Goal: Task Accomplishment & Management: Use online tool/utility

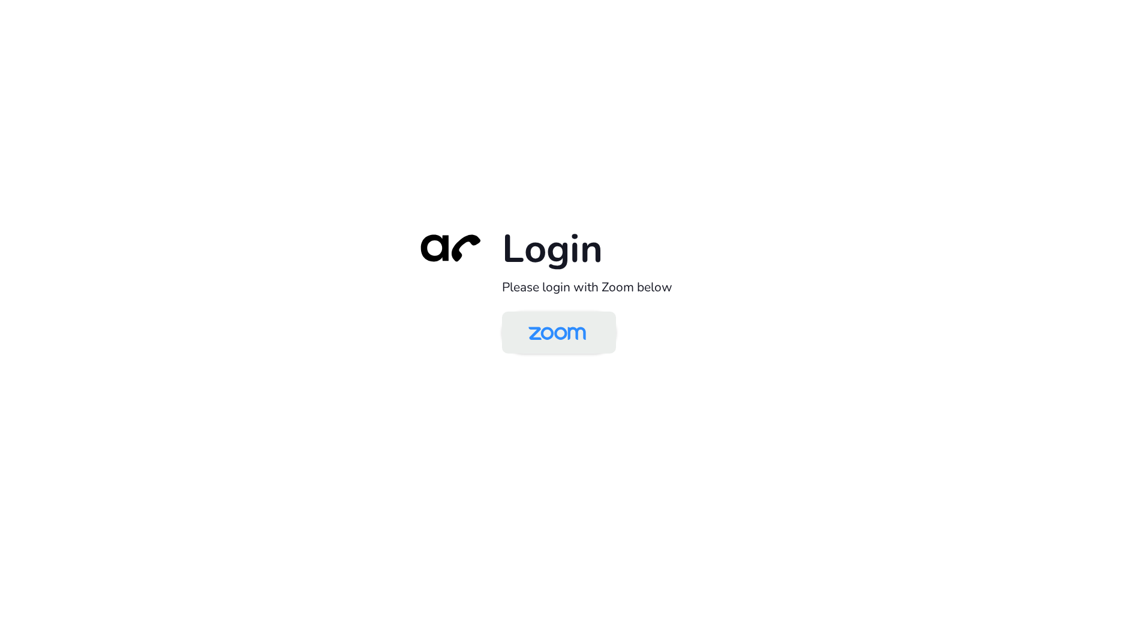
click at [569, 340] on img at bounding box center [557, 333] width 83 height 39
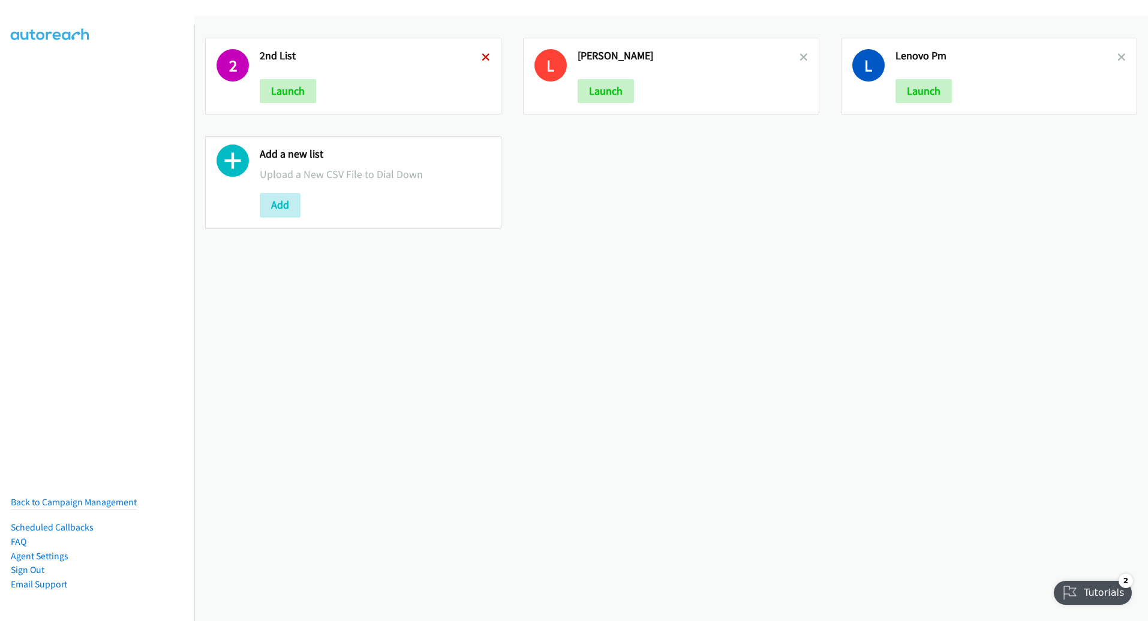
click at [481, 59] on icon at bounding box center [485, 58] width 8 height 8
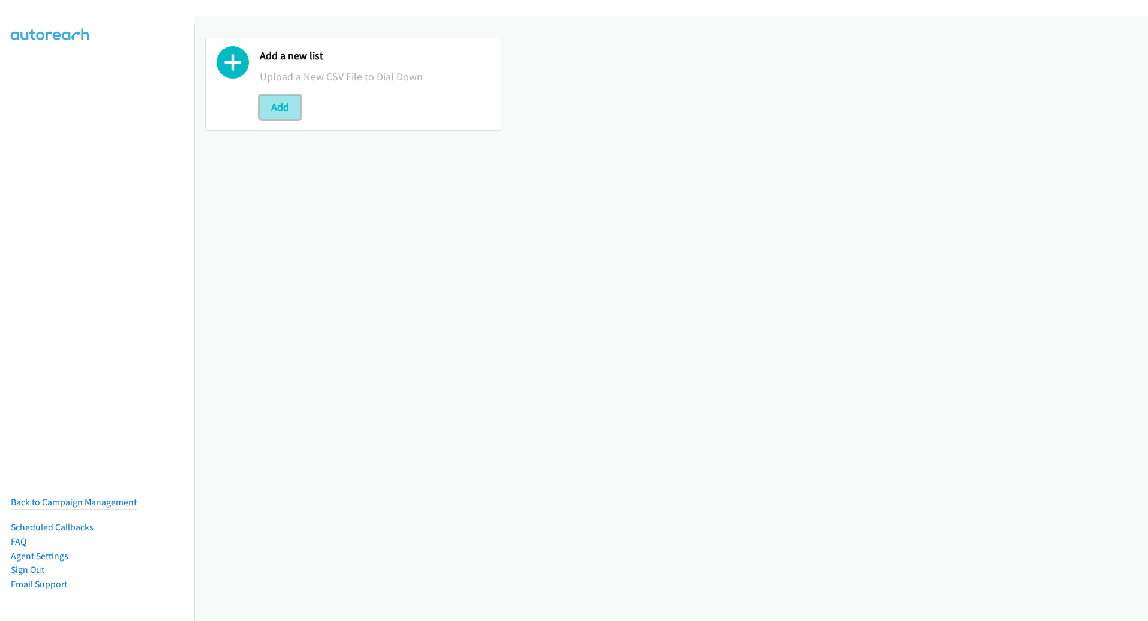
click at [280, 108] on button "Add" at bounding box center [280, 107] width 41 height 24
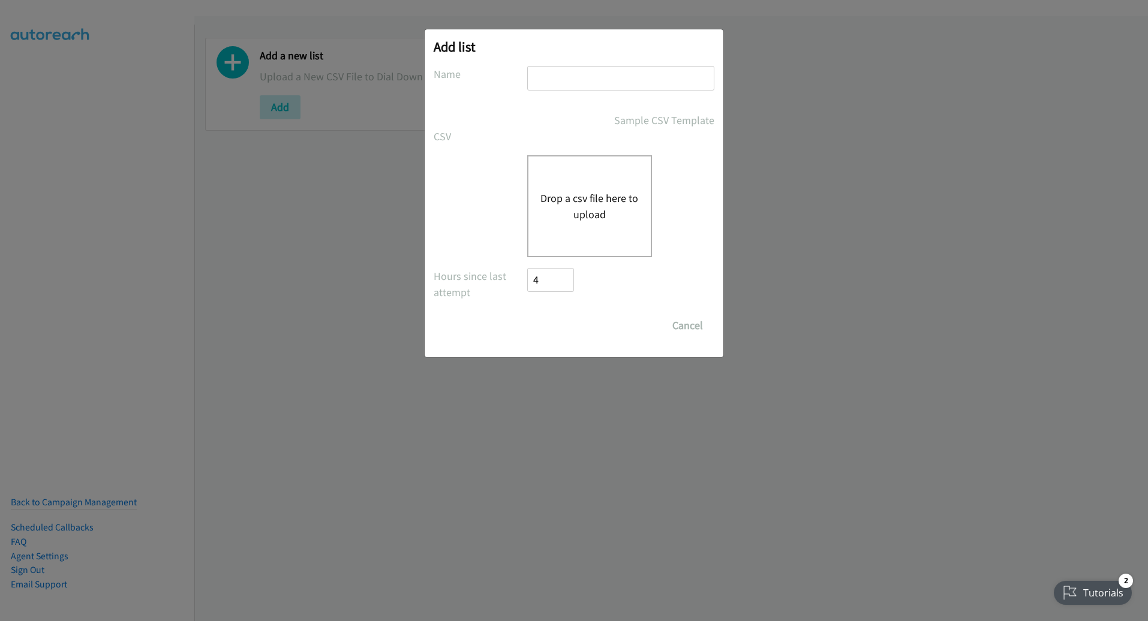
click at [598, 225] on div "Drop a csv file here to upload" at bounding box center [589, 206] width 125 height 102
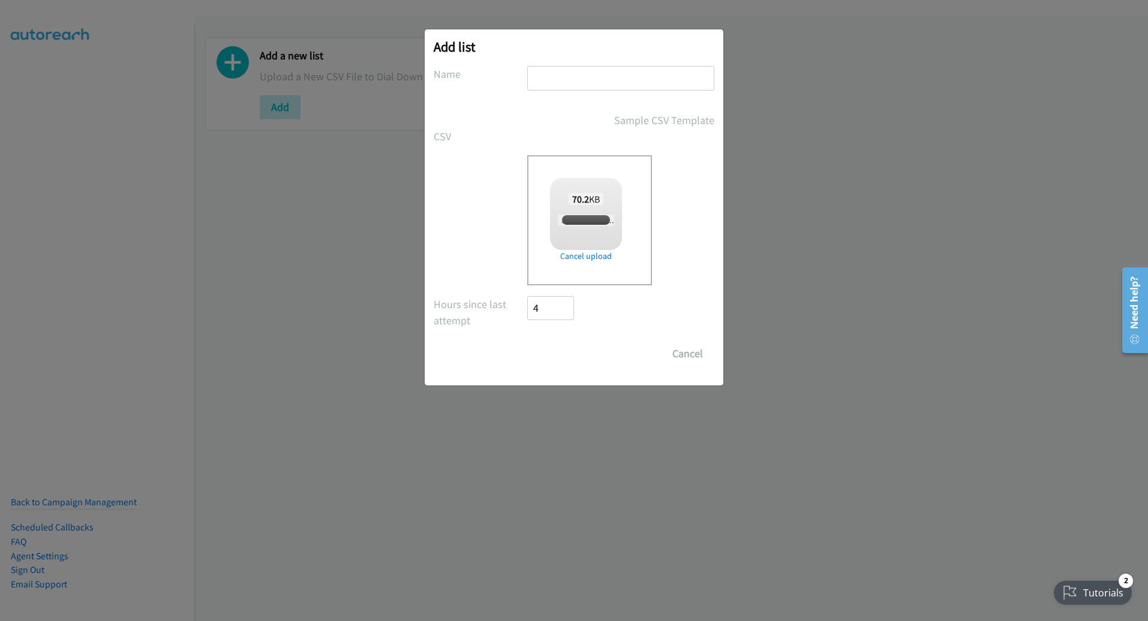
checkbox input "true"
click at [600, 82] on input "text" at bounding box center [620, 78] width 187 height 25
type input "M"
type input "AM LENOVO"
click at [552, 363] on input "Save List" at bounding box center [558, 354] width 63 height 24
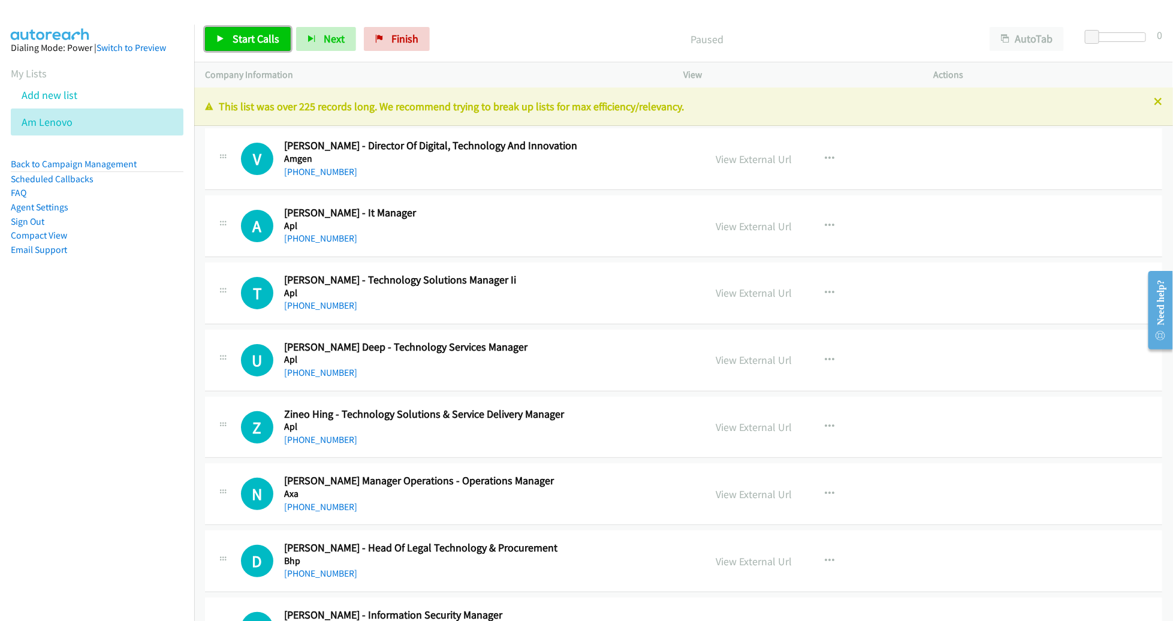
click at [251, 40] on span "Start Calls" at bounding box center [256, 39] width 47 height 14
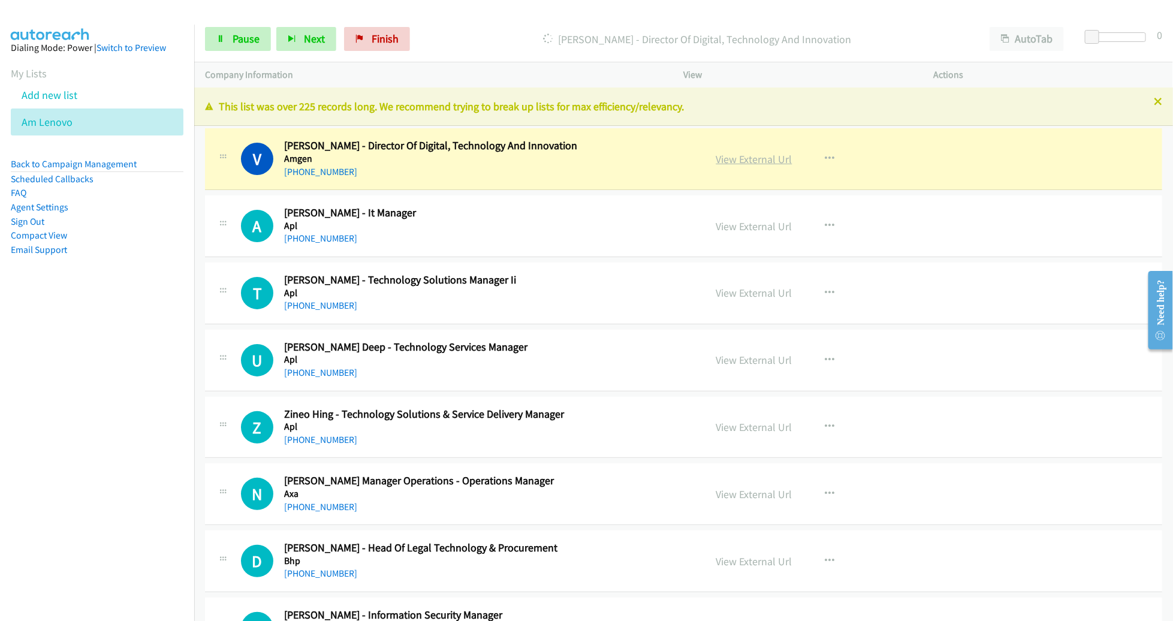
click at [770, 159] on link "View External Url" at bounding box center [755, 159] width 76 height 14
click at [0, 0] on div "Start Calls Pause Next Finish Dialing Vincent Tan - Director Of Digital, Techno…" at bounding box center [586, 0] width 1173 height 0
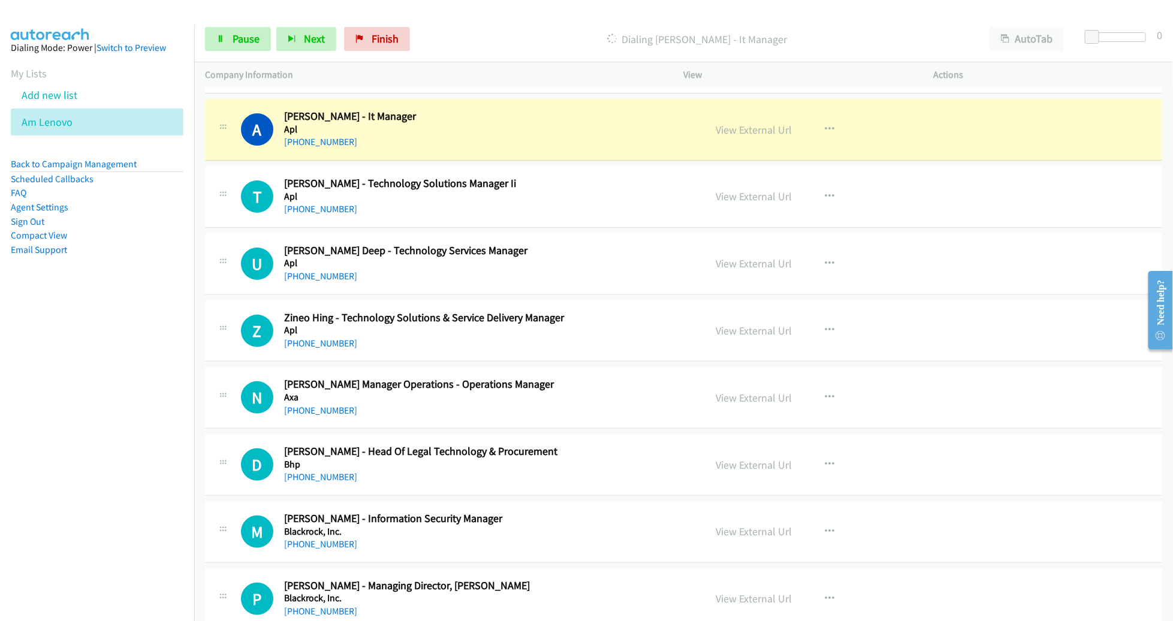
scroll to position [99, 0]
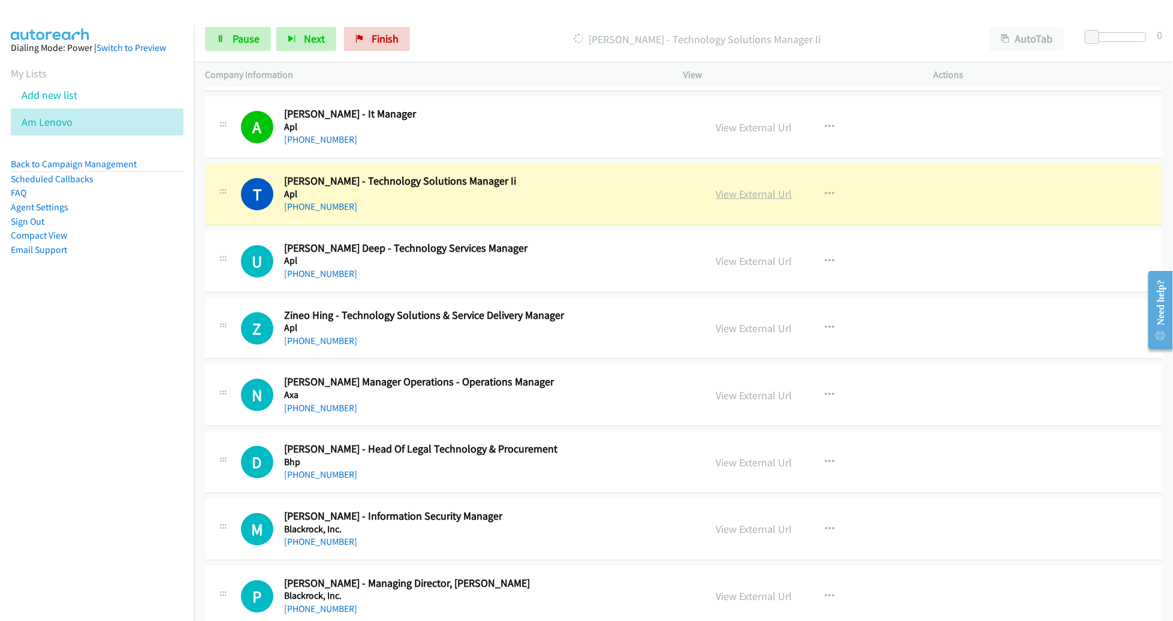
click at [761, 198] on link "View External Url" at bounding box center [755, 194] width 76 height 14
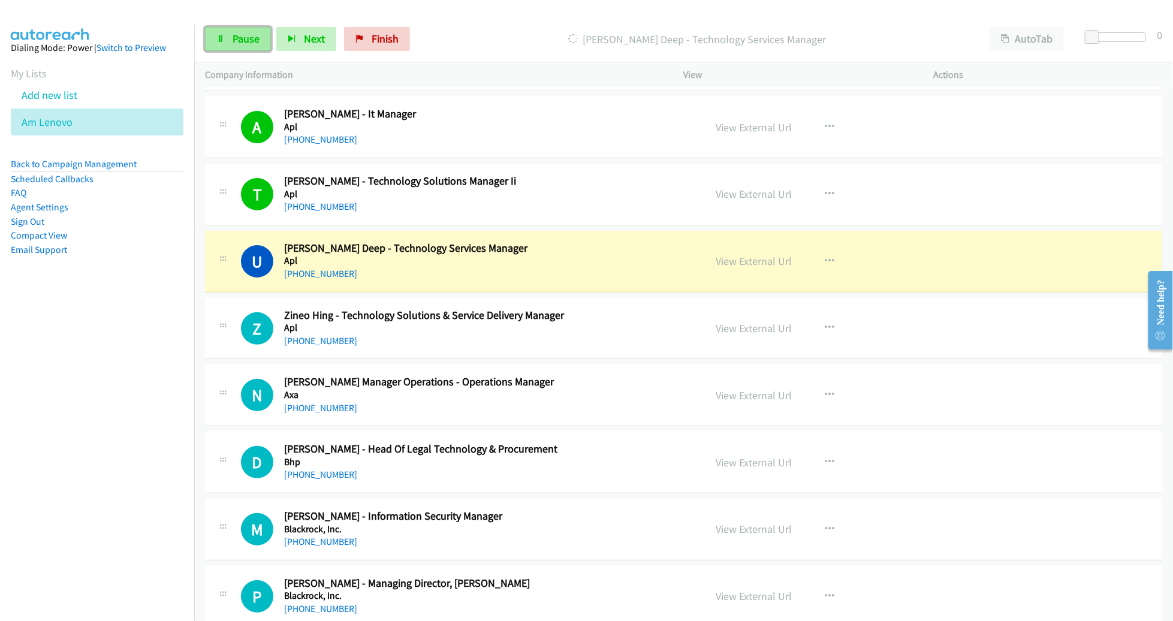
click at [238, 35] on span "Pause" at bounding box center [246, 39] width 27 height 14
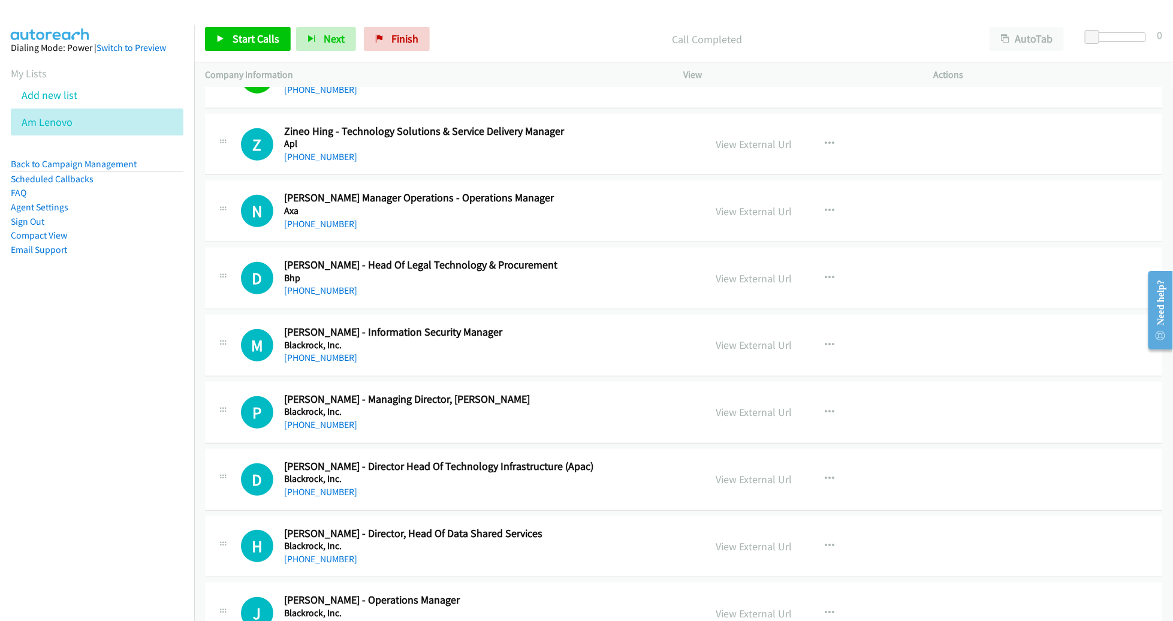
scroll to position [284, 0]
click at [249, 37] on span "Start Calls" at bounding box center [256, 39] width 47 height 14
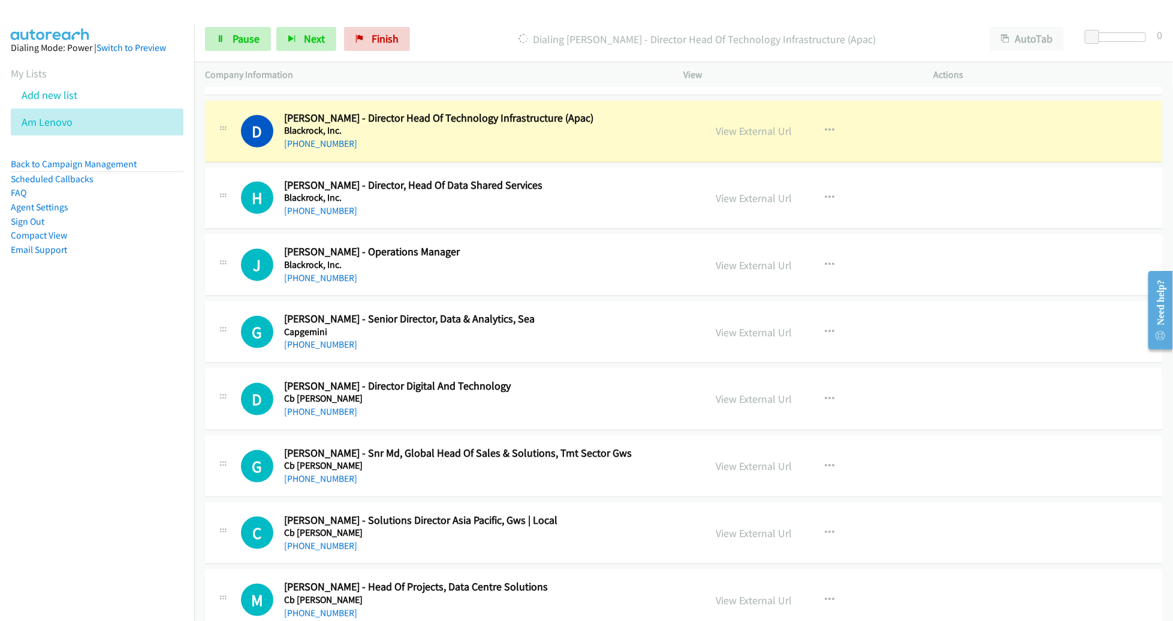
scroll to position [633, 0]
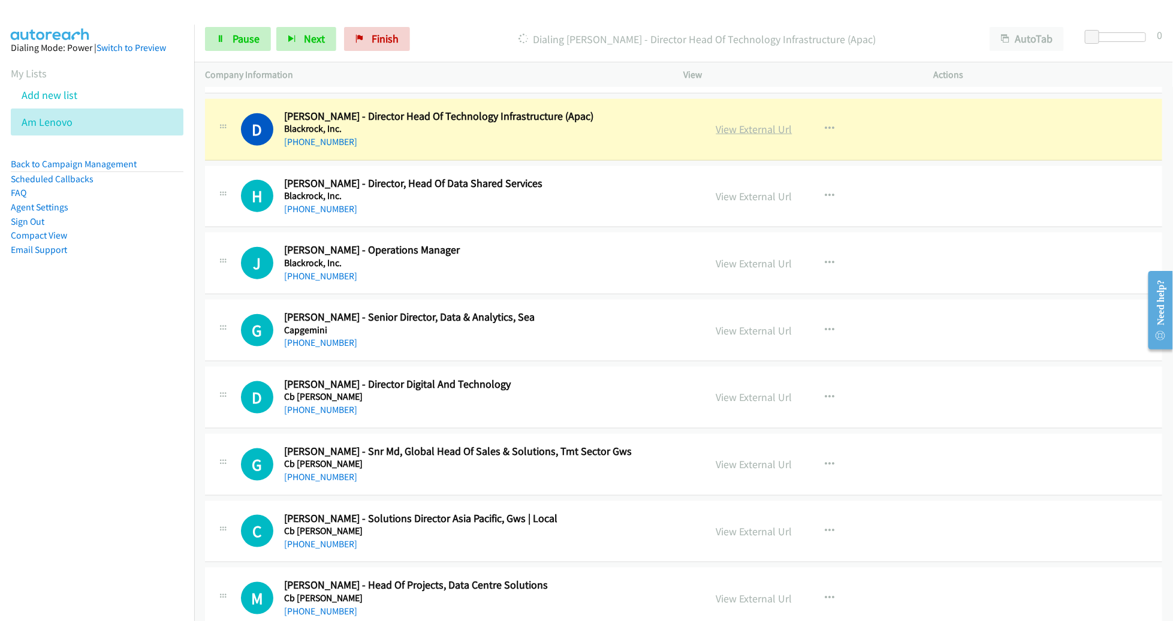
click at [734, 127] on link "View External Url" at bounding box center [755, 129] width 76 height 14
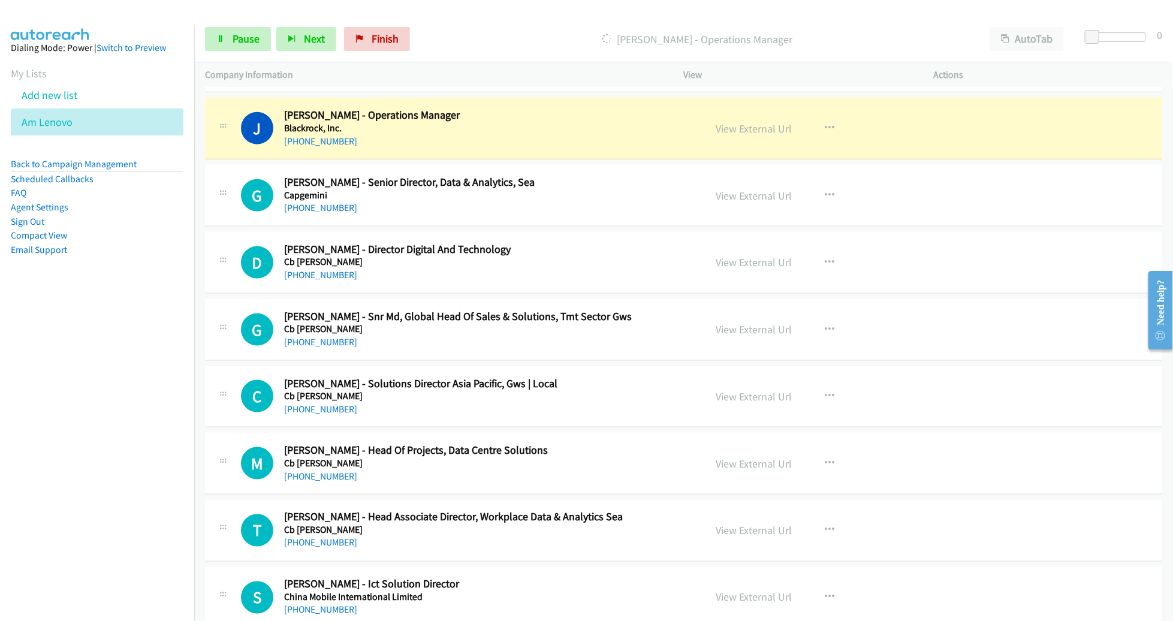
scroll to position [769, 0]
click at [257, 46] on link "Pause" at bounding box center [238, 39] width 66 height 24
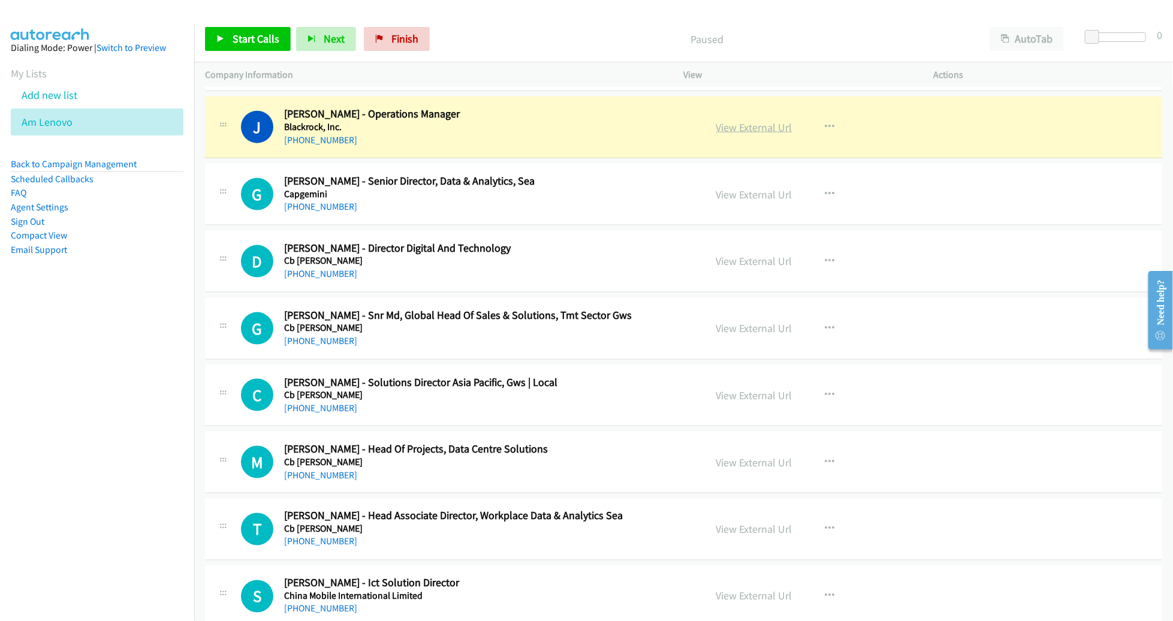
click at [748, 130] on link "View External Url" at bounding box center [755, 128] width 76 height 14
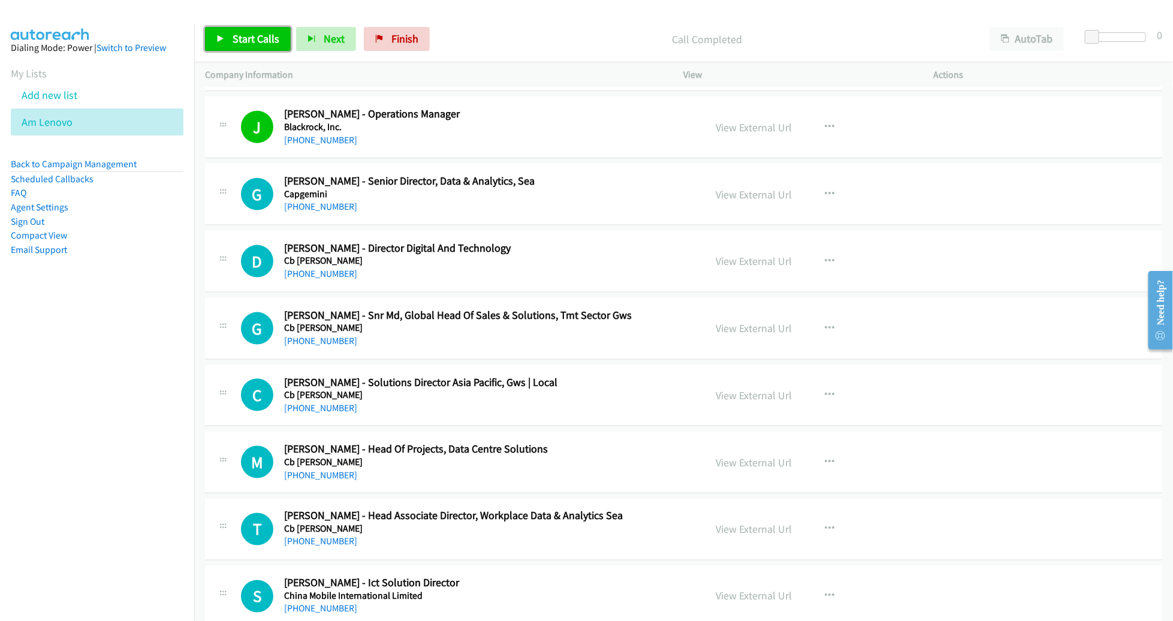
click at [255, 34] on span "Start Calls" at bounding box center [256, 39] width 47 height 14
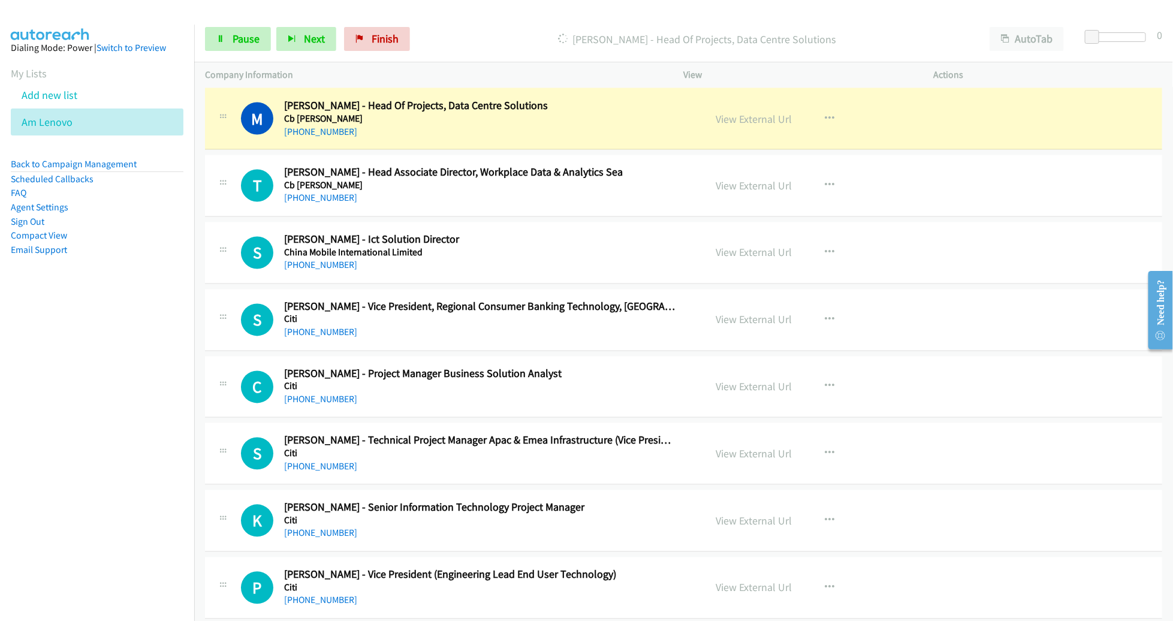
scroll to position [1113, 0]
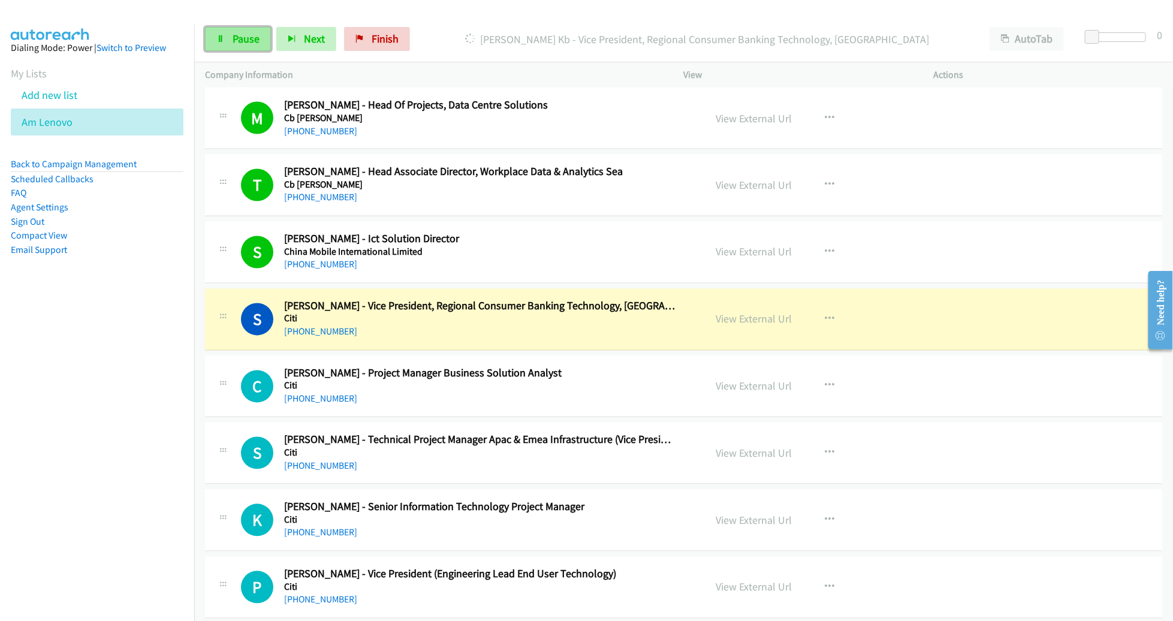
click at [249, 37] on span "Pause" at bounding box center [246, 39] width 27 height 14
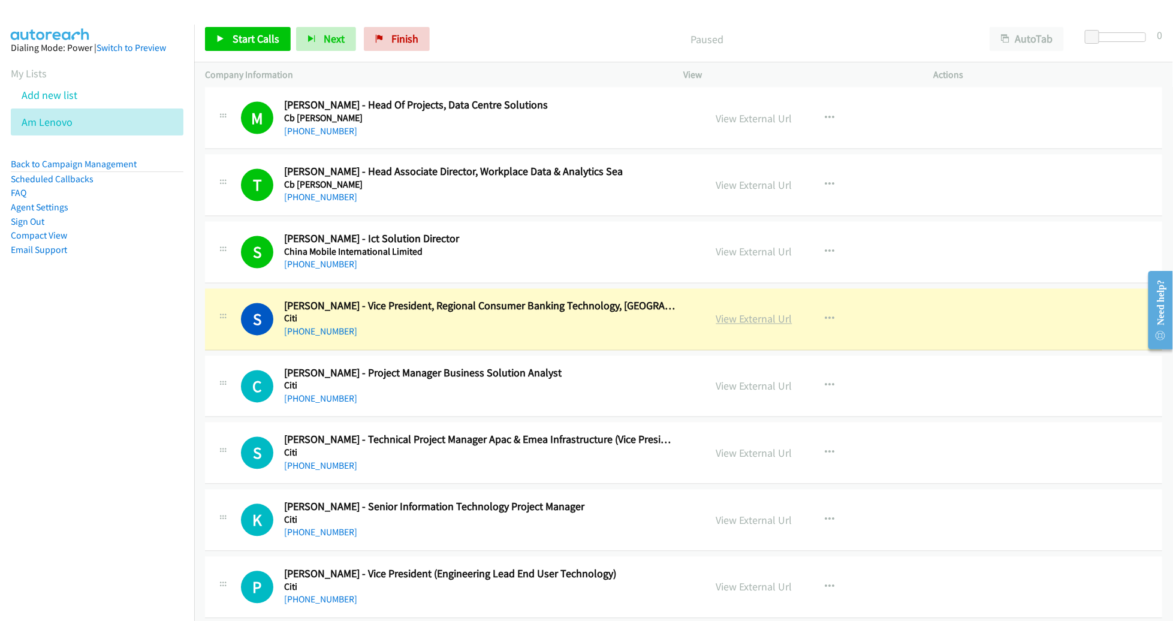
click at [760, 316] on link "View External Url" at bounding box center [755, 319] width 76 height 14
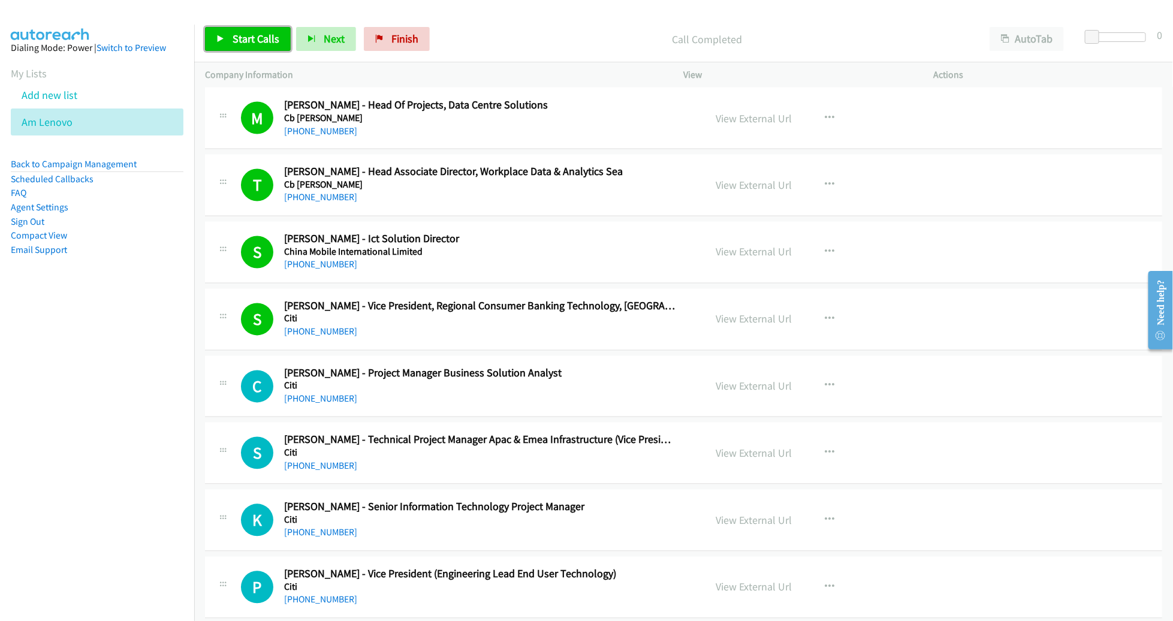
click at [258, 43] on span "Start Calls" at bounding box center [256, 39] width 47 height 14
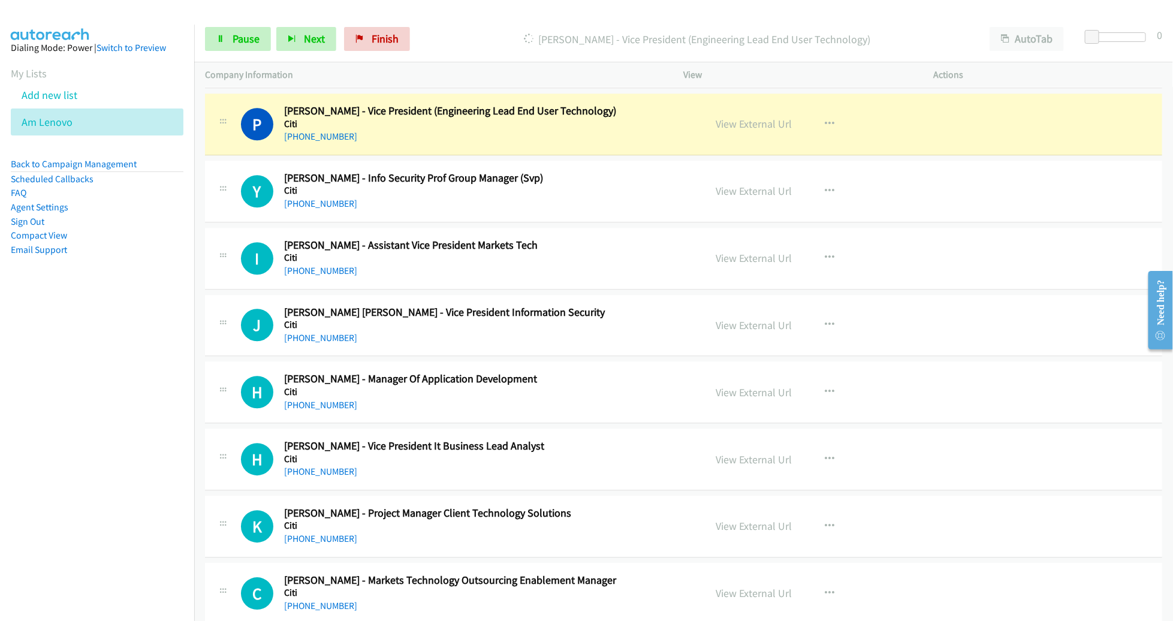
scroll to position [1578, 0]
click at [828, 186] on button "button" at bounding box center [830, 191] width 32 height 24
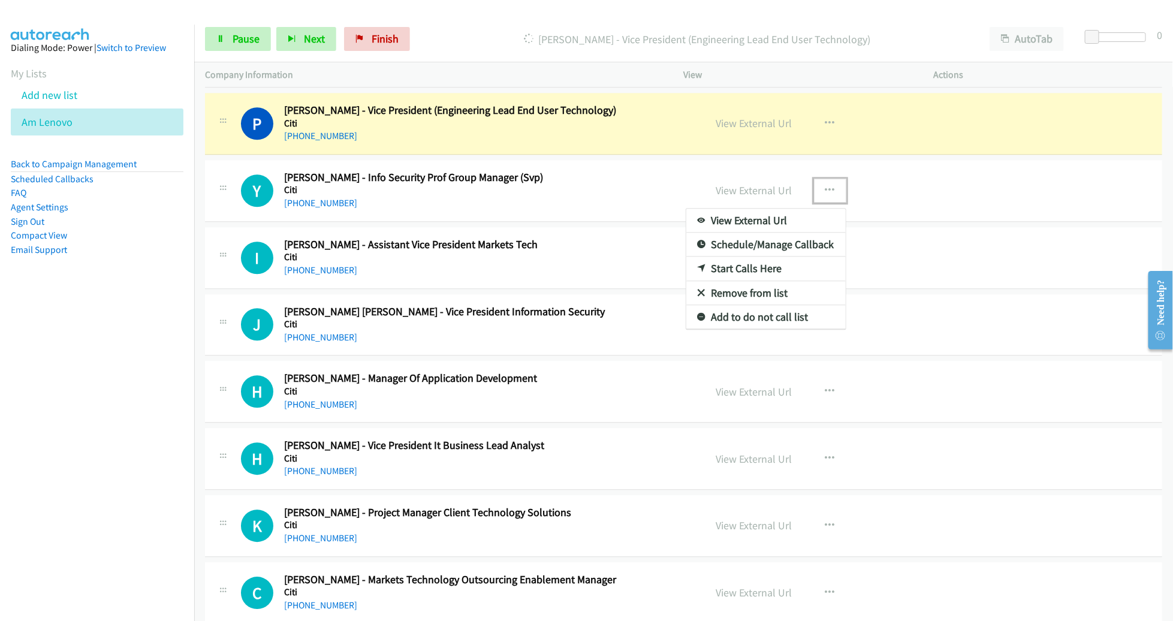
click at [776, 287] on link "Remove from list" at bounding box center [766, 293] width 159 height 24
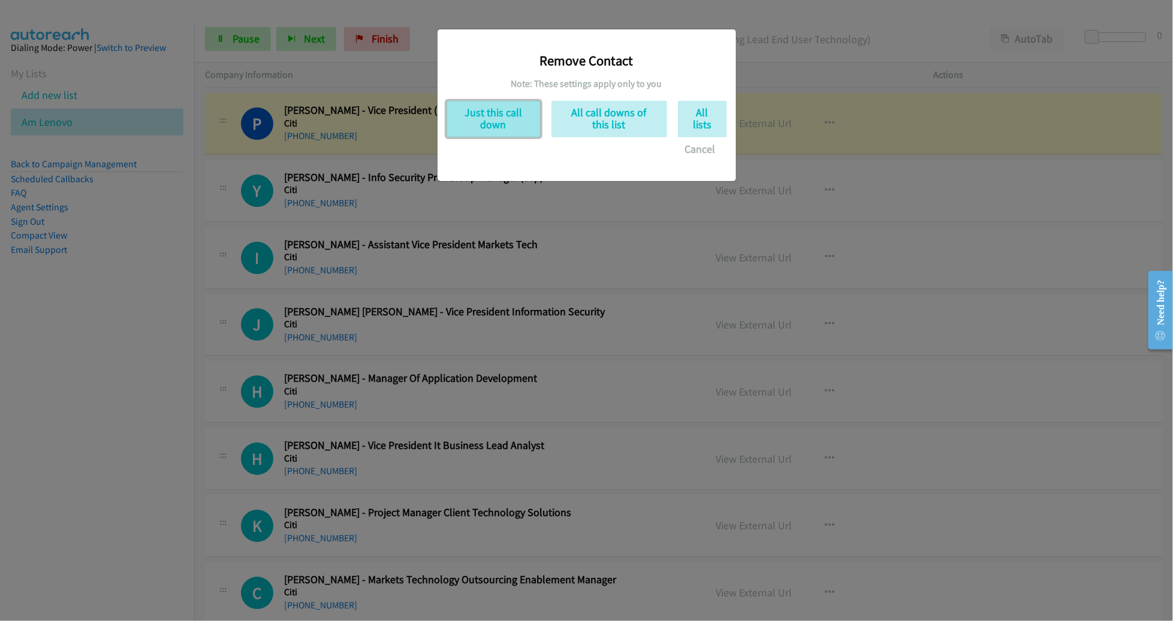
click at [495, 121] on button "Just this call down" at bounding box center [494, 119] width 94 height 37
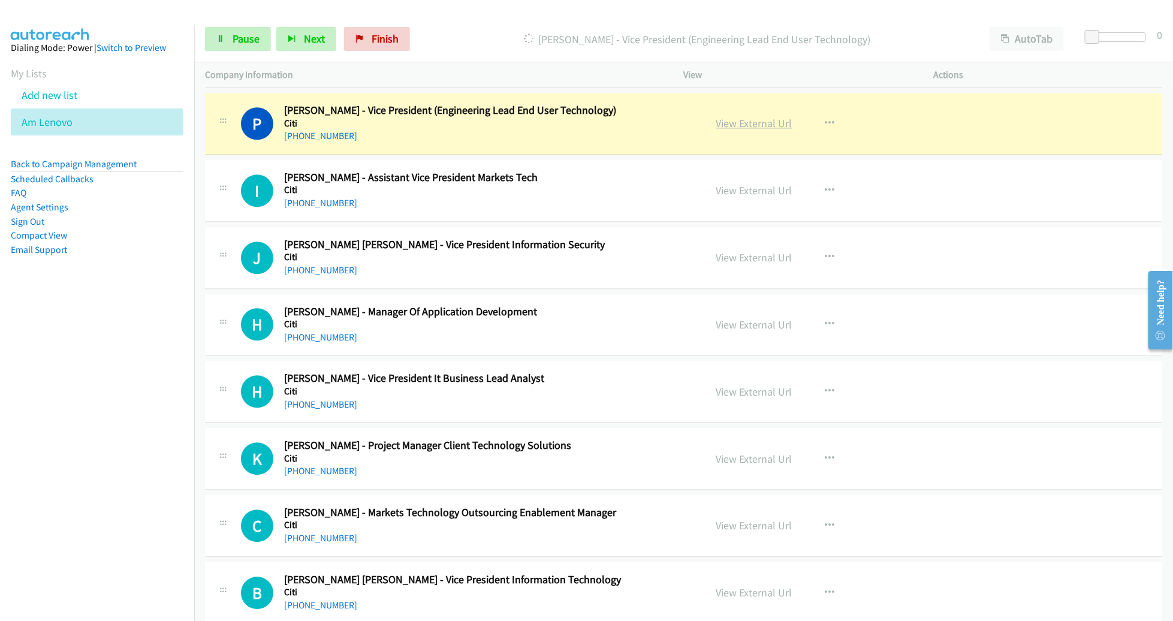
click at [756, 123] on link "View External Url" at bounding box center [755, 123] width 76 height 14
click at [249, 32] on span "Pause" at bounding box center [246, 39] width 27 height 14
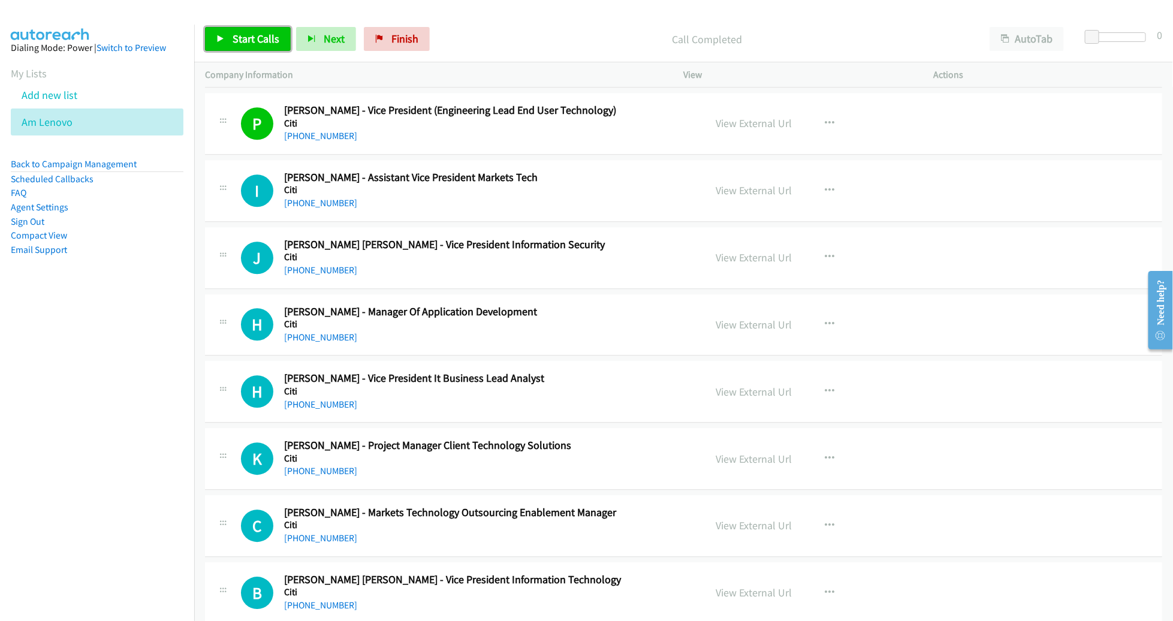
click at [264, 39] on span "Start Calls" at bounding box center [256, 39] width 47 height 14
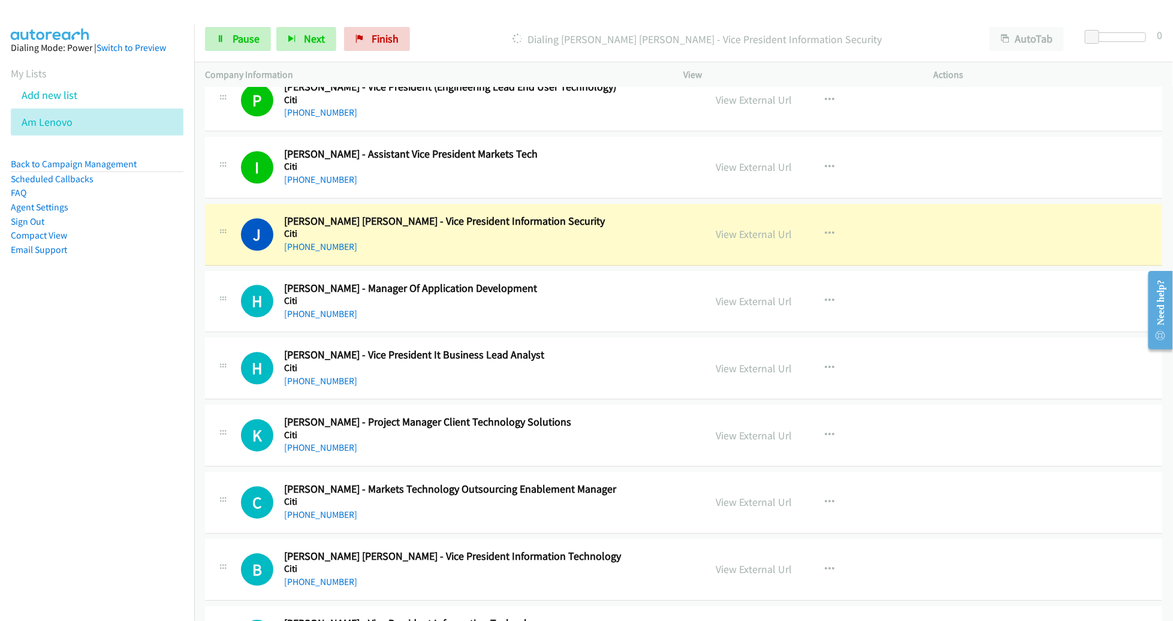
scroll to position [1721, 0]
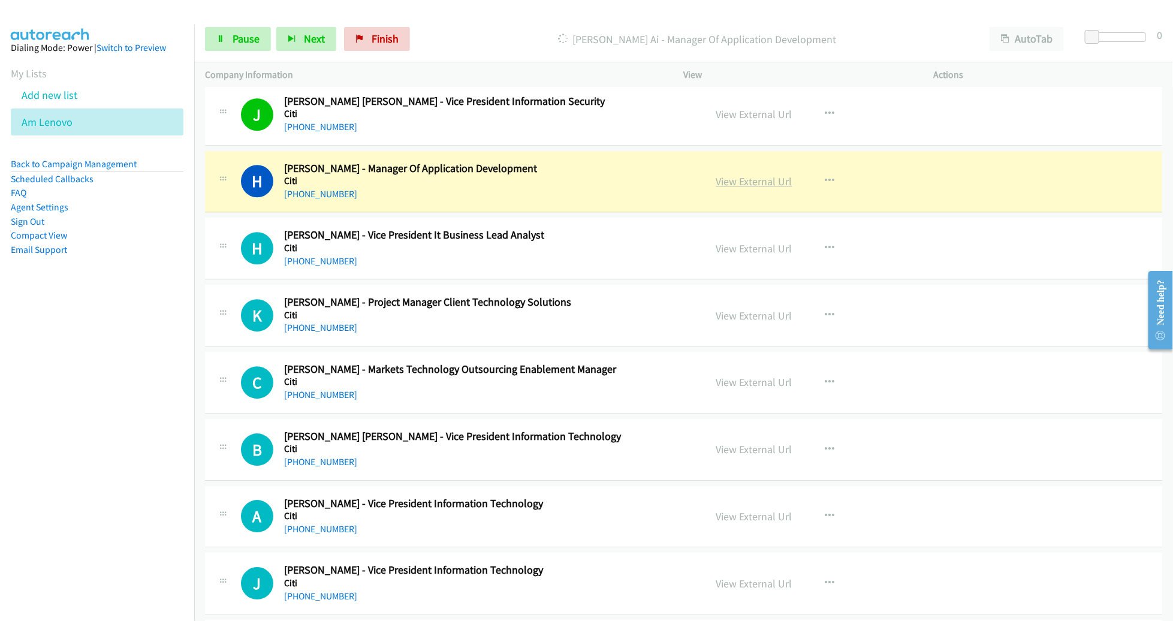
click at [741, 175] on link "View External Url" at bounding box center [755, 181] width 76 height 14
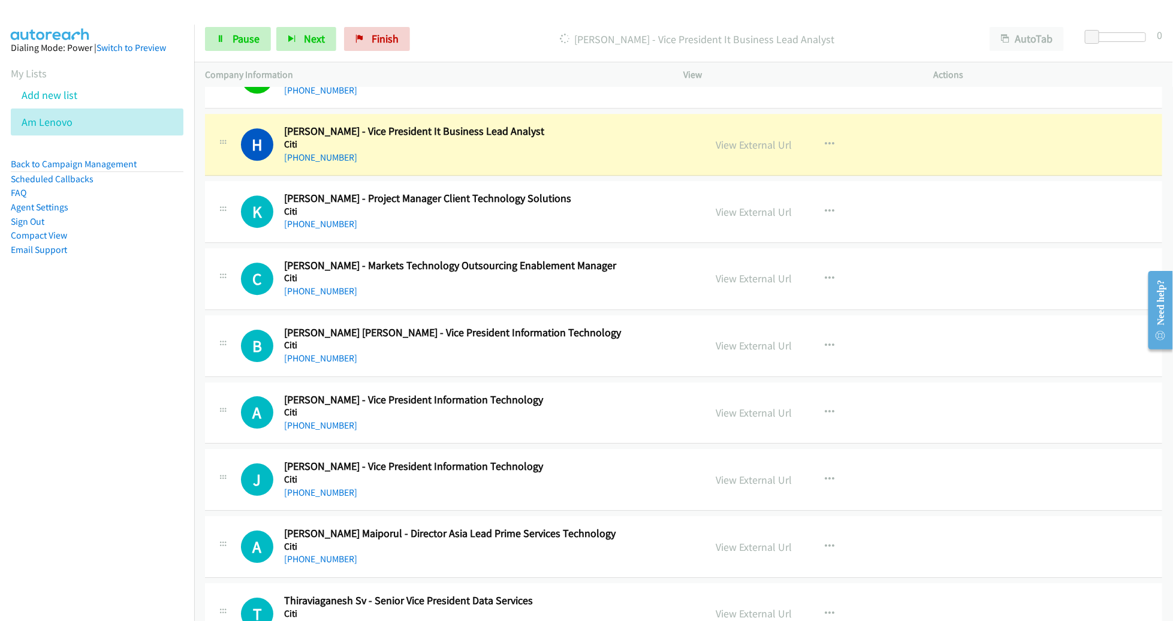
scroll to position [1825, 0]
click at [224, 32] on link "Pause" at bounding box center [238, 39] width 66 height 24
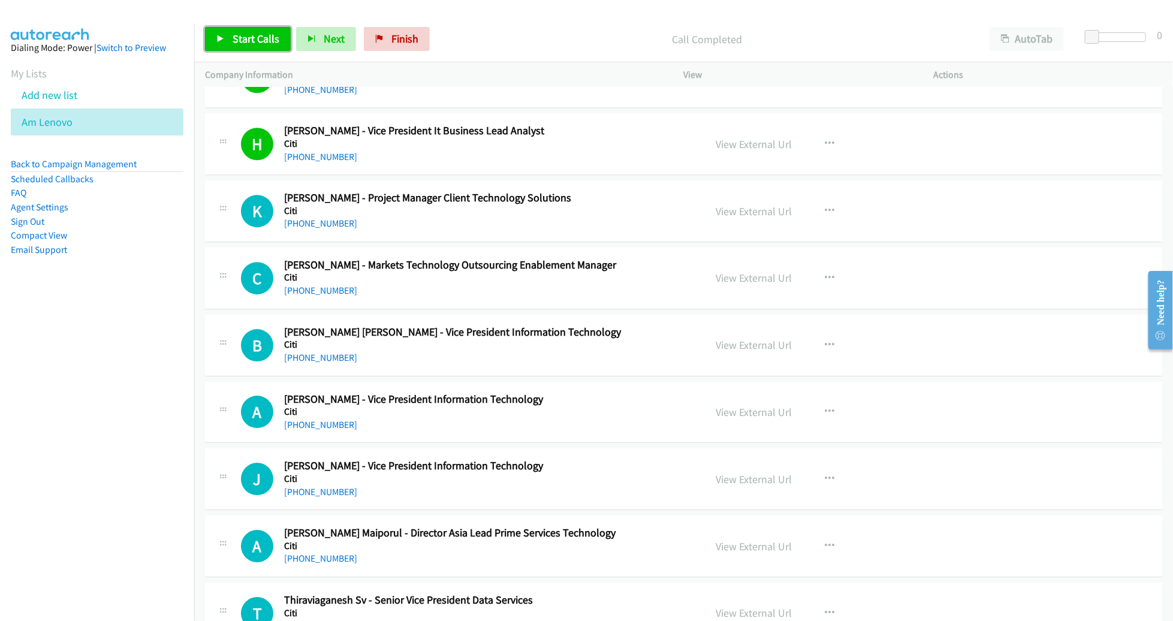
click at [248, 40] on span "Start Calls" at bounding box center [256, 39] width 47 height 14
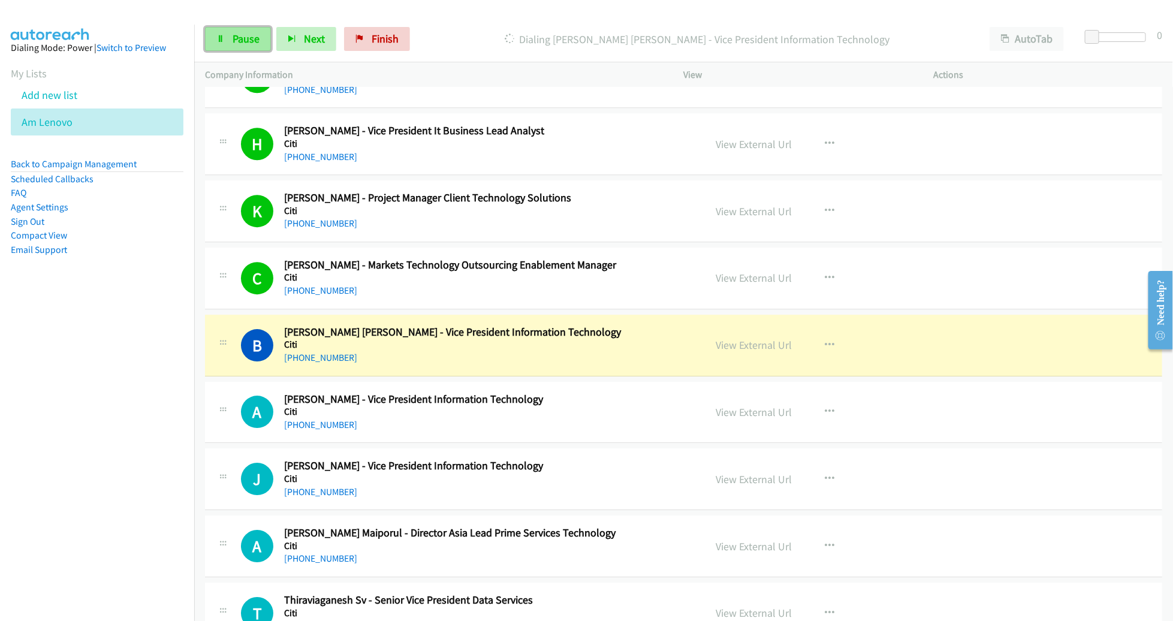
click at [256, 40] on span "Pause" at bounding box center [246, 39] width 27 height 14
click at [668, 356] on div "+65 9027 7461" at bounding box center [479, 358] width 391 height 14
click at [732, 338] on link "View External Url" at bounding box center [755, 345] width 76 height 14
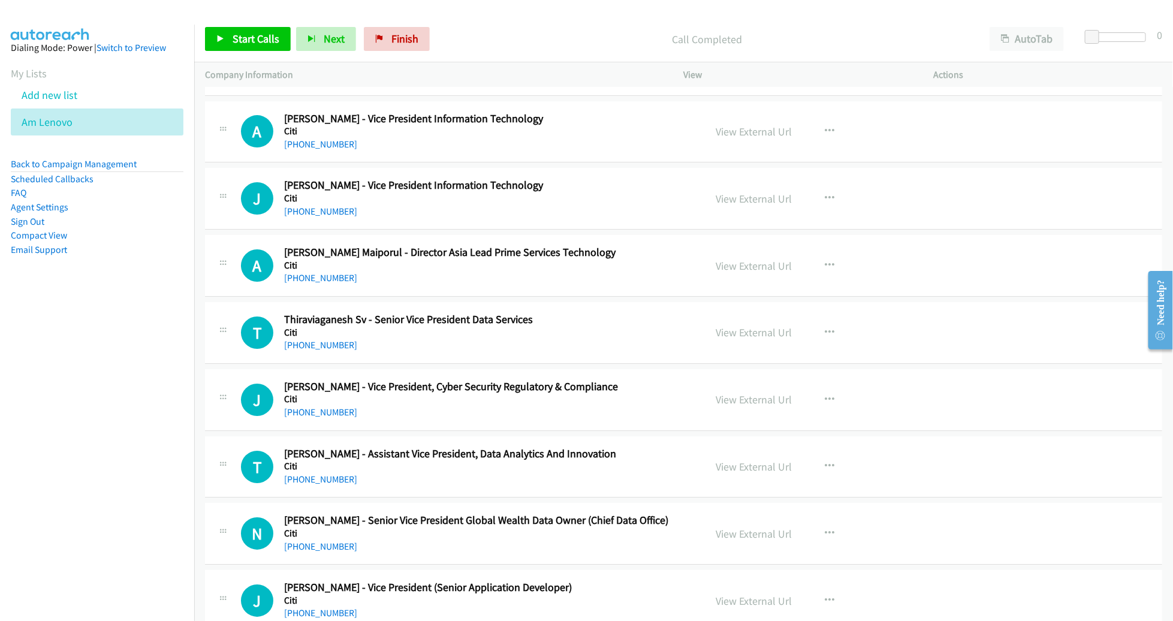
scroll to position [2105, 0]
click at [242, 46] on link "Start Calls" at bounding box center [248, 39] width 86 height 24
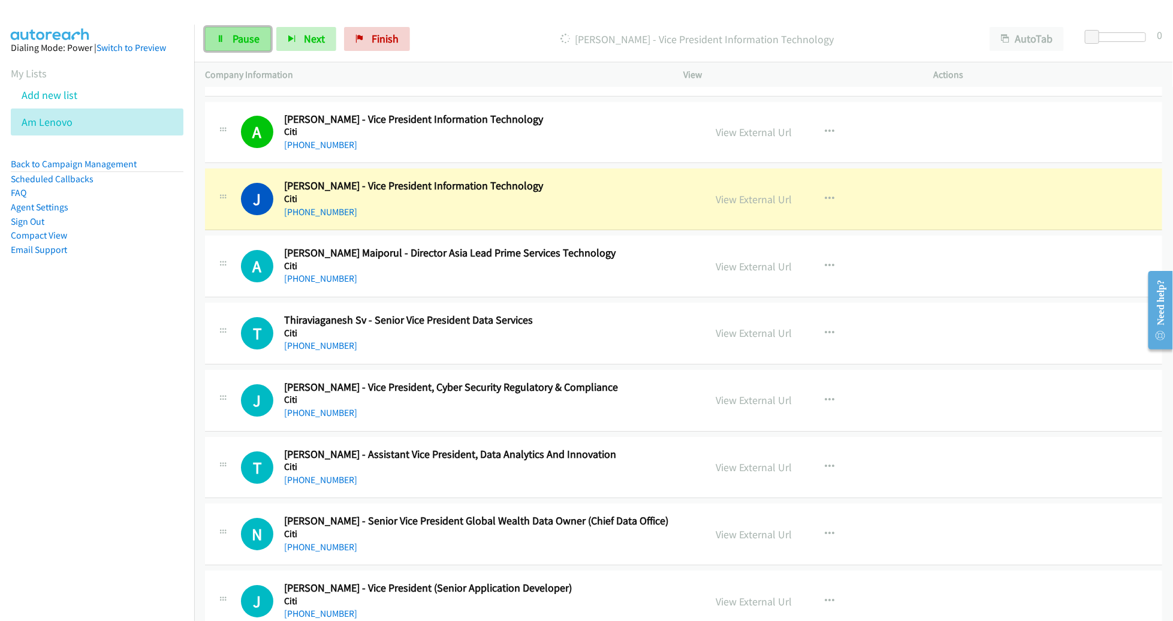
click at [237, 34] on span "Pause" at bounding box center [246, 39] width 27 height 14
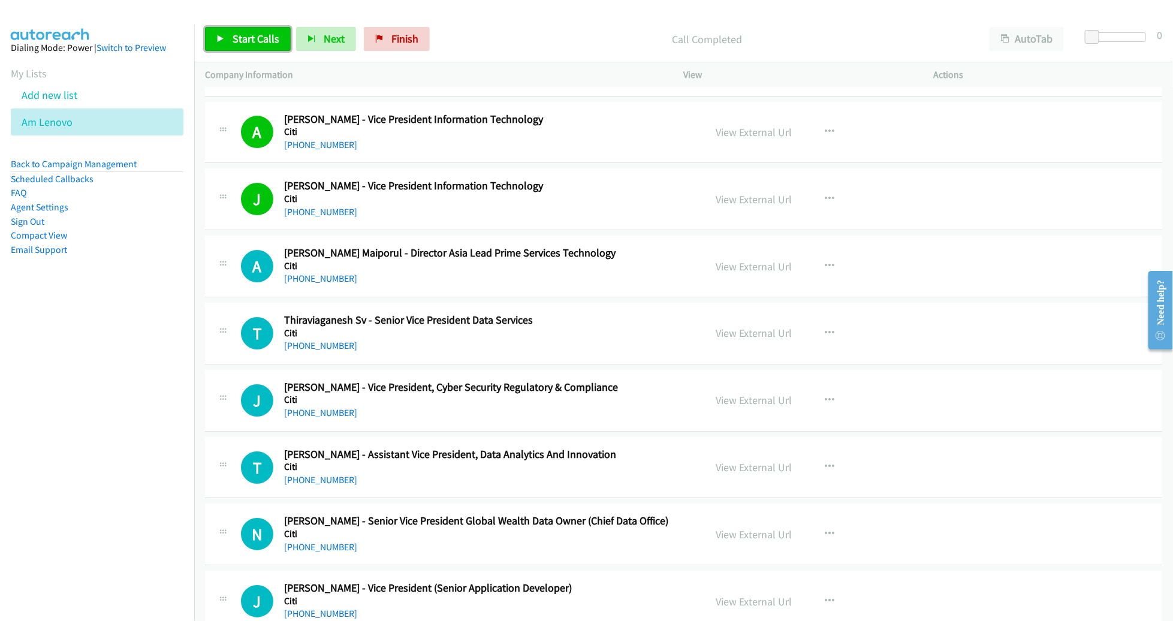
click at [253, 38] on span "Start Calls" at bounding box center [256, 39] width 47 height 14
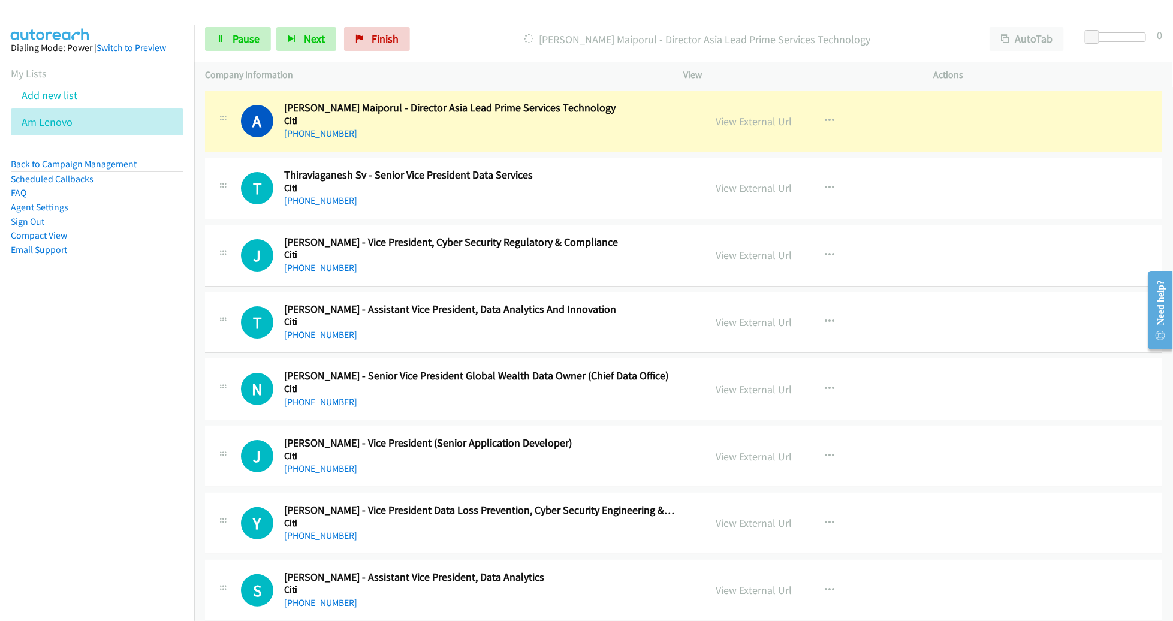
scroll to position [2250, 0]
click at [226, 37] on link "Pause" at bounding box center [238, 39] width 66 height 24
click at [751, 118] on link "View External Url" at bounding box center [755, 122] width 76 height 14
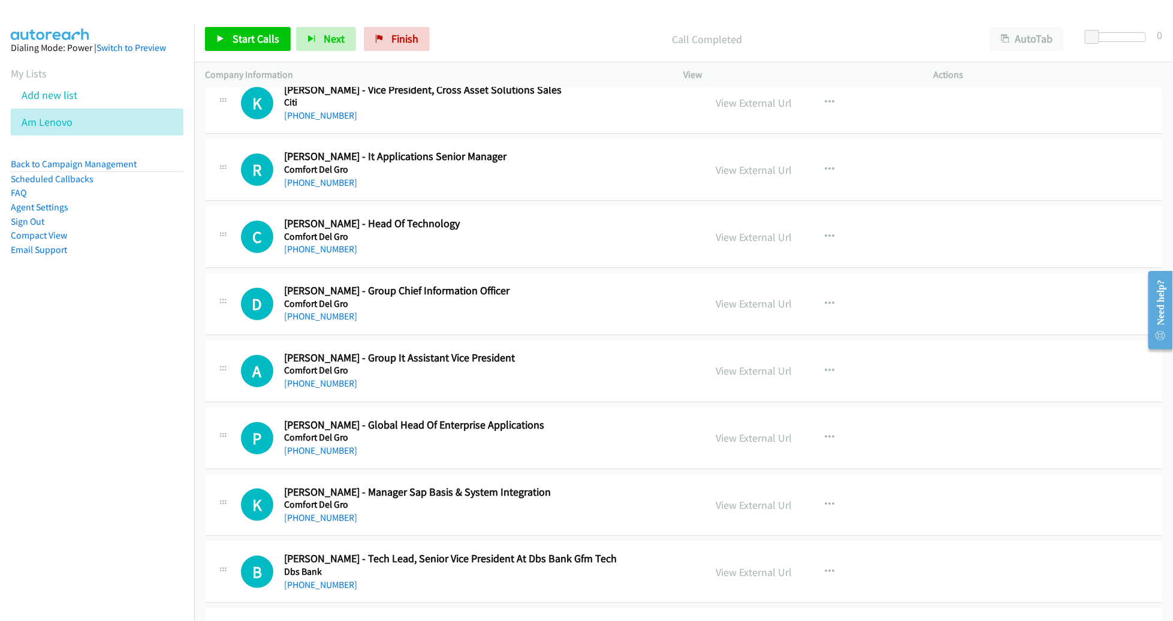
scroll to position [4641, 0]
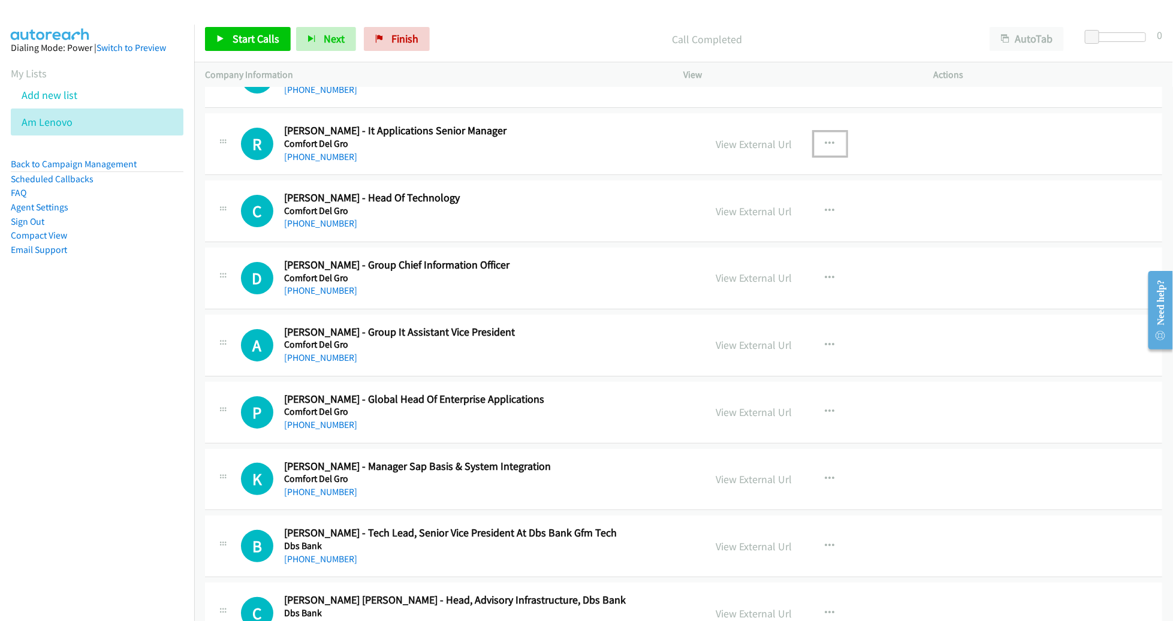
click at [816, 132] on button "button" at bounding box center [830, 144] width 32 height 24
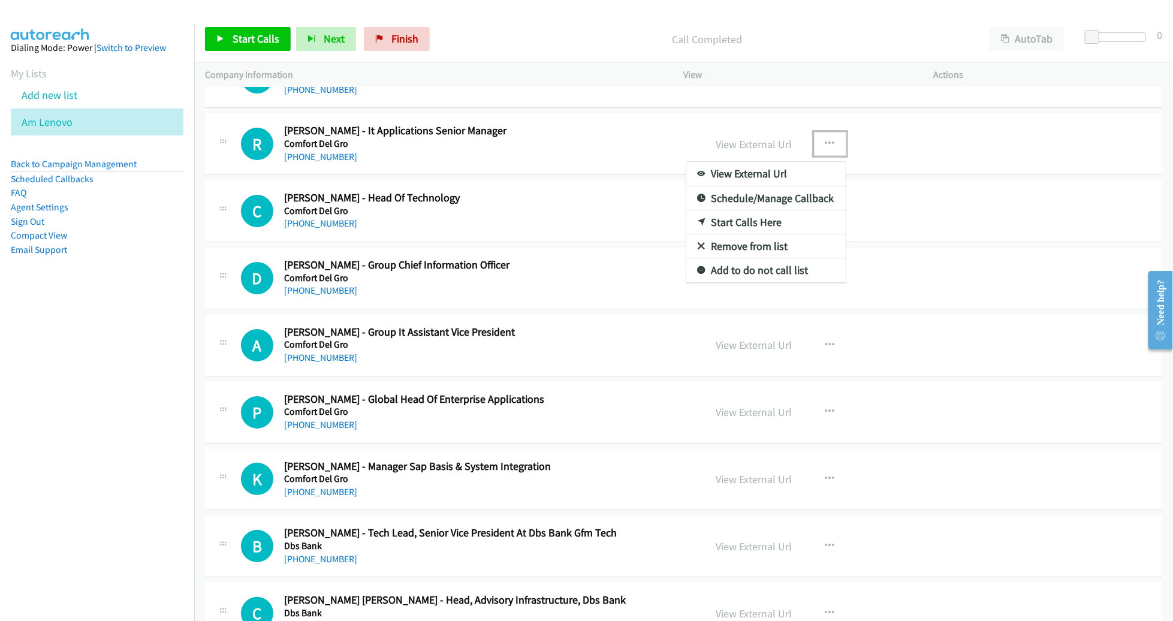
click at [750, 210] on link "Start Calls Here" at bounding box center [766, 222] width 159 height 24
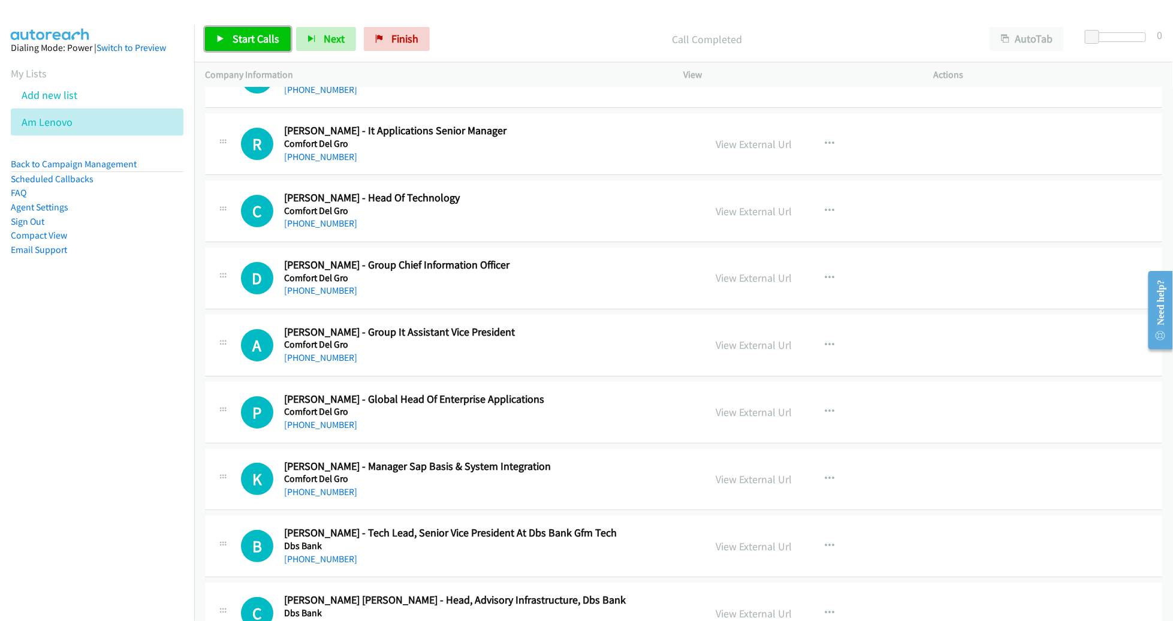
click at [264, 44] on span "Start Calls" at bounding box center [256, 39] width 47 height 14
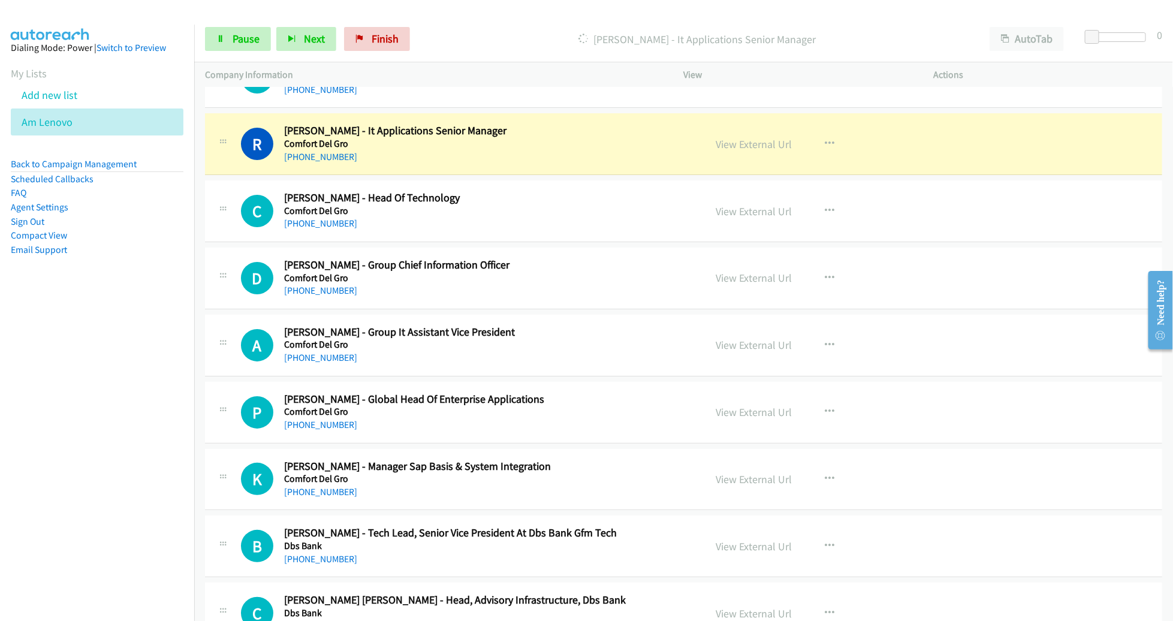
click at [648, 216] on div "+65 9815 1629" at bounding box center [479, 223] width 391 height 14
click at [724, 137] on link "View External Url" at bounding box center [755, 144] width 76 height 14
click at [646, 191] on h2 "Chien Hsing Chan - Head Of Technology" at bounding box center [479, 198] width 391 height 14
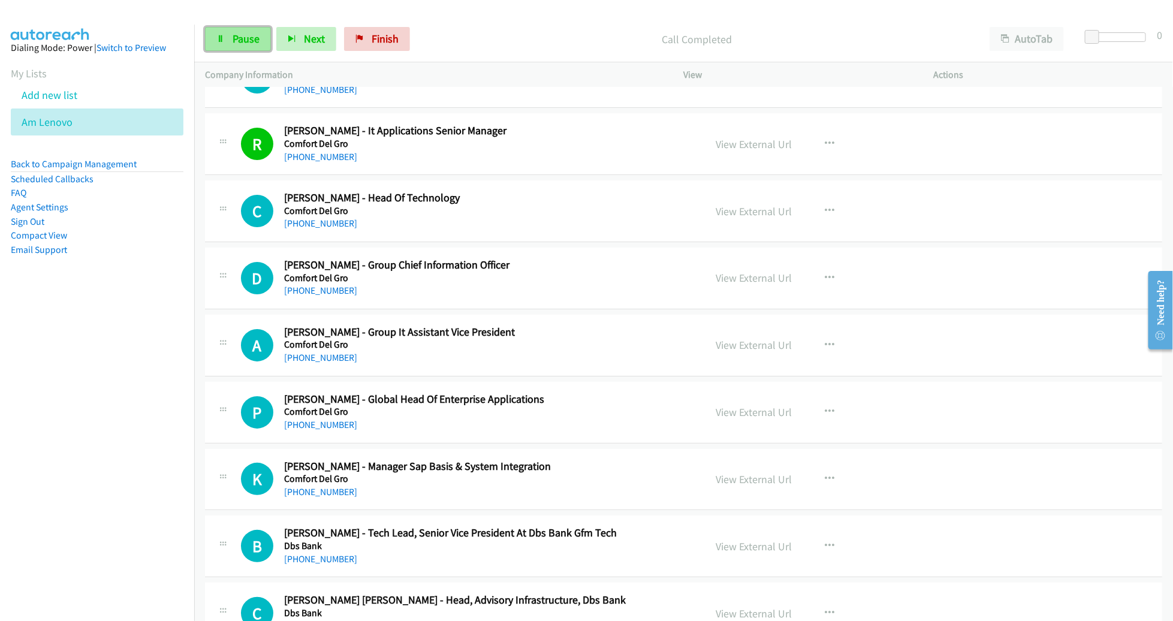
click at [243, 46] on span "Pause" at bounding box center [246, 39] width 27 height 14
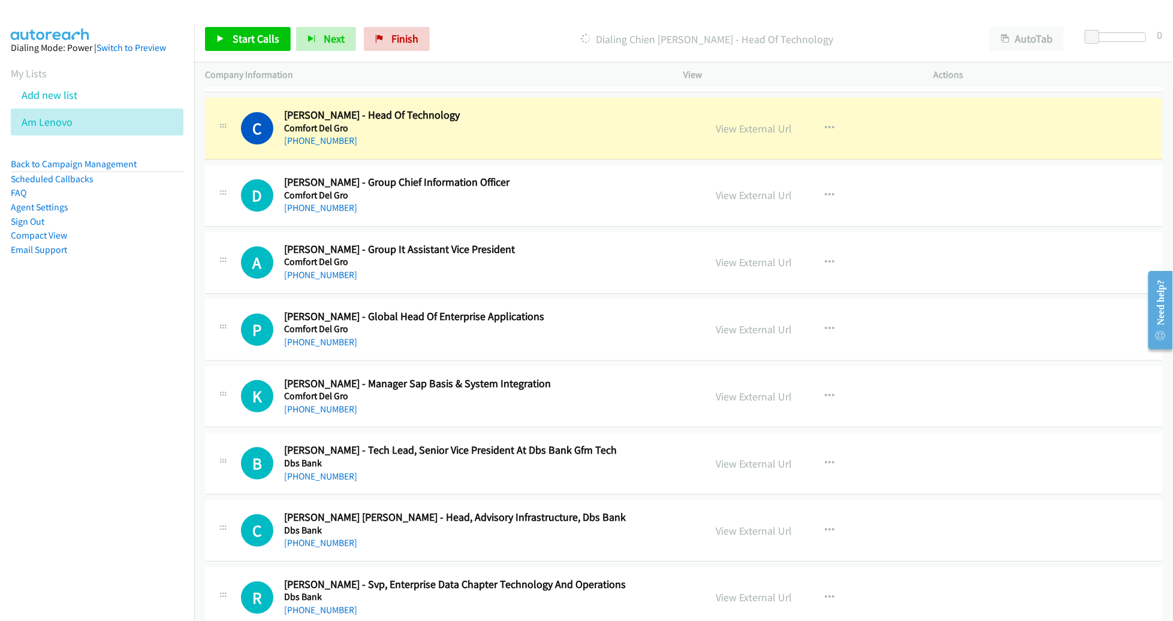
scroll to position [4720, 0]
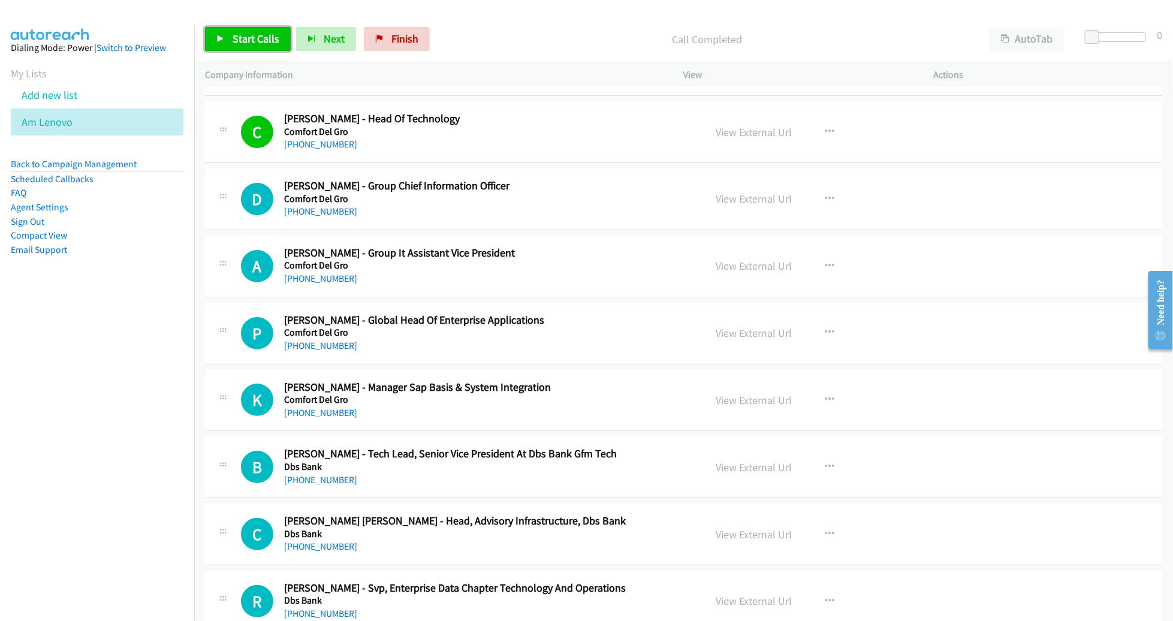
click at [267, 46] on link "Start Calls" at bounding box center [248, 39] width 86 height 24
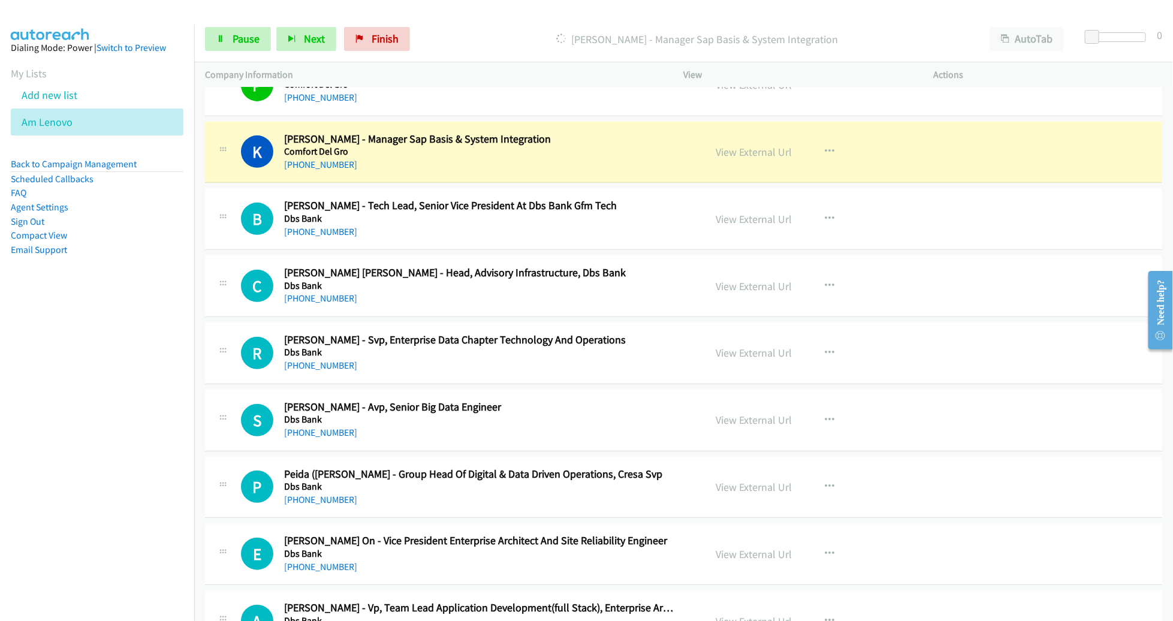
scroll to position [4969, 0]
click at [741, 145] on link "View External Url" at bounding box center [755, 152] width 76 height 14
drag, startPoint x: 235, startPoint y: 40, endPoint x: 245, endPoint y: 35, distance: 10.7
click at [234, 40] on span "Pause" at bounding box center [246, 39] width 27 height 14
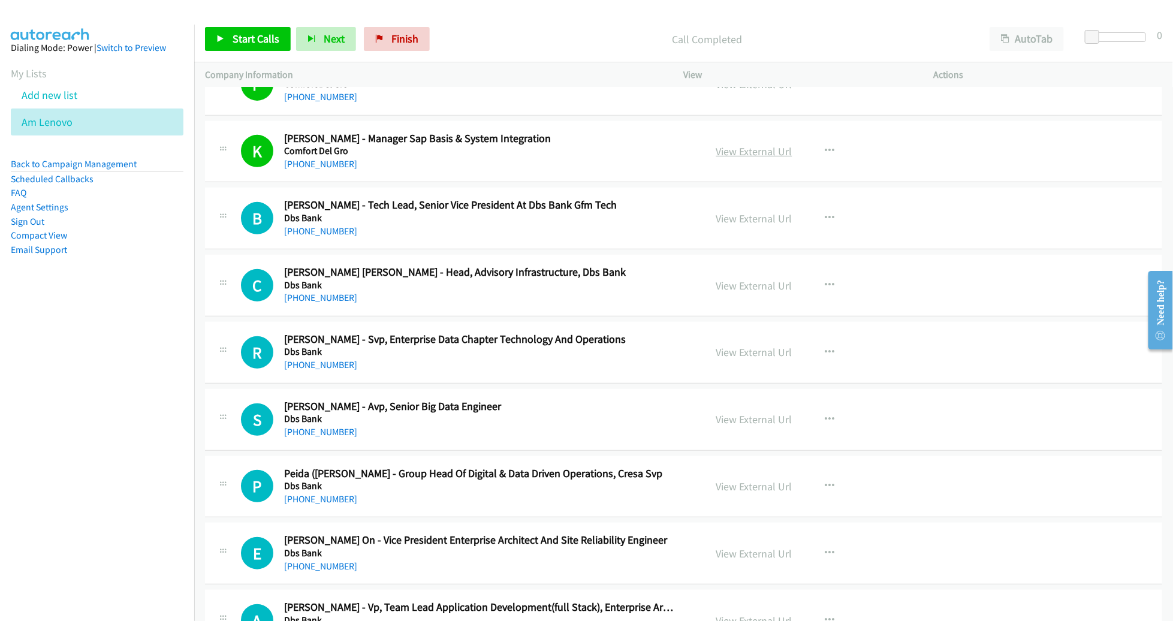
click at [748, 145] on link "View External Url" at bounding box center [755, 152] width 76 height 14
click at [231, 45] on link "Start Calls" at bounding box center [248, 39] width 86 height 24
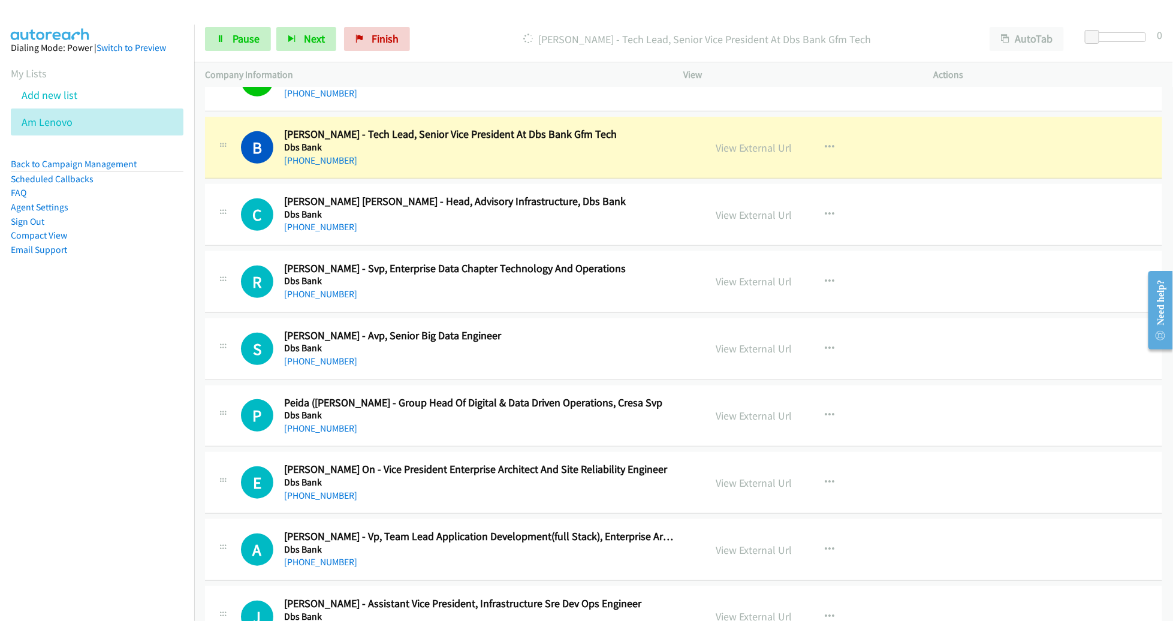
scroll to position [5043, 0]
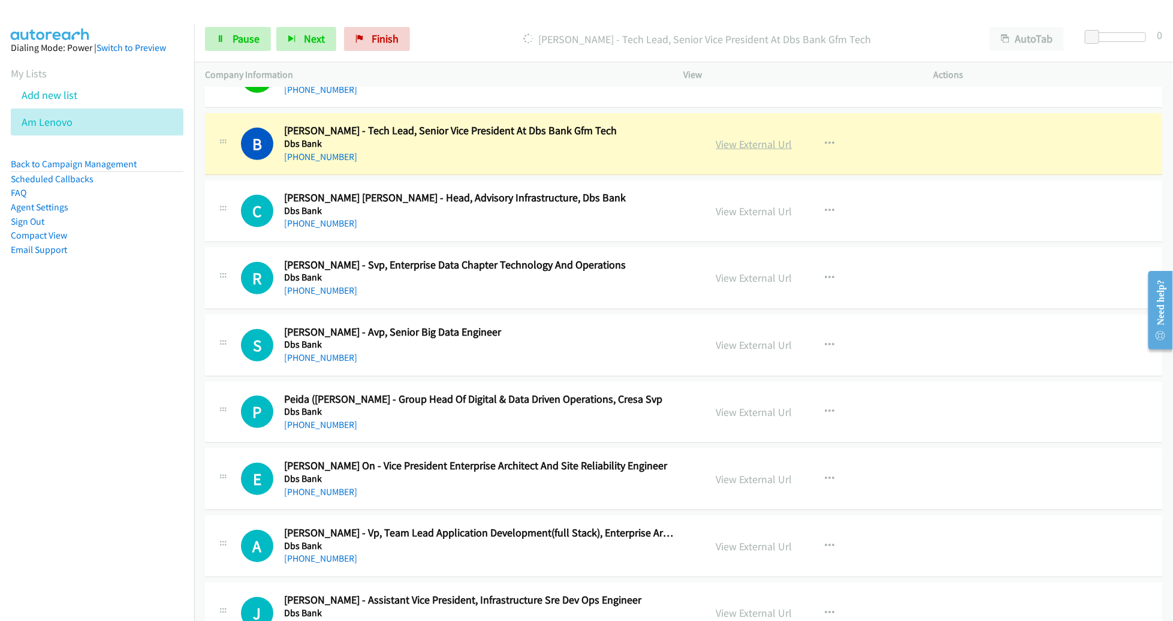
click at [734, 137] on link "View External Url" at bounding box center [755, 144] width 76 height 14
click at [242, 35] on span "Pause" at bounding box center [246, 39] width 27 height 14
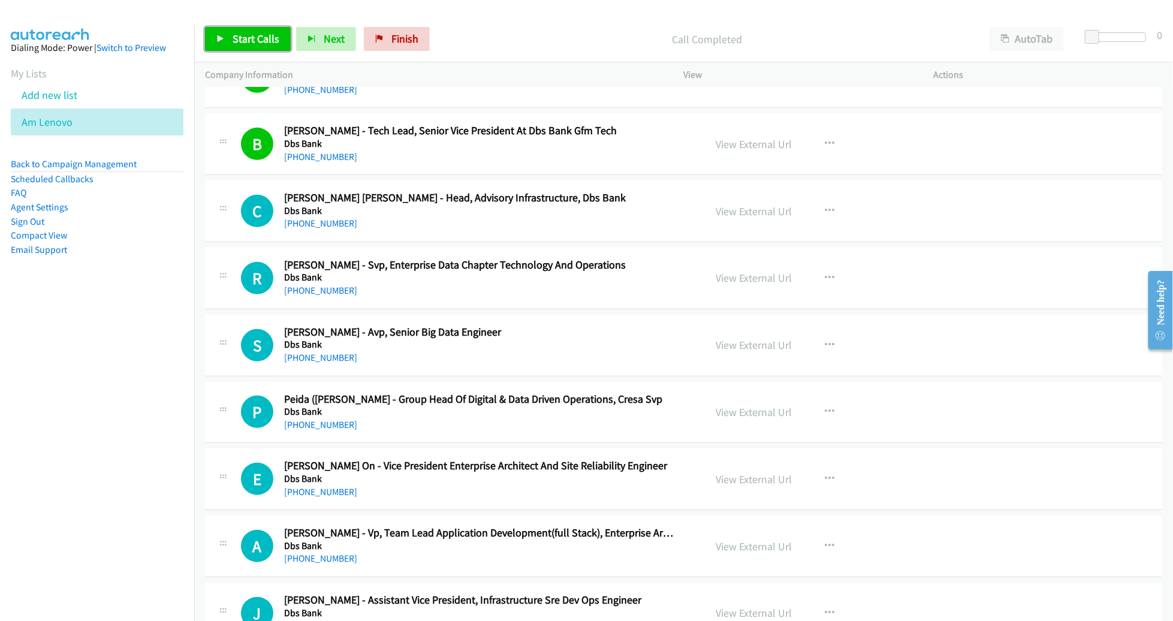
click at [249, 40] on span "Start Calls" at bounding box center [256, 39] width 47 height 14
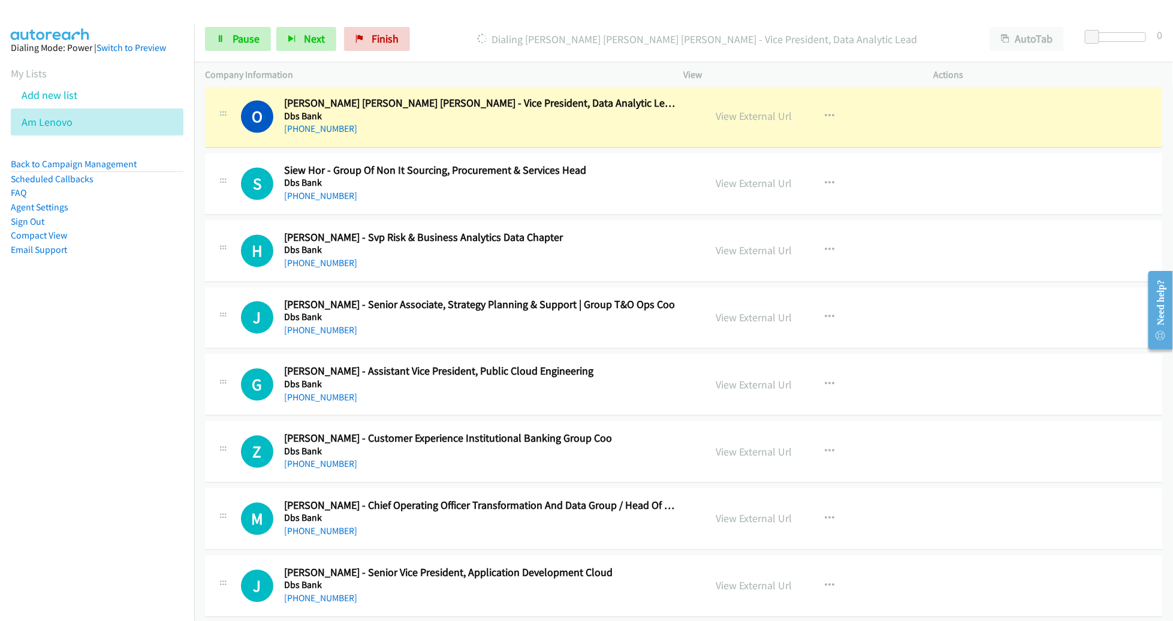
scroll to position [5871, 0]
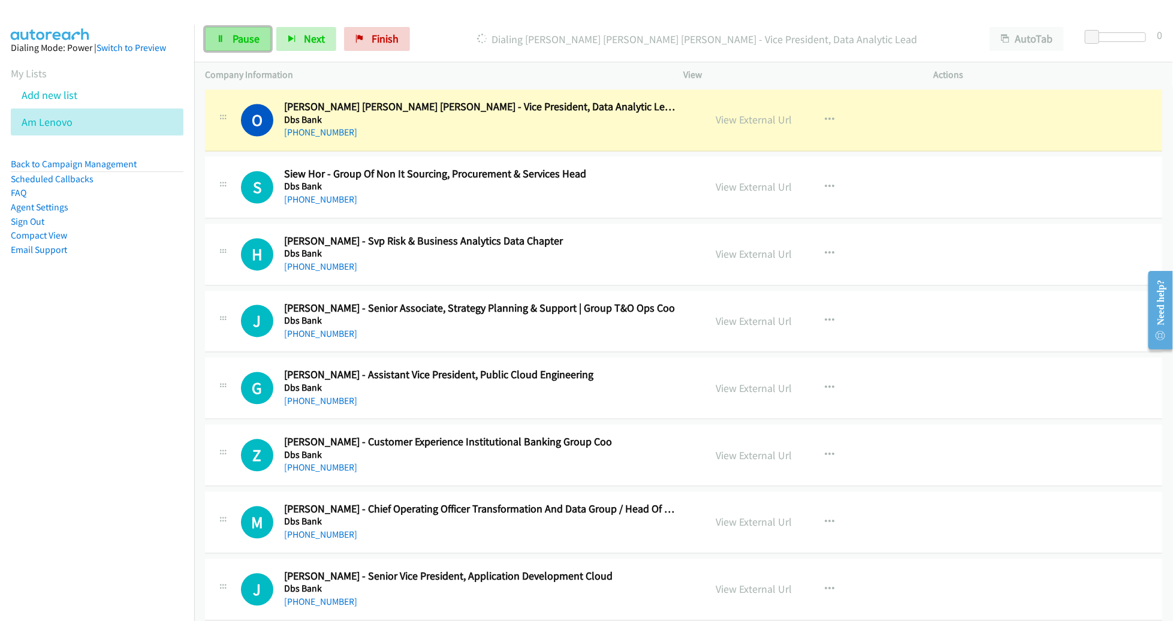
click at [256, 42] on span "Pause" at bounding box center [246, 39] width 27 height 14
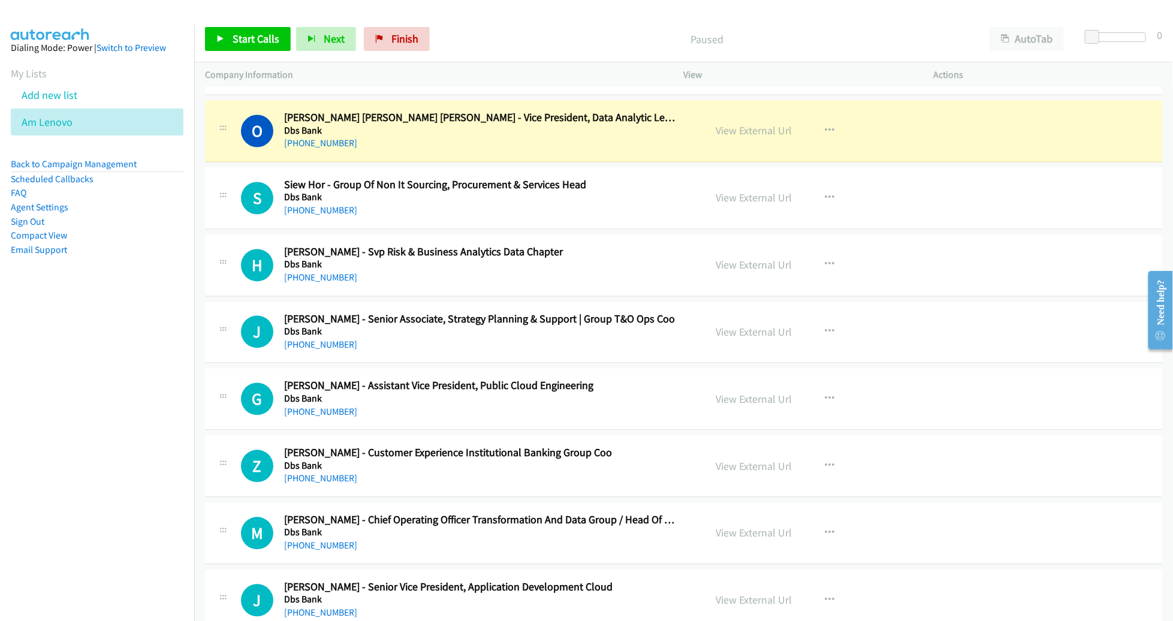
scroll to position [5857, 0]
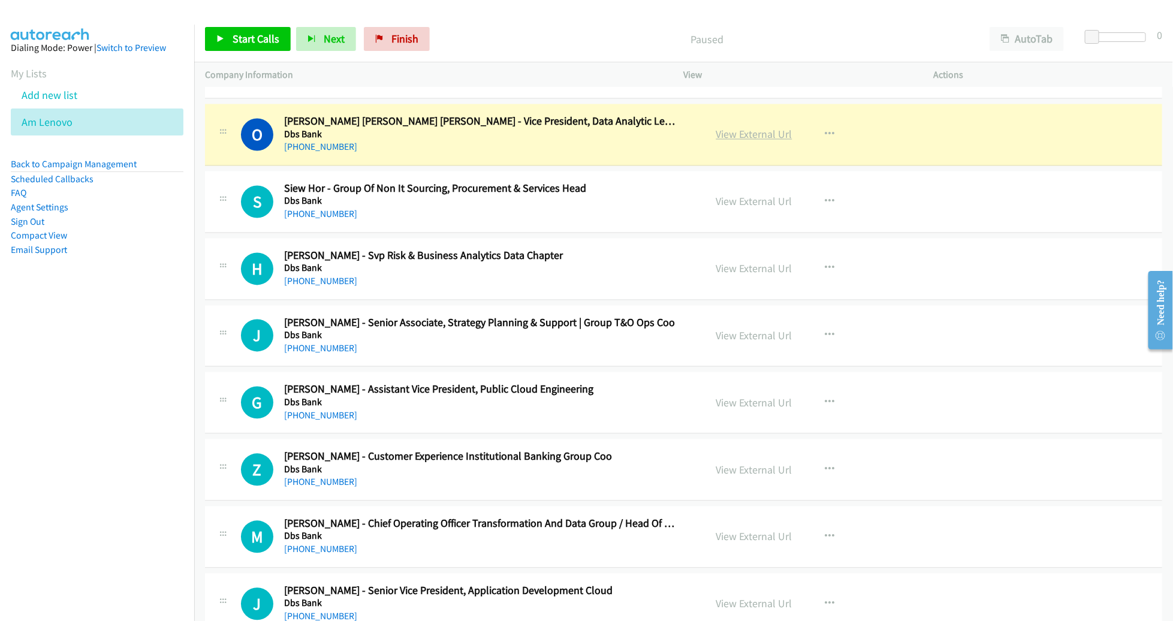
click at [737, 128] on link "View External Url" at bounding box center [755, 135] width 76 height 14
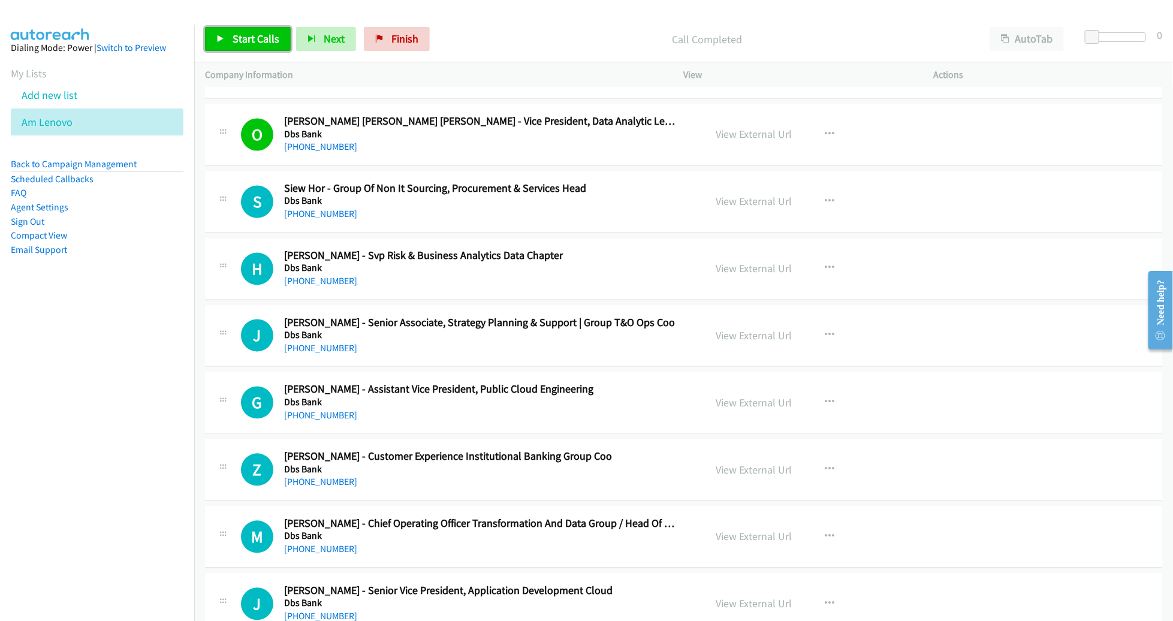
click at [233, 41] on span "Start Calls" at bounding box center [256, 39] width 47 height 14
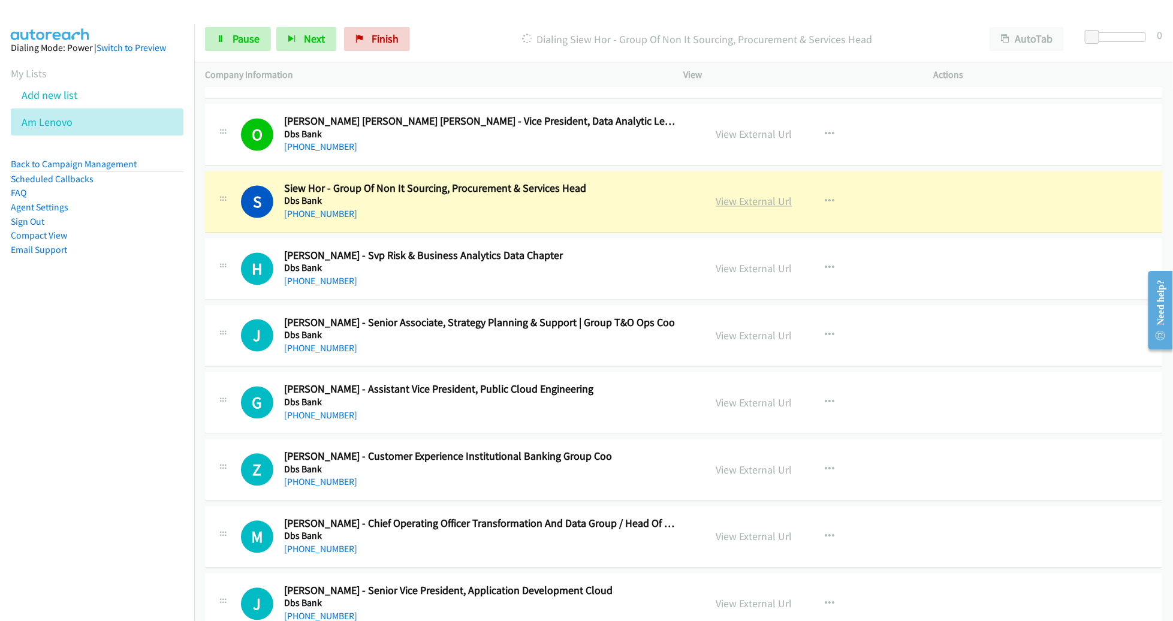
click at [747, 195] on link "View External Url" at bounding box center [755, 202] width 76 height 14
click at [244, 38] on span "Pause" at bounding box center [246, 39] width 27 height 14
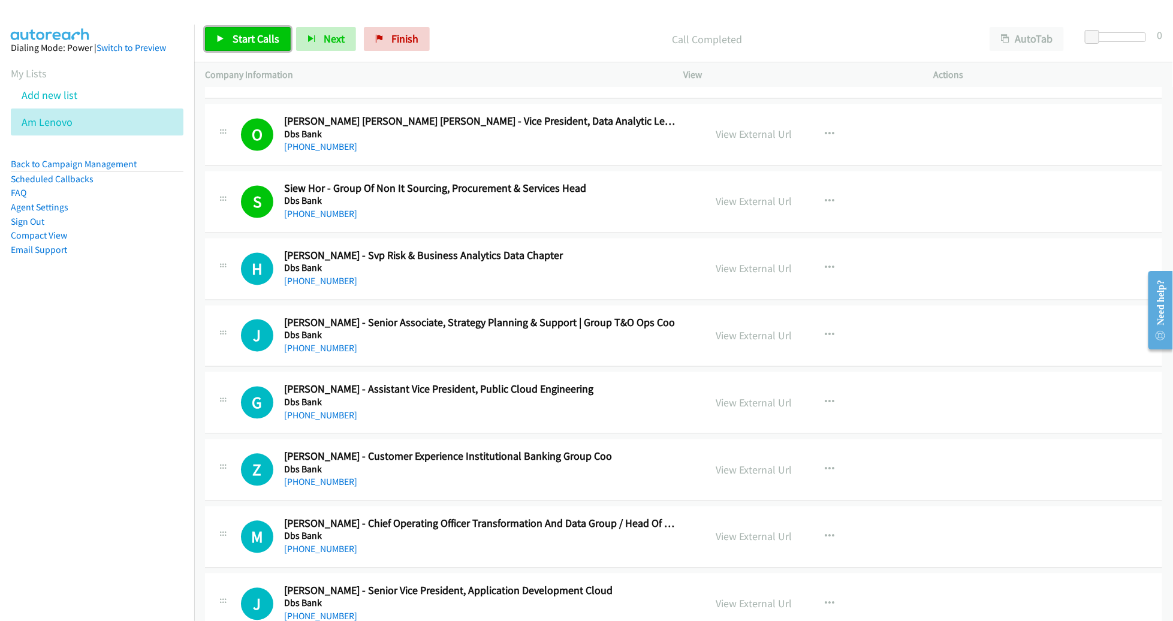
click at [260, 42] on span "Start Calls" at bounding box center [256, 39] width 47 height 14
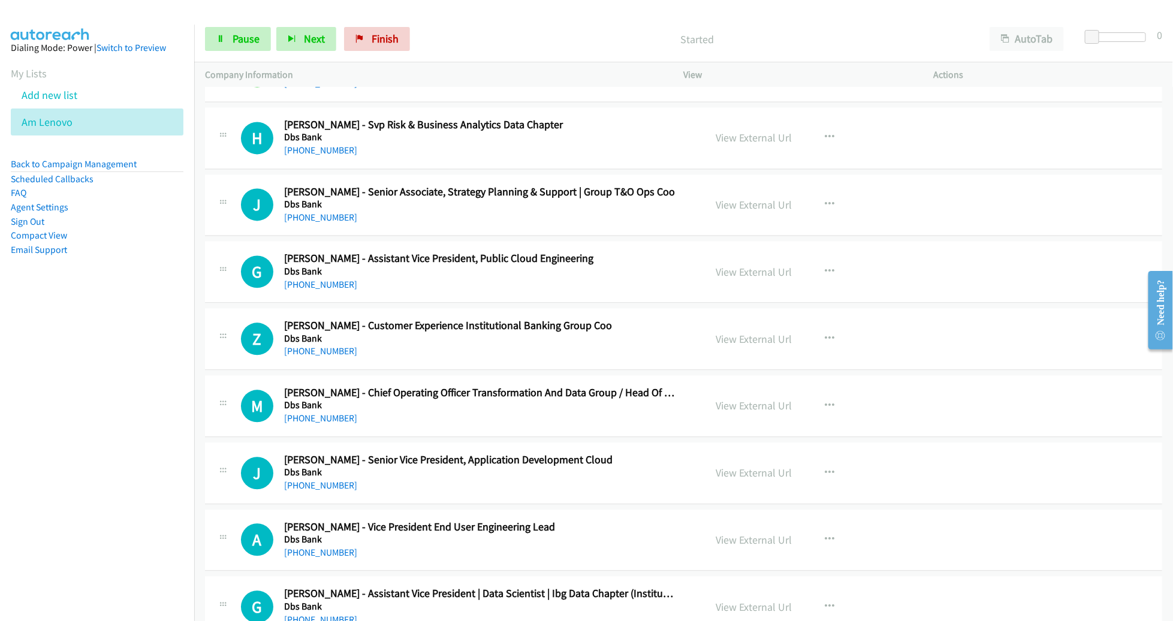
scroll to position [5990, 0]
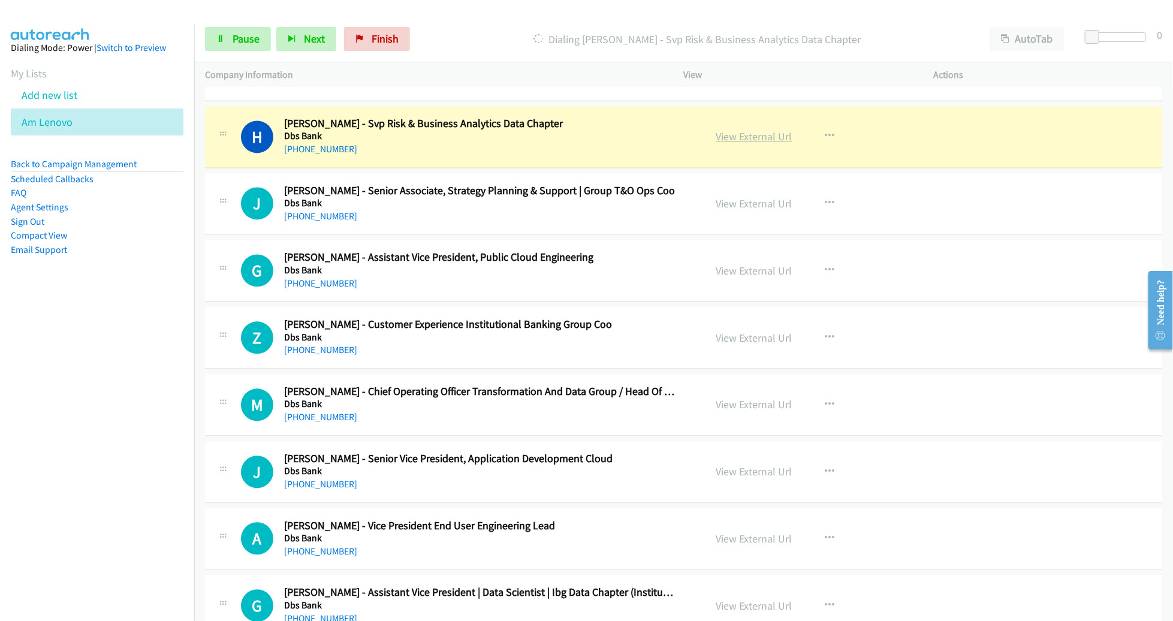
click at [742, 130] on link "View External Url" at bounding box center [755, 137] width 76 height 14
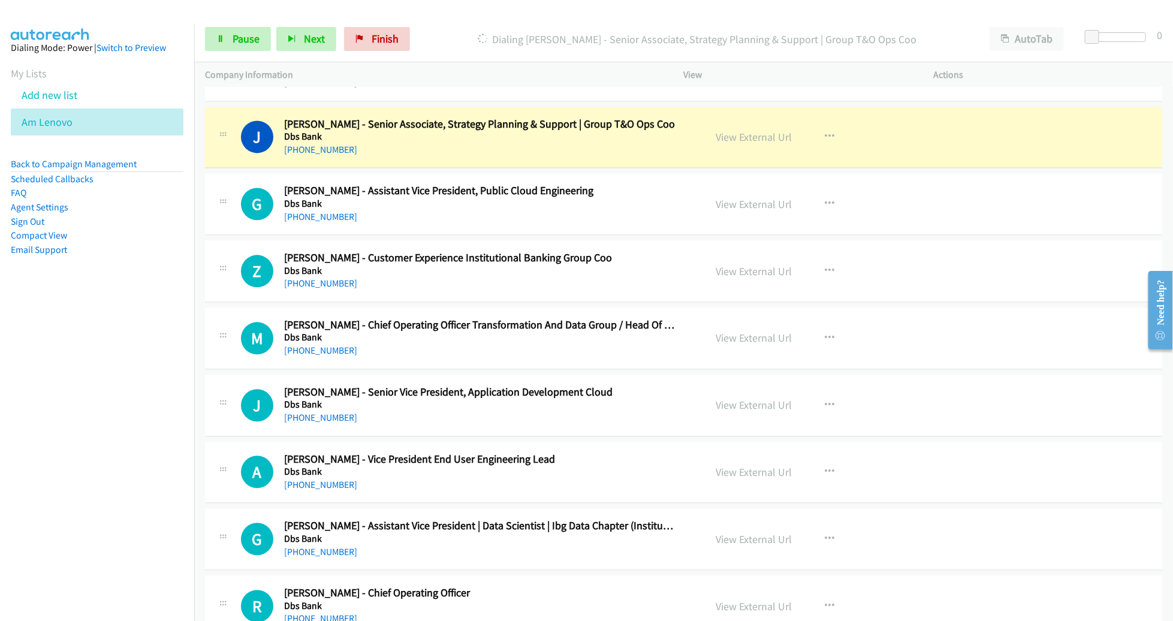
scroll to position [6053, 0]
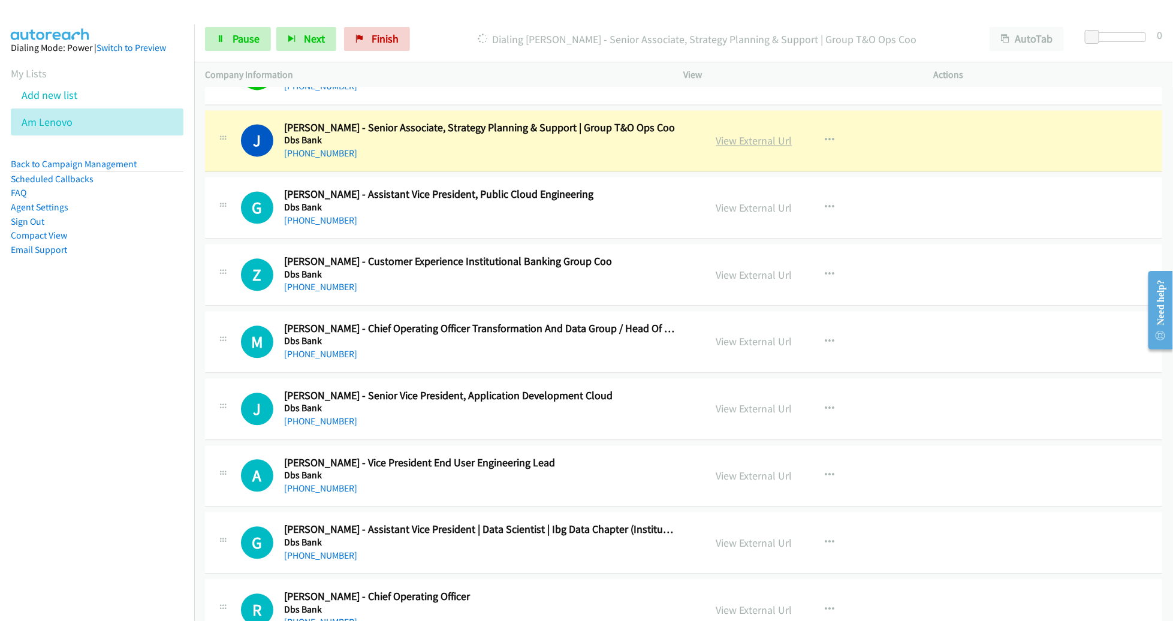
click at [765, 134] on link "View External Url" at bounding box center [755, 141] width 76 height 14
click at [221, 27] on link "Pause" at bounding box center [238, 39] width 66 height 24
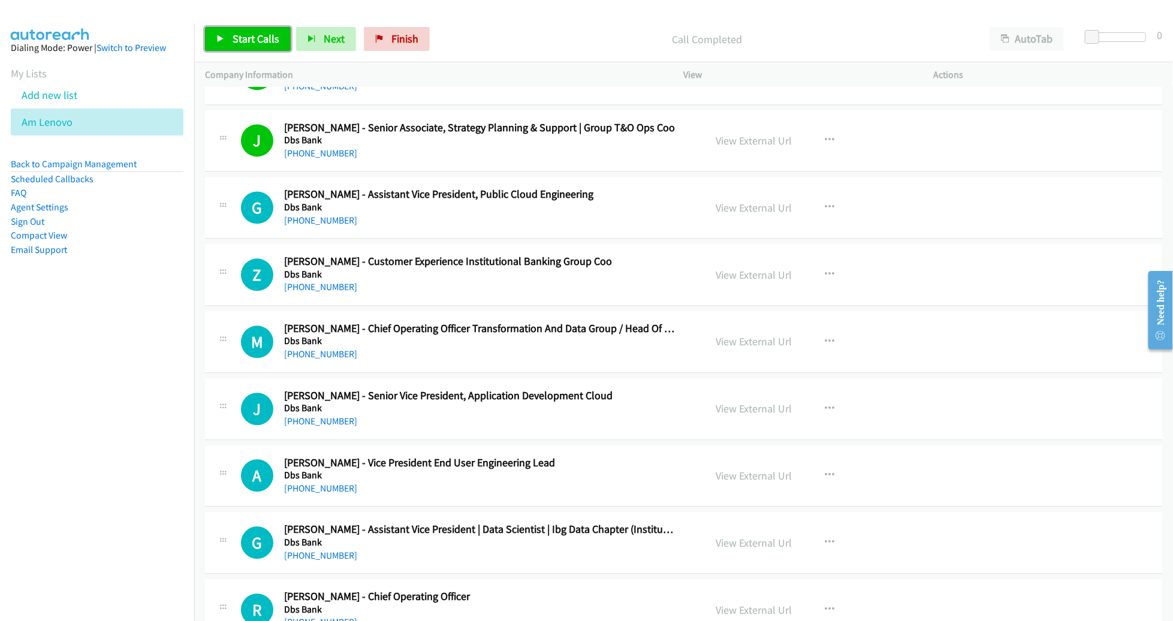
click at [257, 41] on span "Start Calls" at bounding box center [256, 39] width 47 height 14
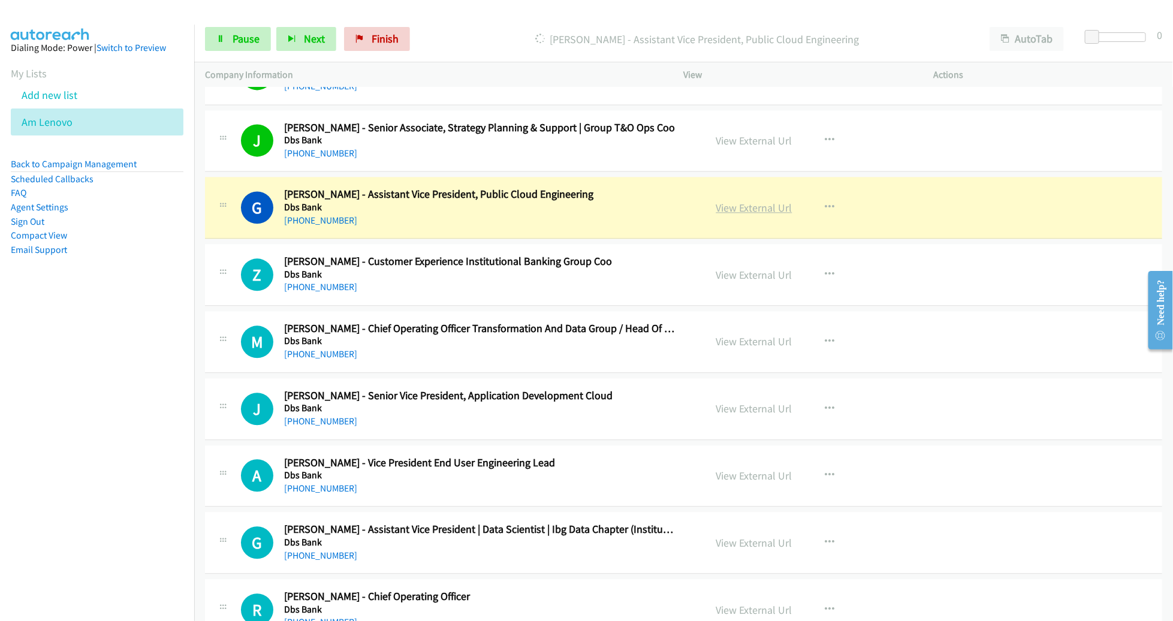
click at [752, 201] on link "View External Url" at bounding box center [755, 208] width 76 height 14
click at [246, 42] on span "Pause" at bounding box center [246, 39] width 27 height 14
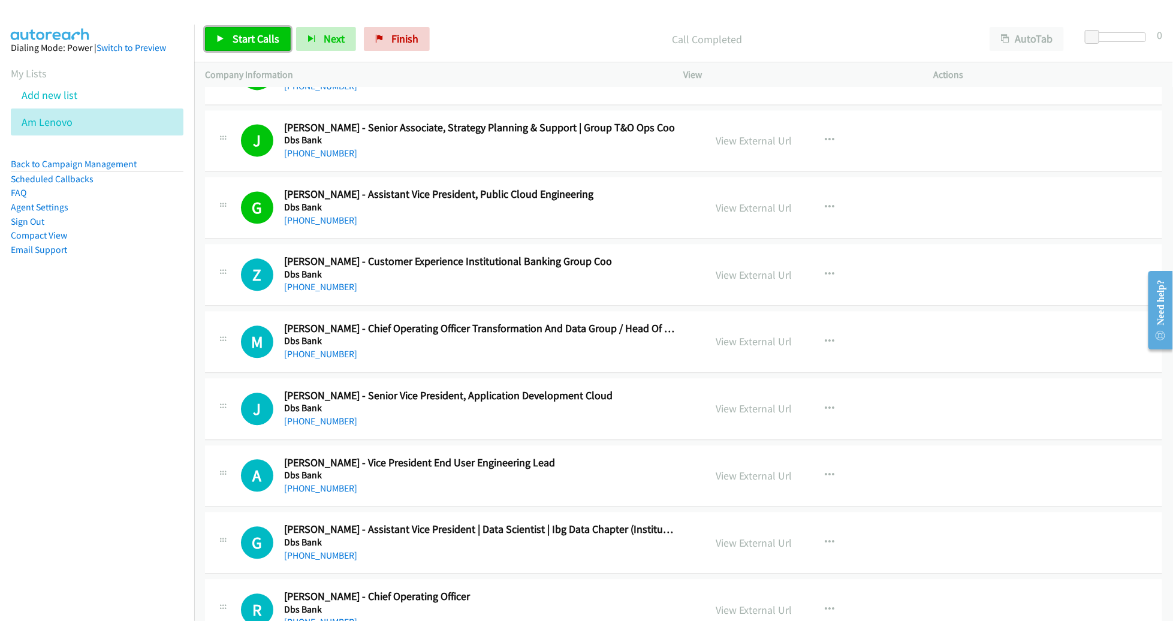
click at [254, 38] on span "Start Calls" at bounding box center [256, 39] width 47 height 14
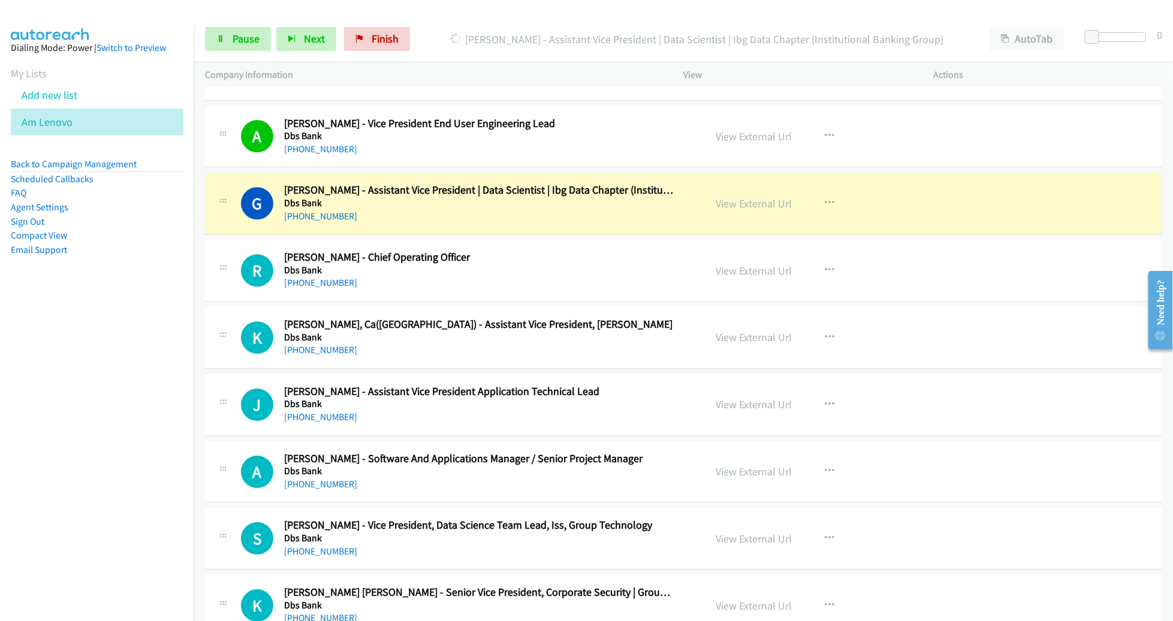
scroll to position [6394, 0]
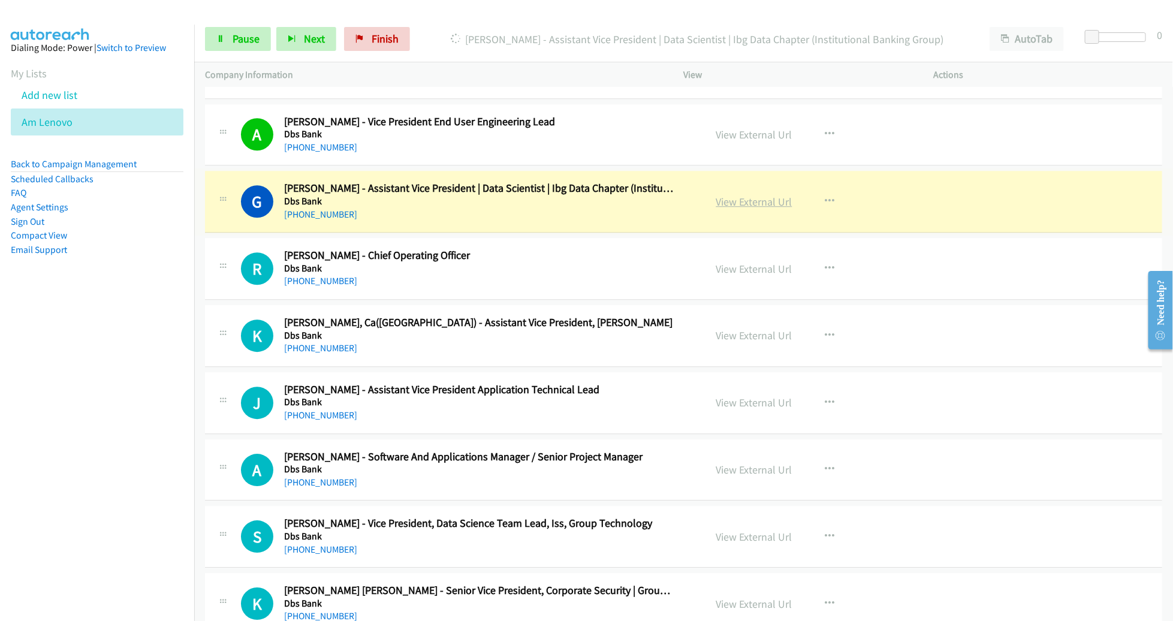
click at [744, 195] on link "View External Url" at bounding box center [755, 202] width 76 height 14
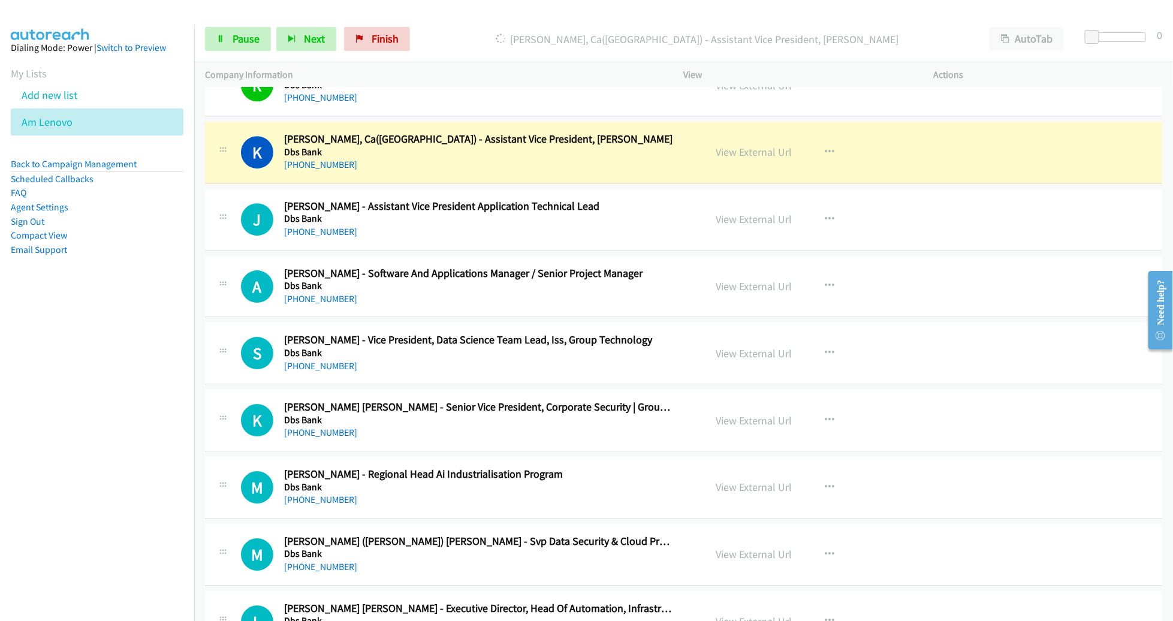
scroll to position [6581, 0]
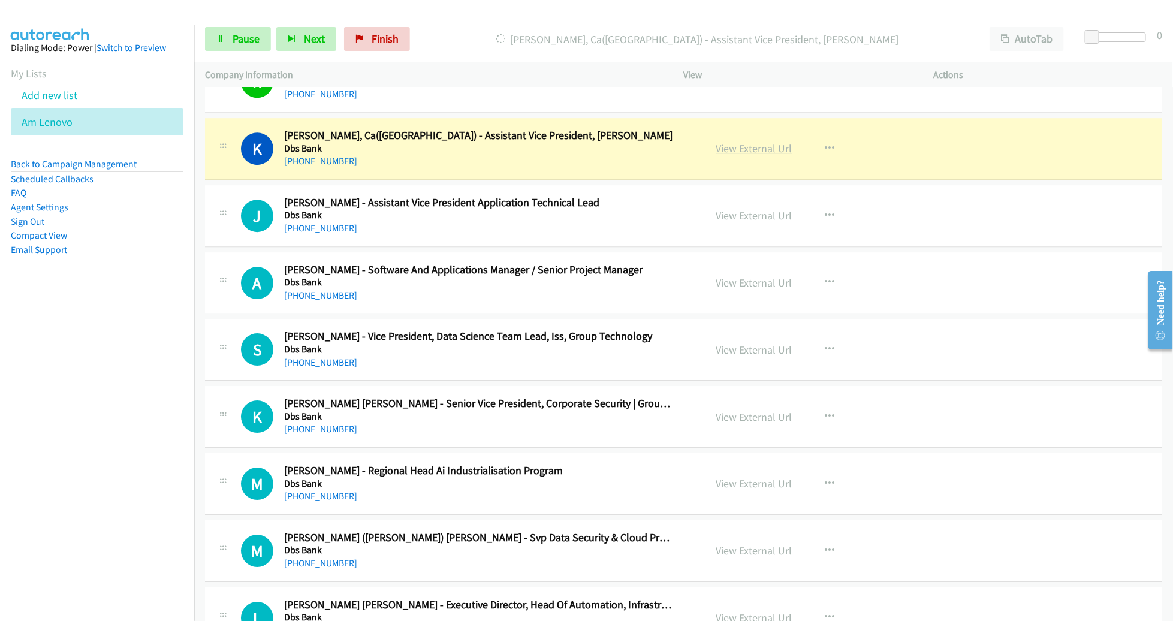
click at [717, 142] on link "View External Url" at bounding box center [755, 149] width 76 height 14
click at [237, 33] on span "Pause" at bounding box center [246, 39] width 27 height 14
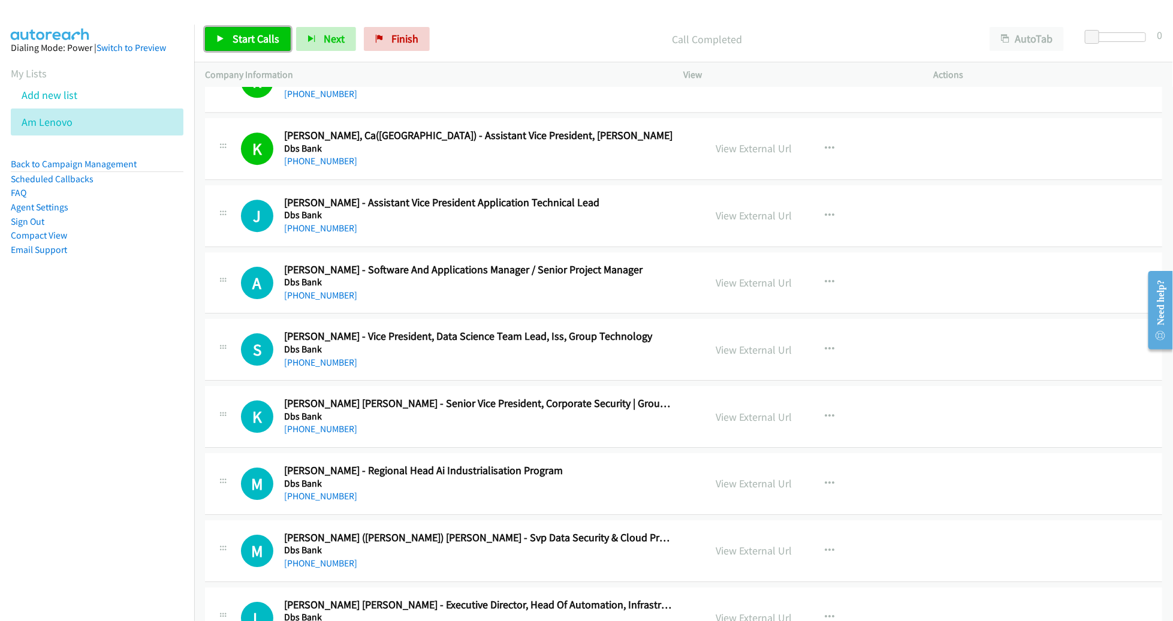
click at [231, 31] on link "Start Calls" at bounding box center [248, 39] width 86 height 24
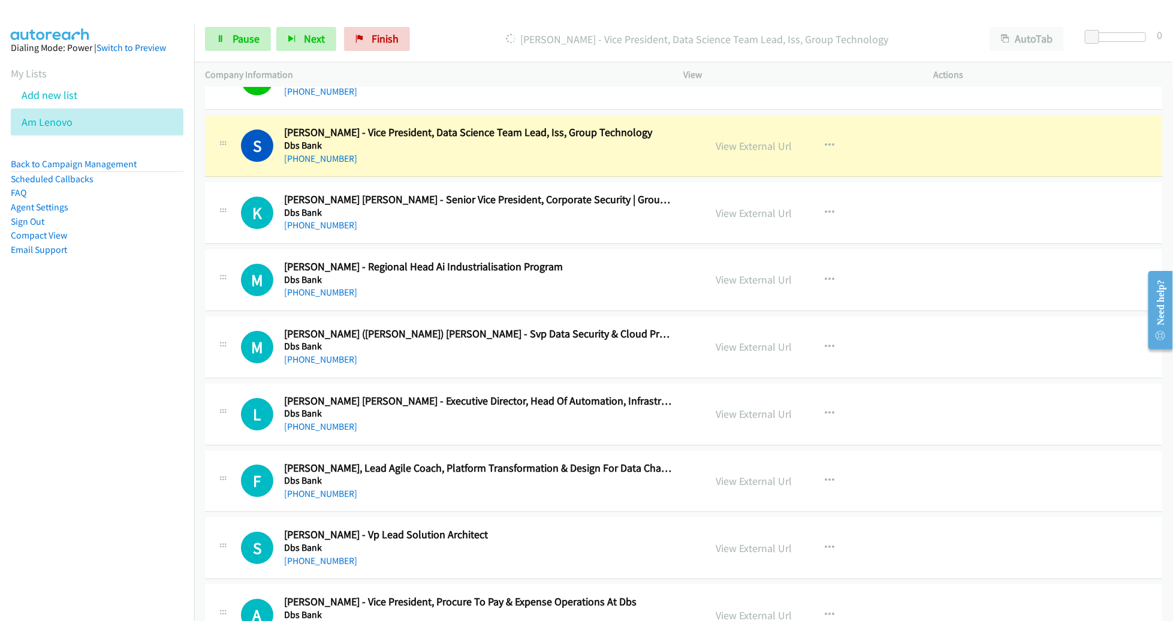
scroll to position [6788, 0]
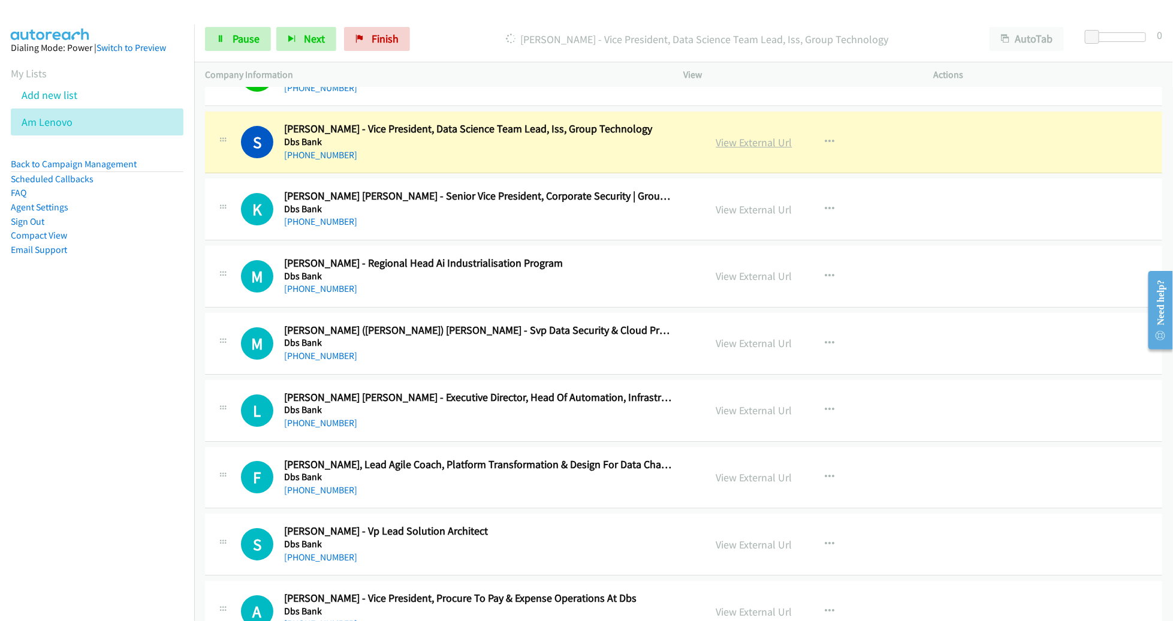
click at [727, 136] on link "View External Url" at bounding box center [755, 143] width 76 height 14
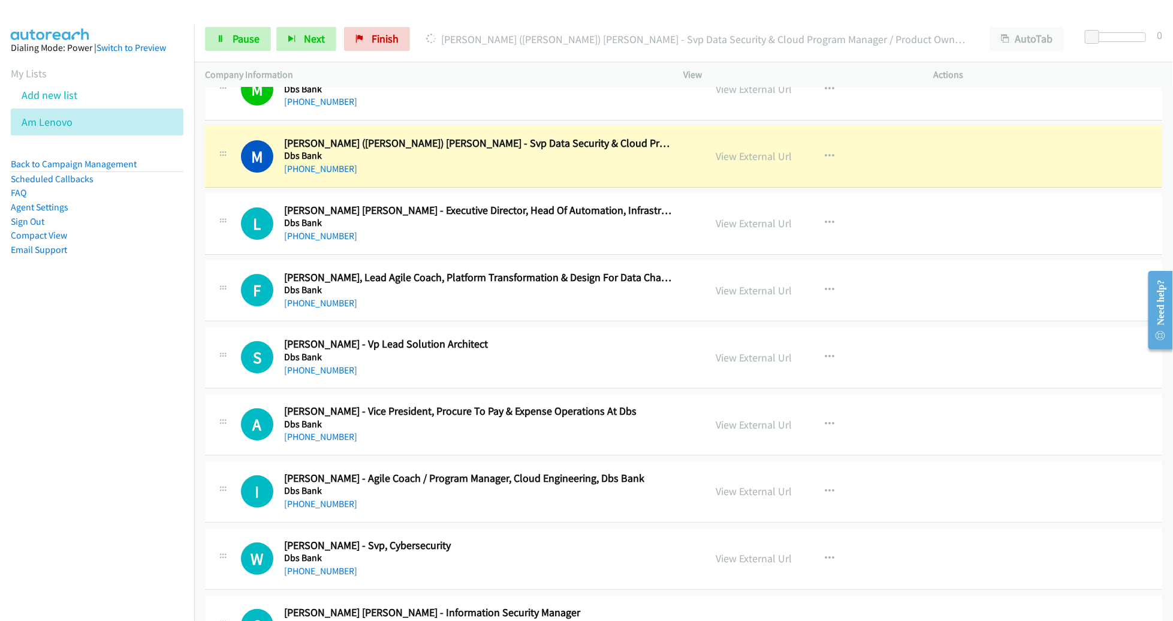
scroll to position [6989, 0]
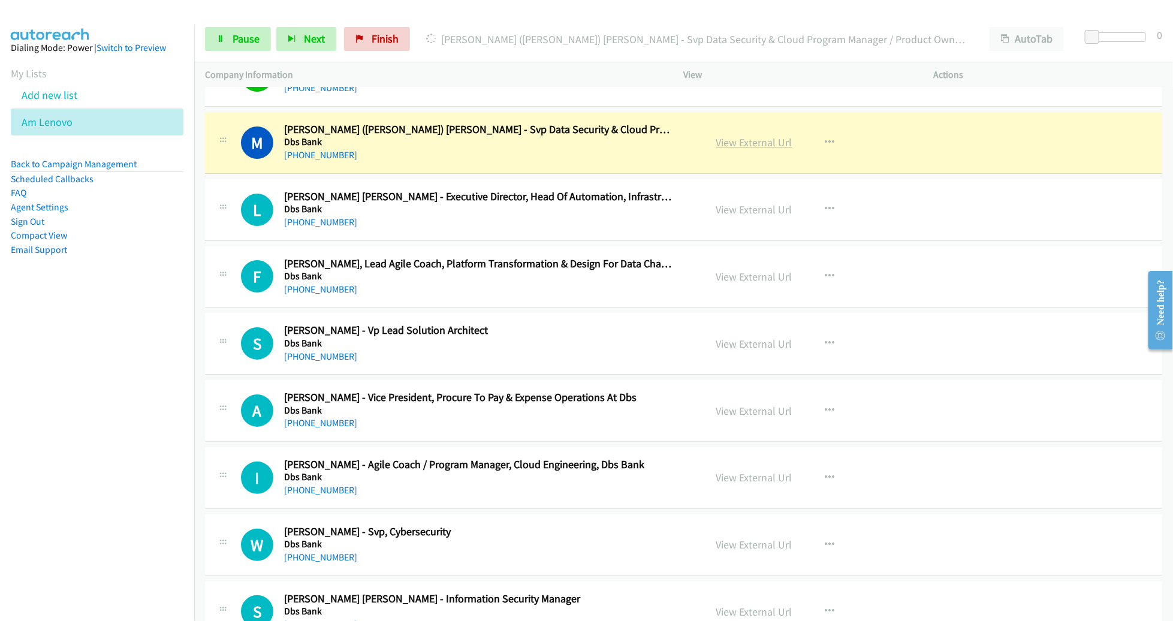
click at [730, 136] on link "View External Url" at bounding box center [755, 143] width 76 height 14
click at [243, 41] on span "Pause" at bounding box center [246, 39] width 27 height 14
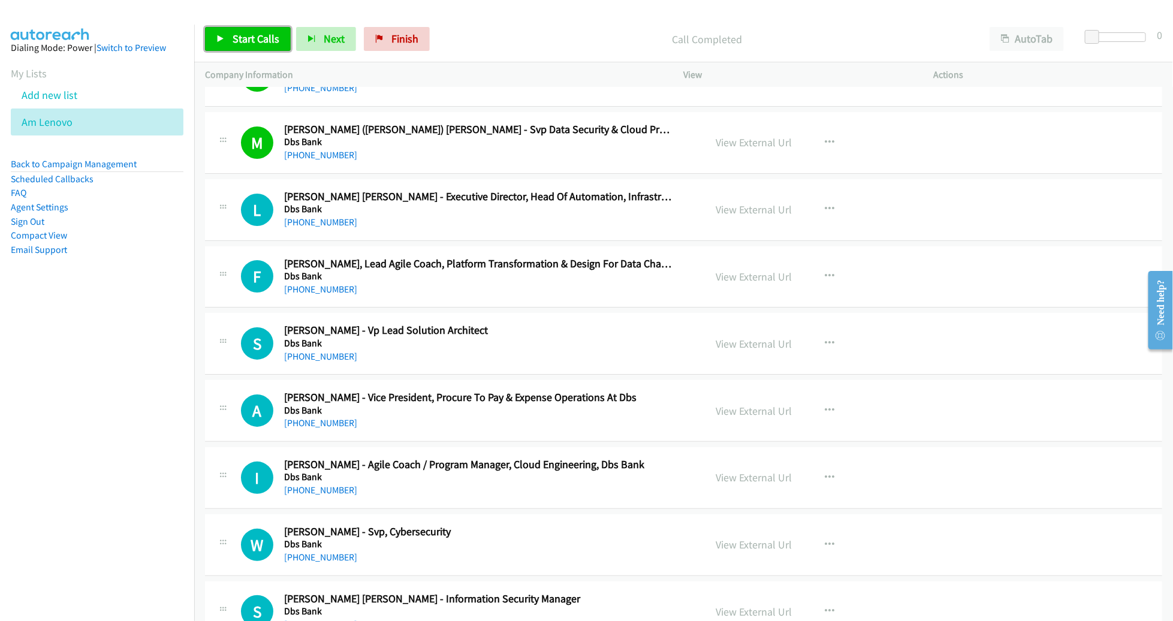
click at [250, 39] on span "Start Calls" at bounding box center [256, 39] width 47 height 14
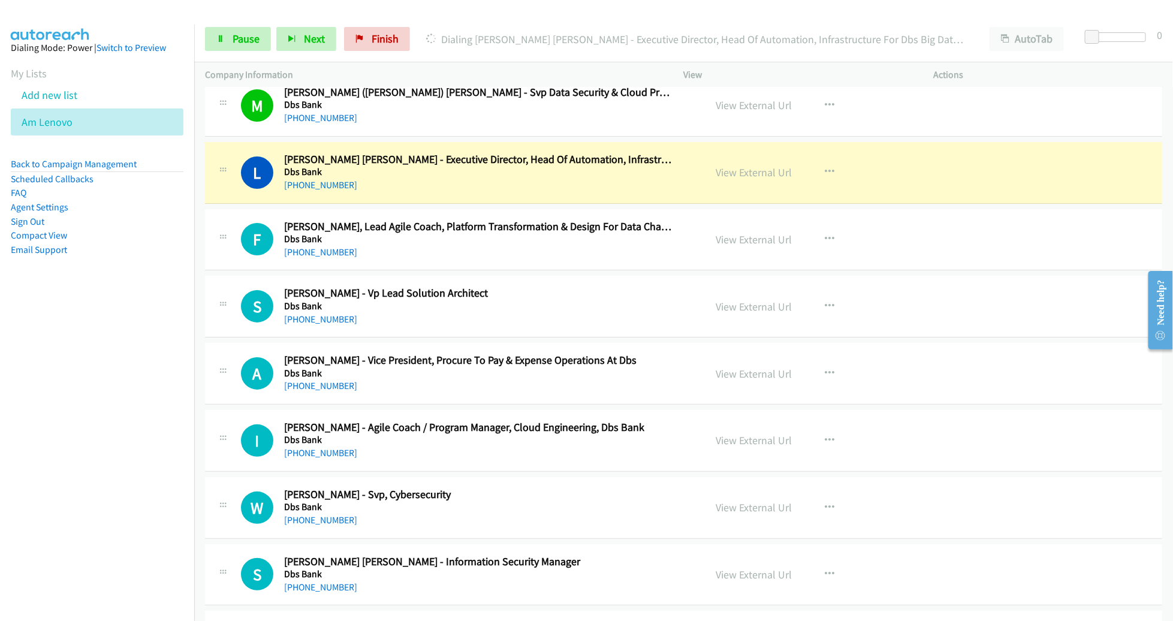
scroll to position [7049, 0]
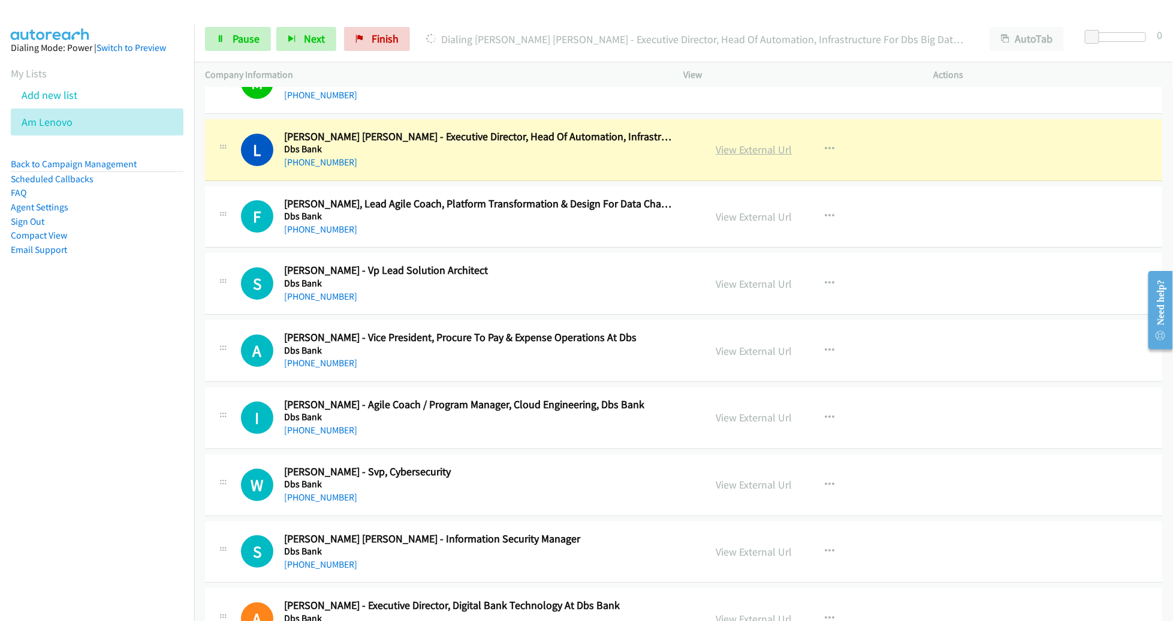
click at [747, 143] on link "View External Url" at bounding box center [755, 150] width 76 height 14
click at [235, 35] on span "Pause" at bounding box center [246, 39] width 27 height 14
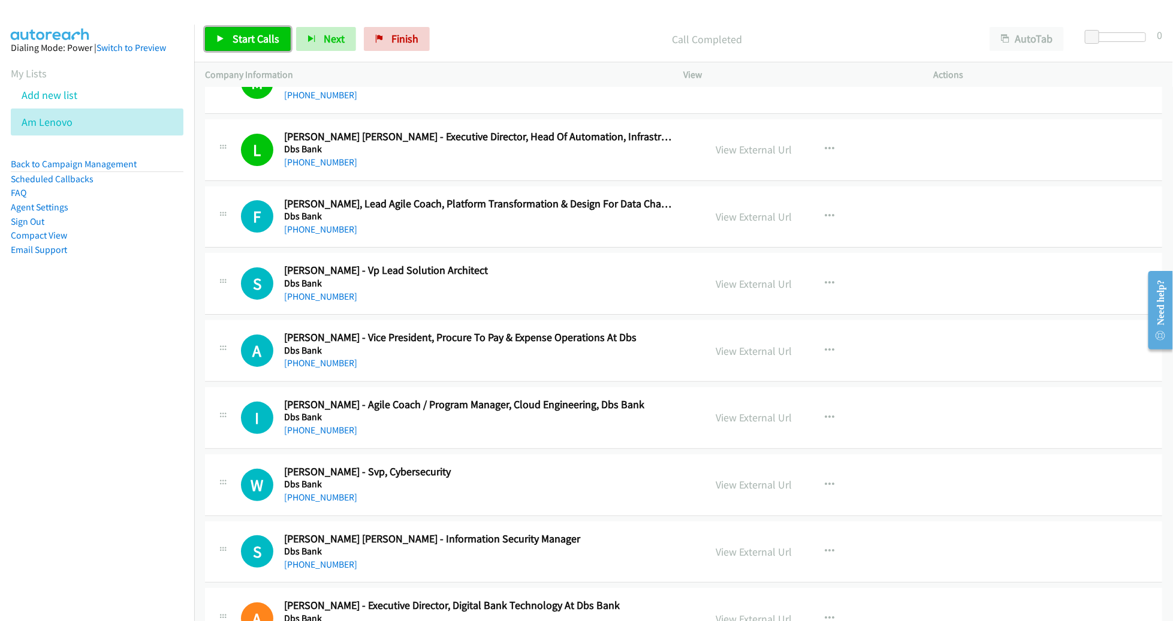
click at [257, 33] on span "Start Calls" at bounding box center [256, 39] width 47 height 14
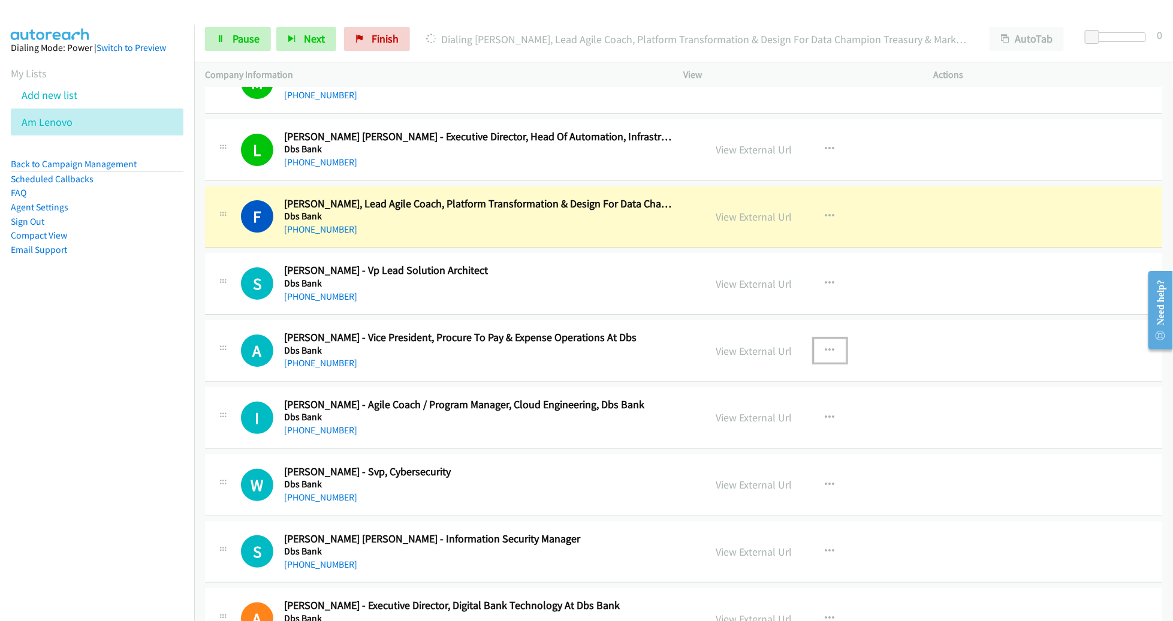
click at [826, 346] on icon "button" at bounding box center [831, 351] width 10 height 10
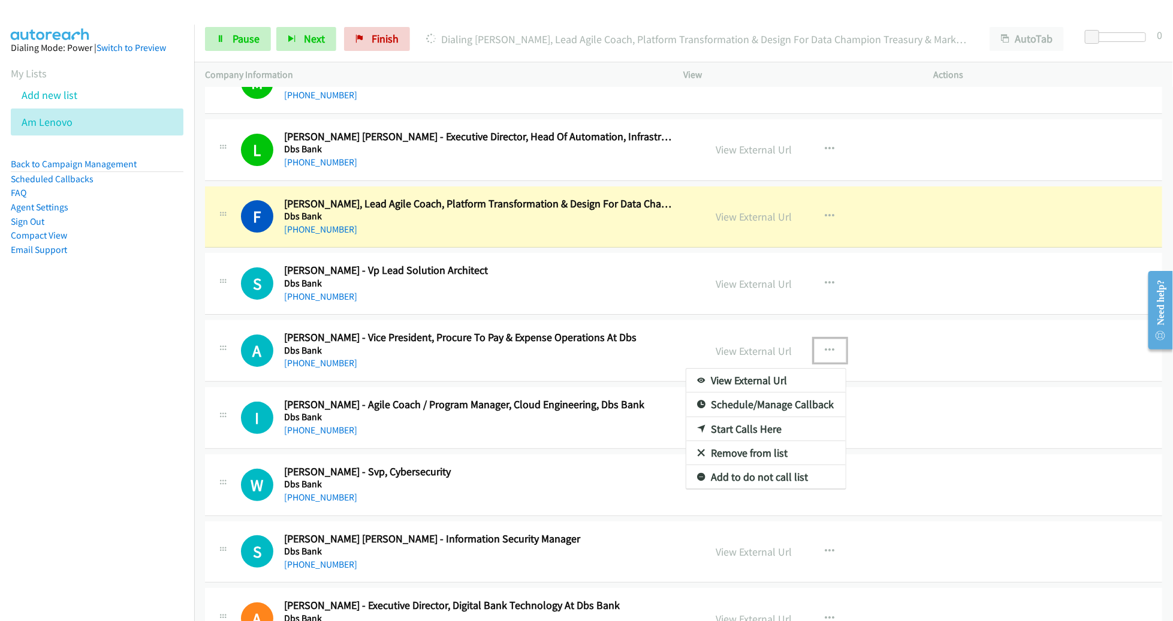
click at [775, 442] on link "Remove from list" at bounding box center [766, 453] width 159 height 24
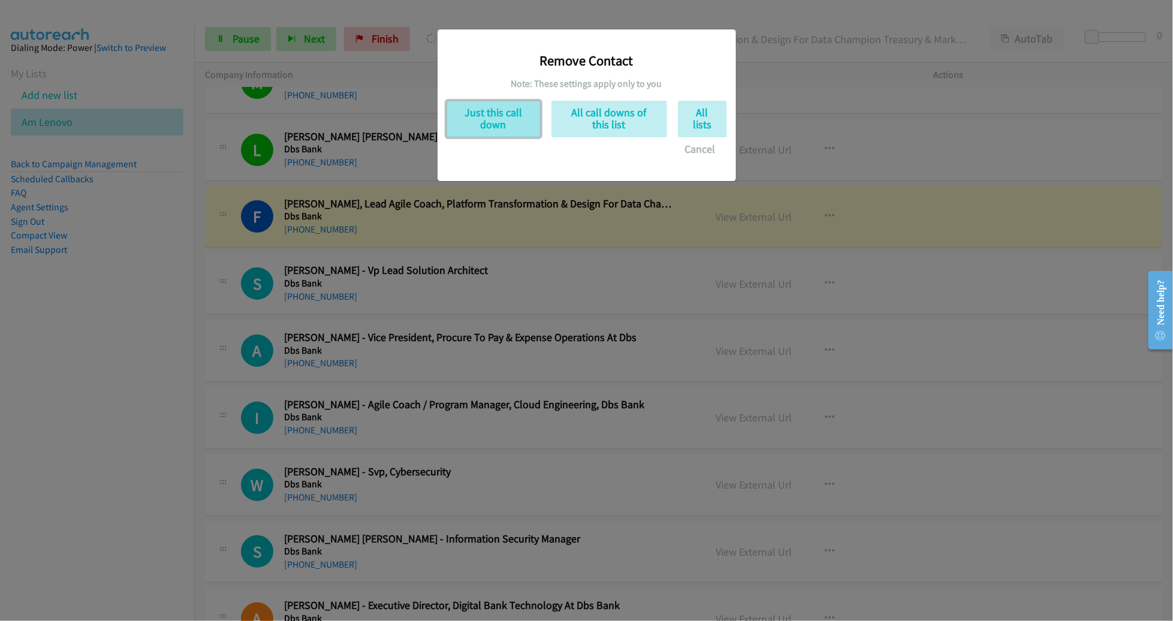
click at [486, 127] on button "Just this call down" at bounding box center [494, 119] width 94 height 37
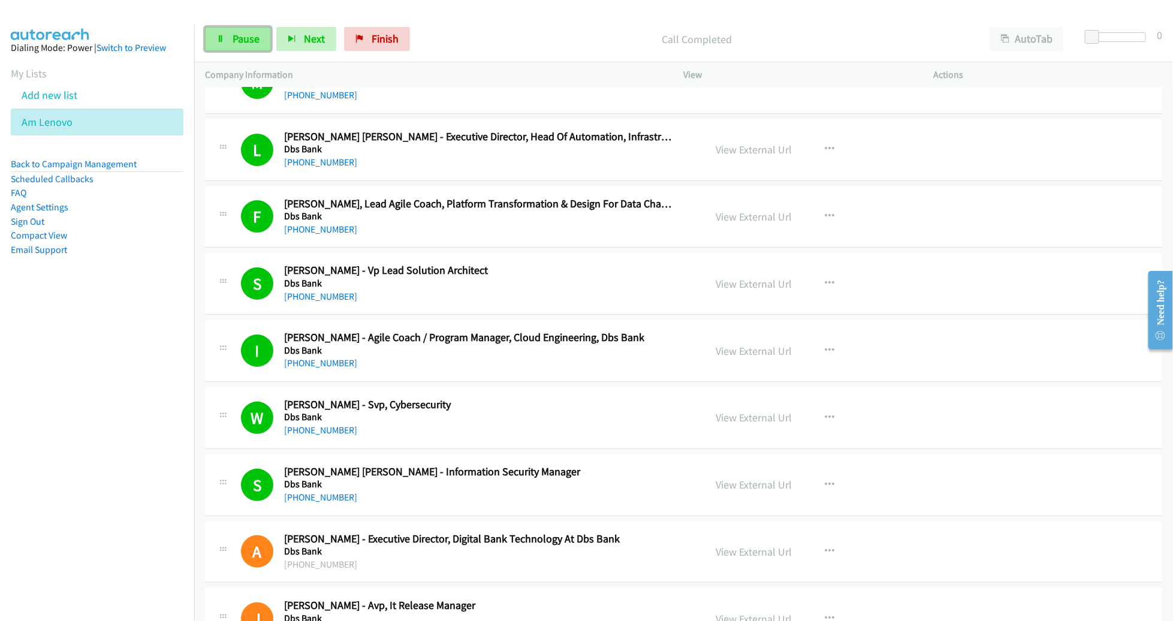
click at [251, 45] on span "Pause" at bounding box center [246, 39] width 27 height 14
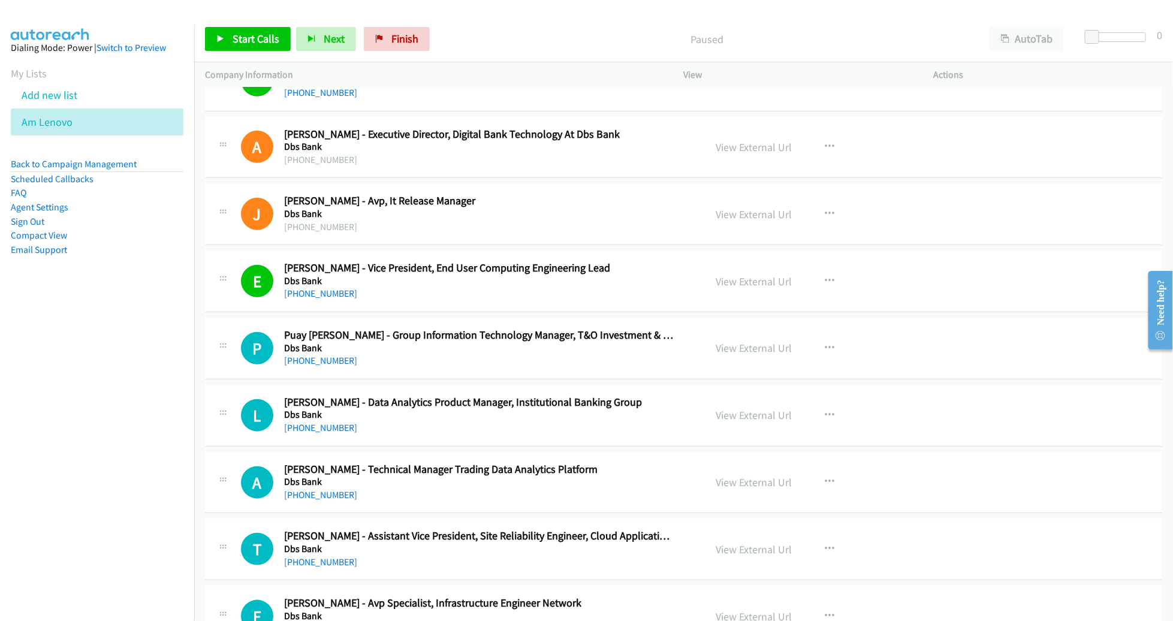
scroll to position [7457, 0]
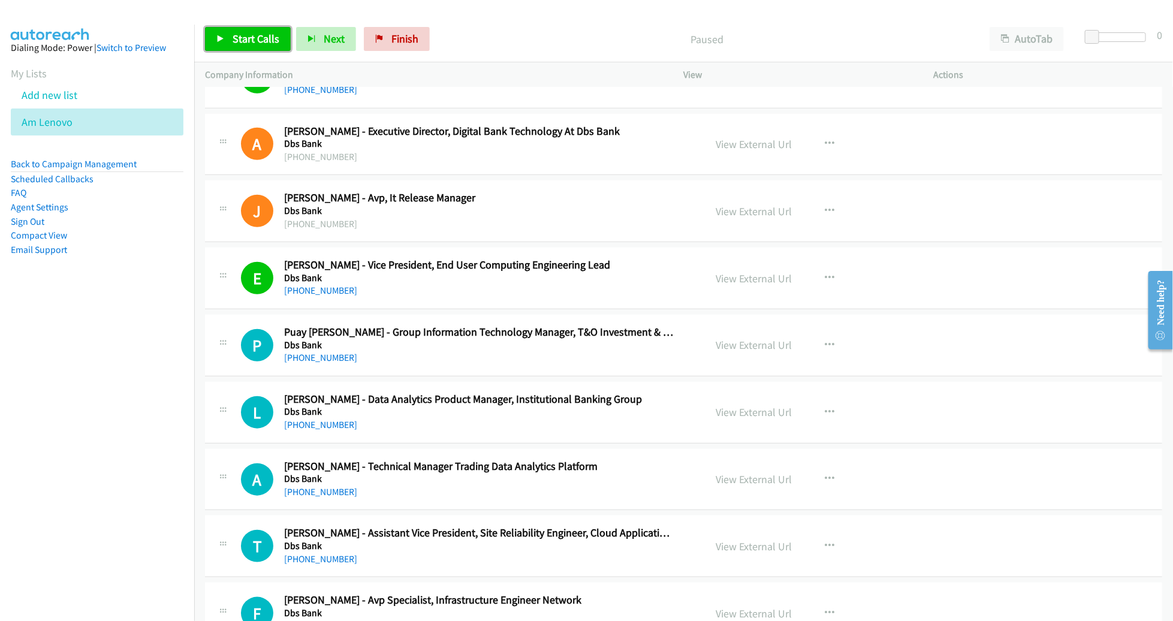
click at [252, 40] on span "Start Calls" at bounding box center [256, 39] width 47 height 14
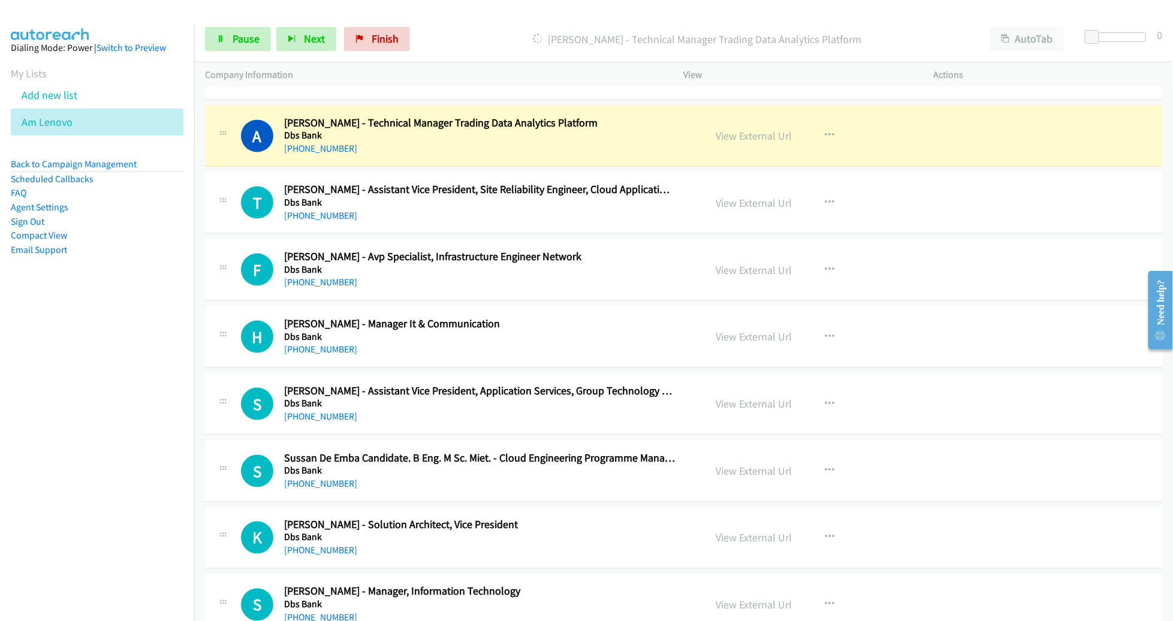
scroll to position [7801, 0]
click at [724, 128] on link "View External Url" at bounding box center [755, 135] width 76 height 14
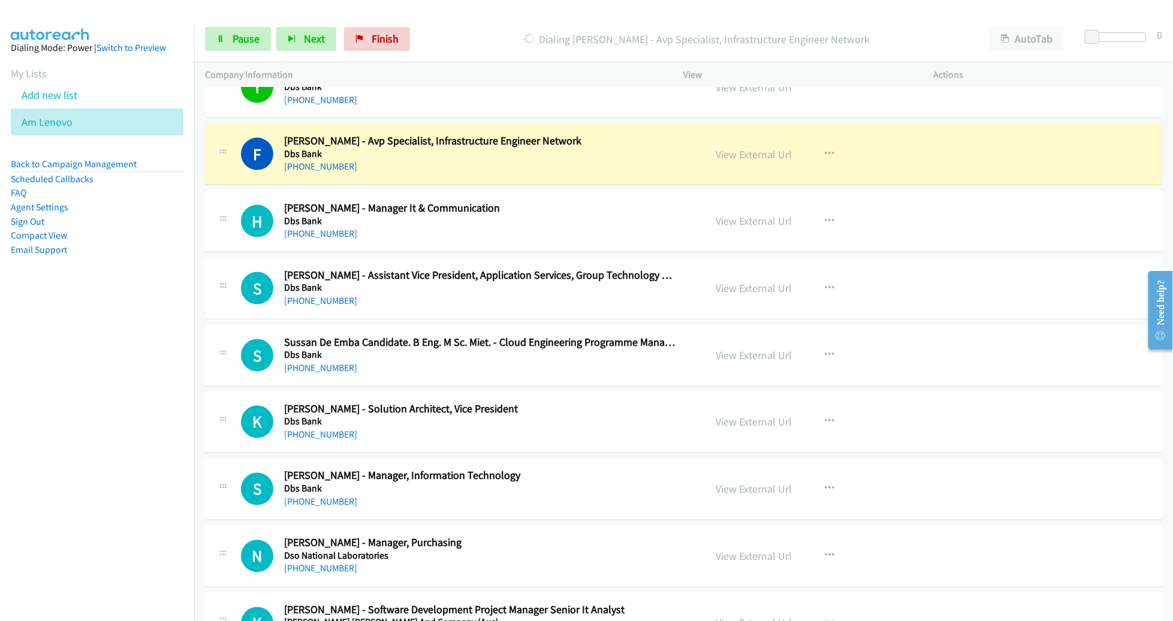
scroll to position [7922, 0]
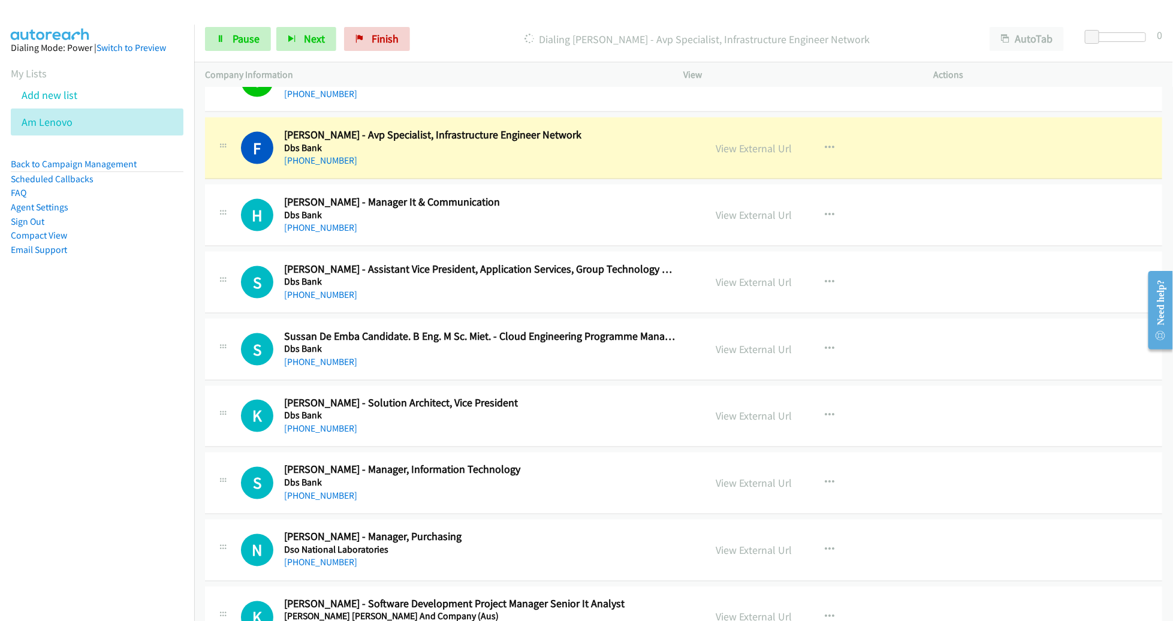
click at [683, 198] on div "H Callback Scheduled Hanumantha Raju Koppella - Manager It & Communication Dbs …" at bounding box center [468, 215] width 454 height 40
click at [752, 142] on link "View External Url" at bounding box center [755, 149] width 76 height 14
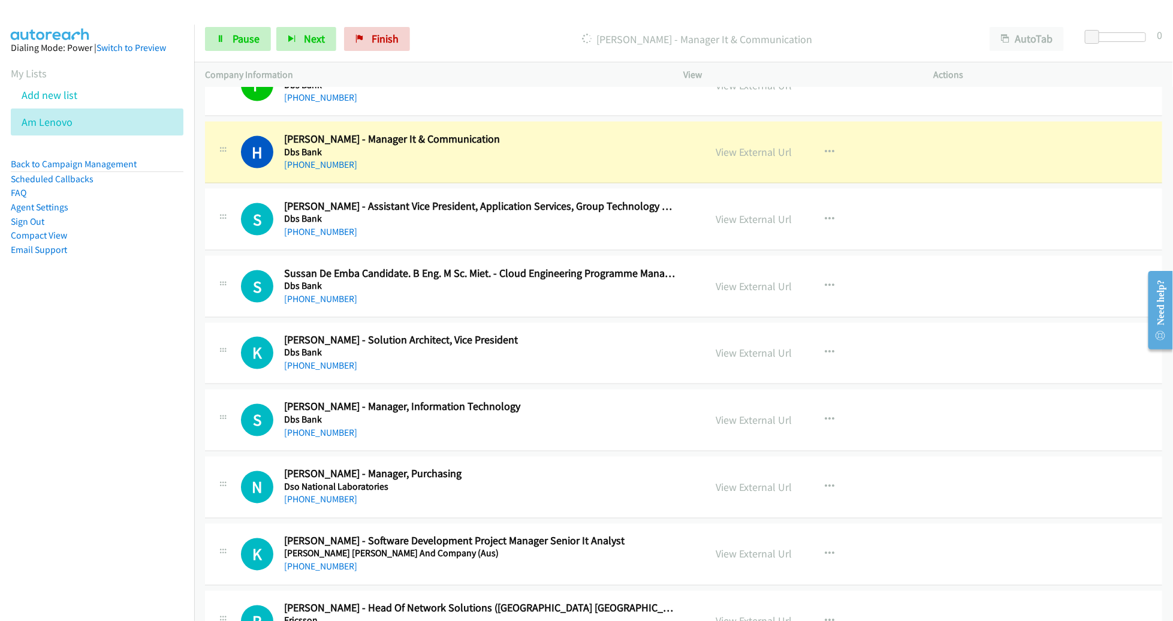
scroll to position [7985, 0]
click at [722, 145] on link "View External Url" at bounding box center [755, 152] width 76 height 14
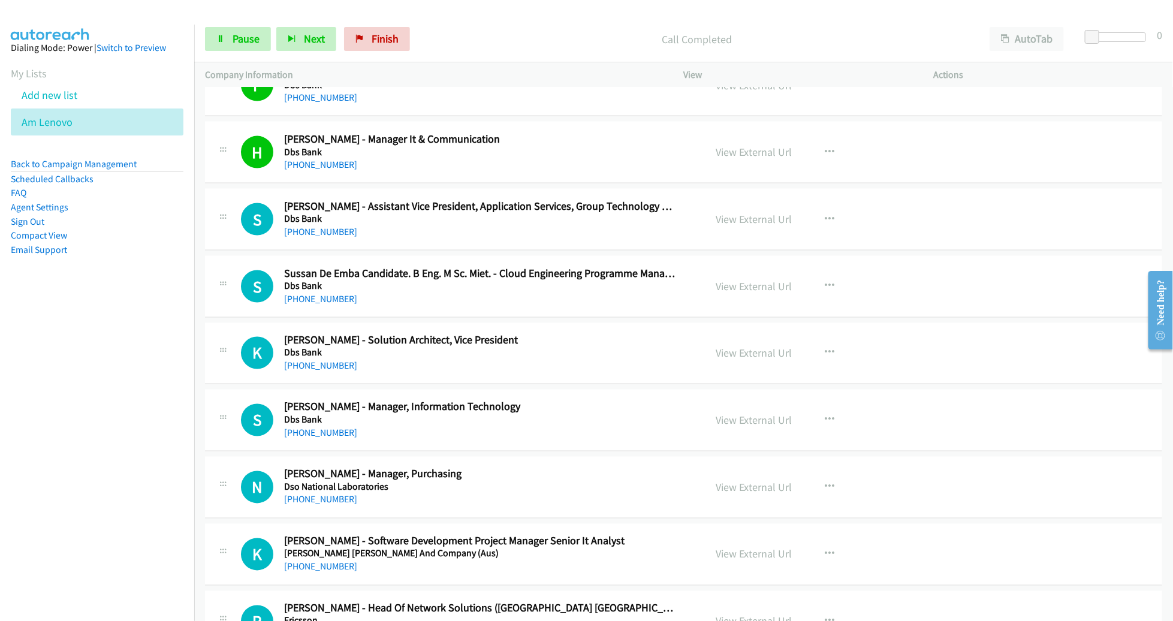
click at [193, 21] on div at bounding box center [581, 23] width 1163 height 46
click at [227, 32] on link "Pause" at bounding box center [238, 39] width 66 height 24
click at [267, 36] on span "Start Calls" at bounding box center [256, 39] width 47 height 14
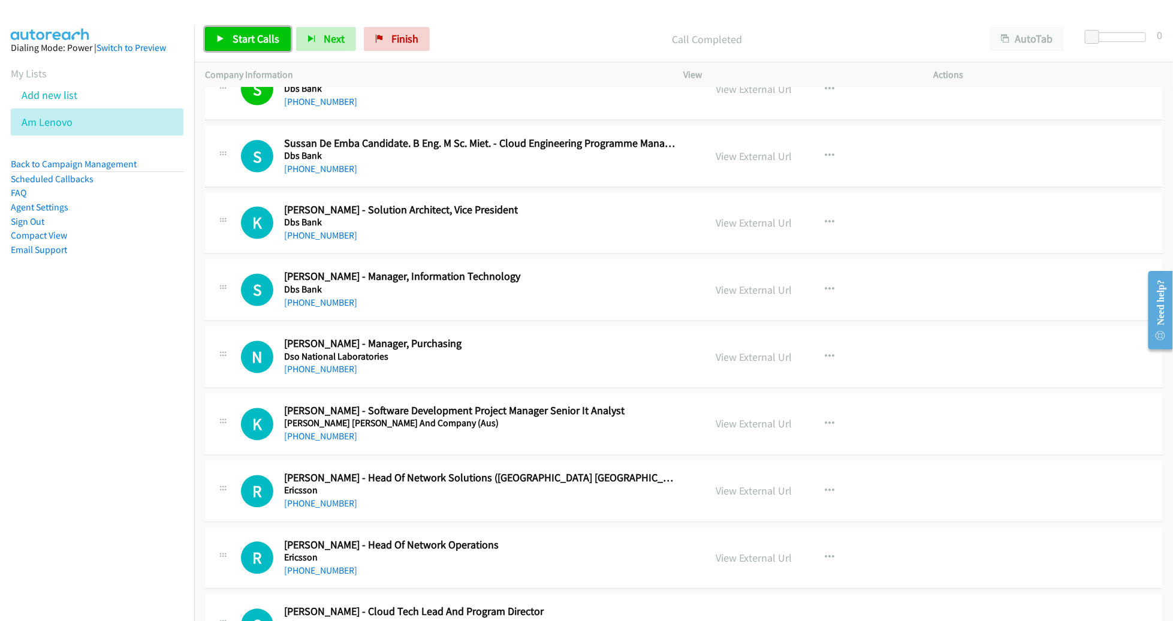
scroll to position [8139, 0]
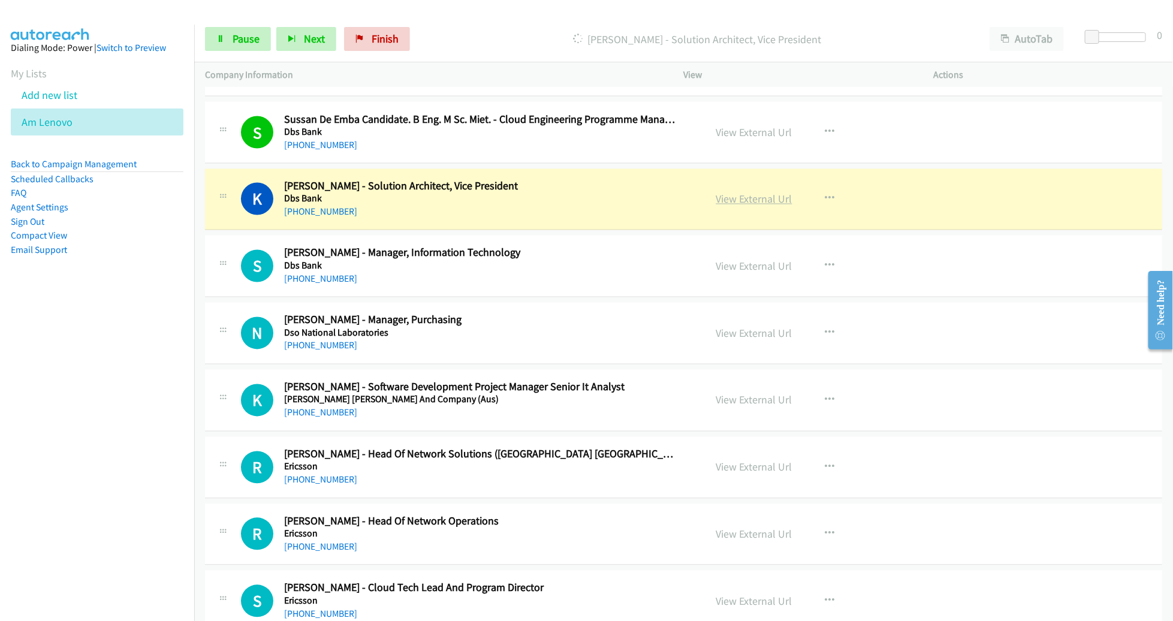
click at [750, 192] on link "View External Url" at bounding box center [755, 199] width 76 height 14
click at [213, 40] on link "Pause" at bounding box center [238, 39] width 66 height 24
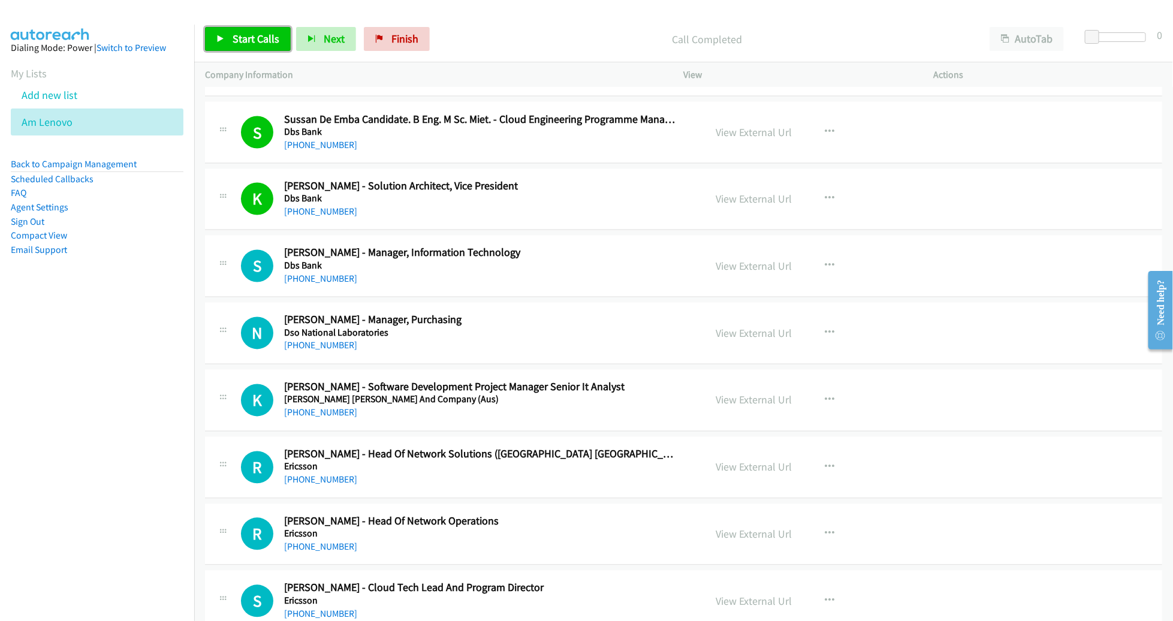
click at [237, 34] on span "Start Calls" at bounding box center [256, 39] width 47 height 14
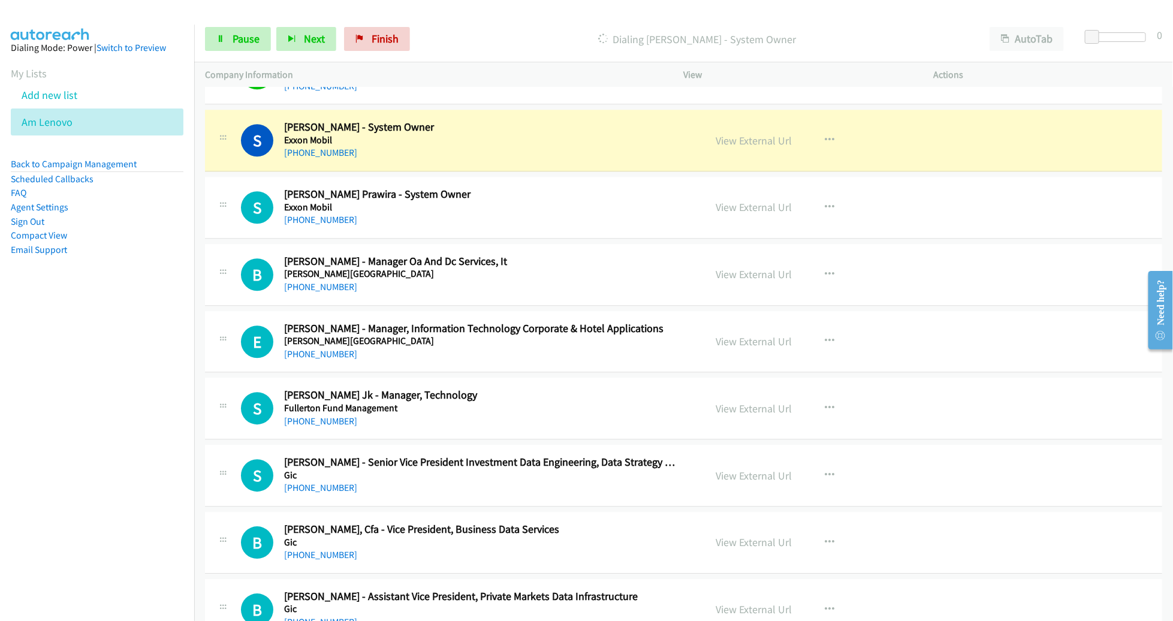
scroll to position [8668, 0]
click at [826, 202] on icon "button" at bounding box center [831, 207] width 10 height 10
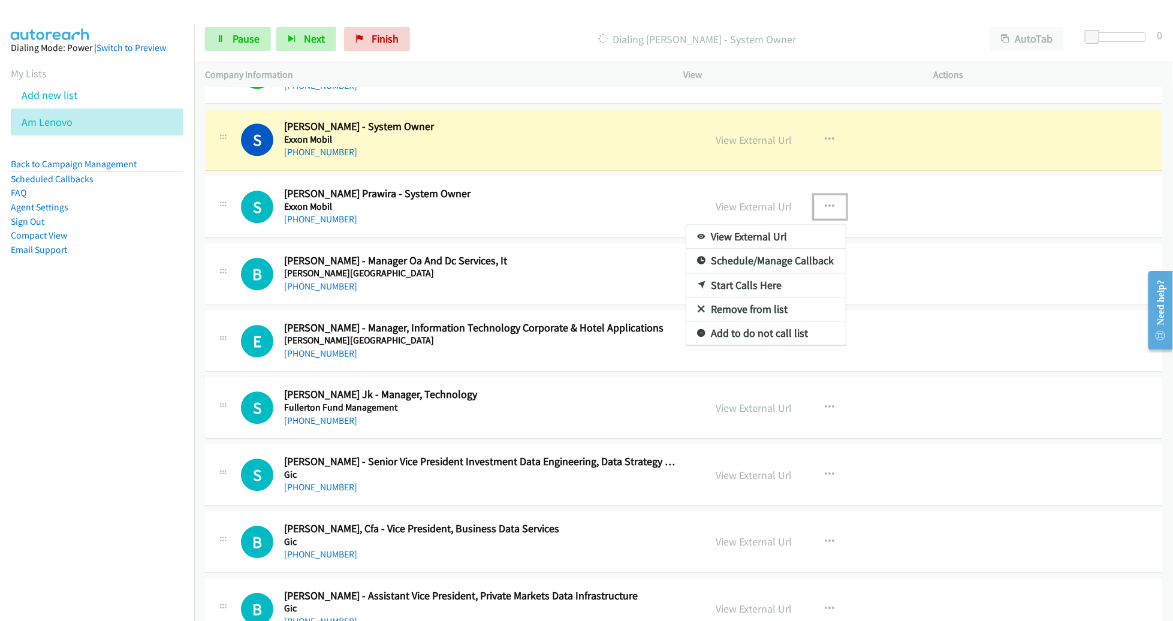
click at [768, 297] on link "Remove from list" at bounding box center [766, 309] width 159 height 24
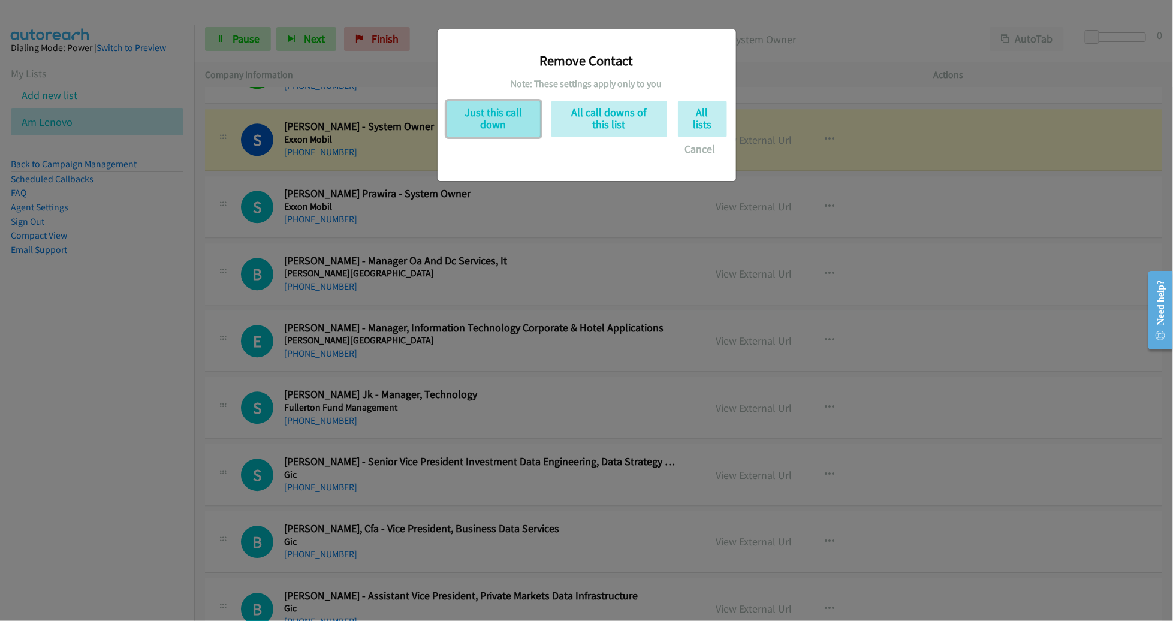
click at [516, 127] on button "Just this call down" at bounding box center [494, 119] width 94 height 37
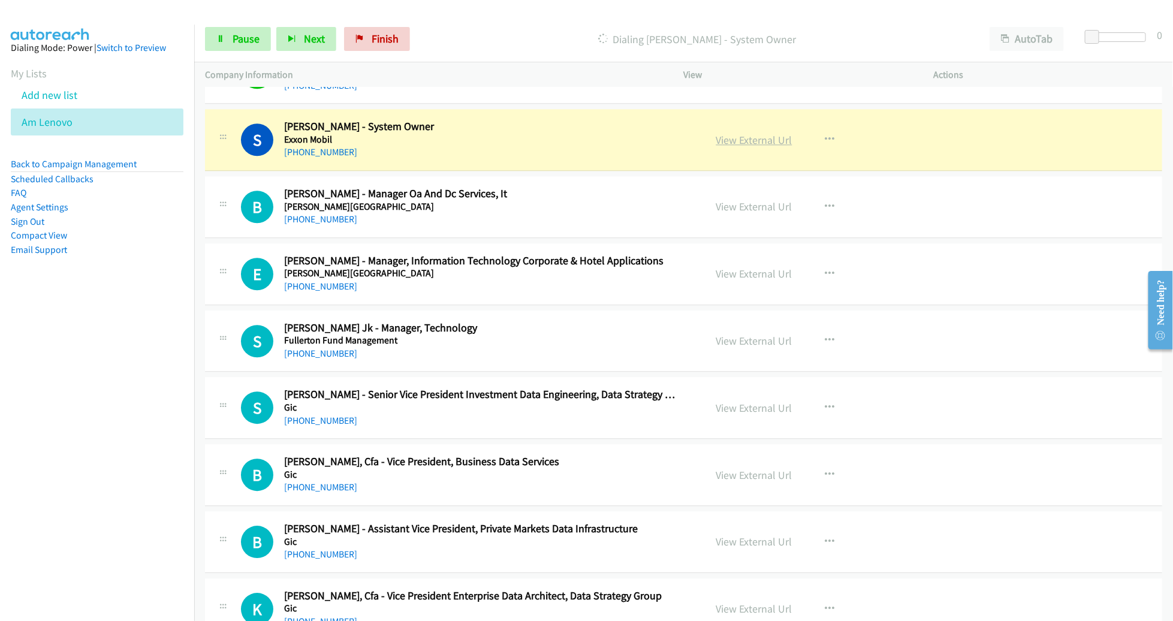
click at [766, 133] on link "View External Url" at bounding box center [755, 140] width 76 height 14
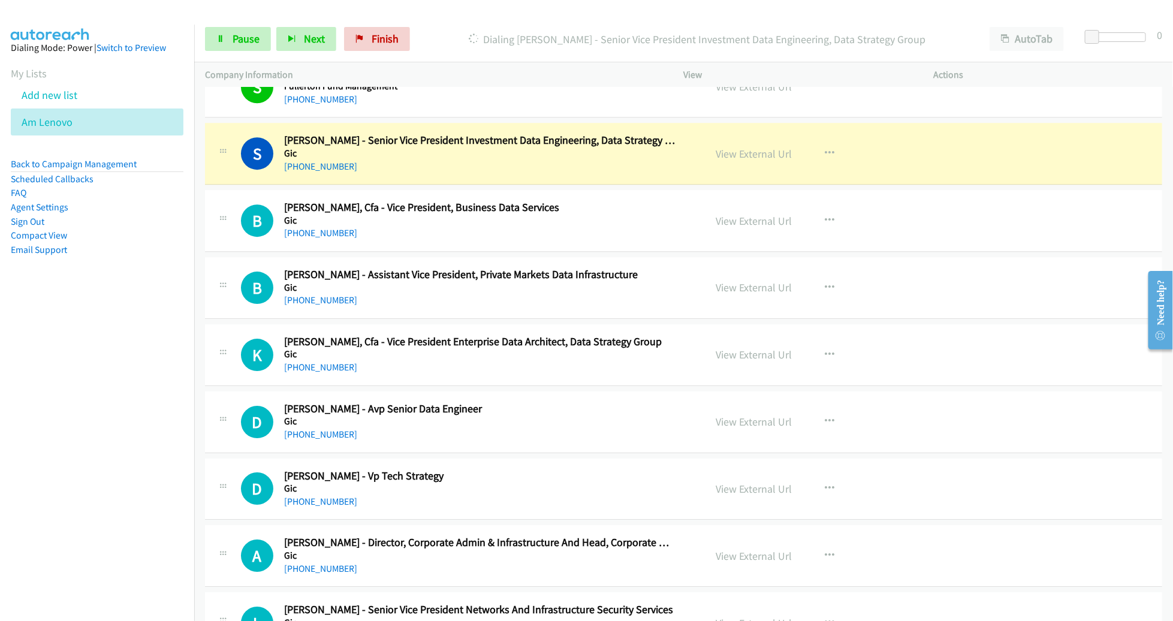
scroll to position [8926, 0]
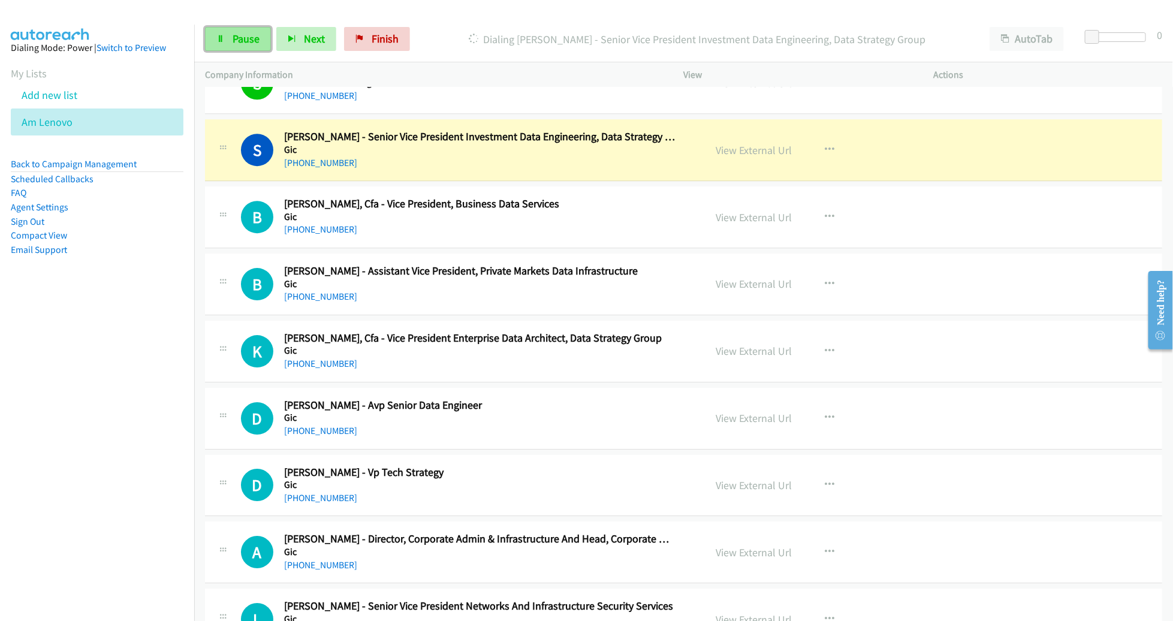
click at [252, 44] on span "Pause" at bounding box center [246, 39] width 27 height 14
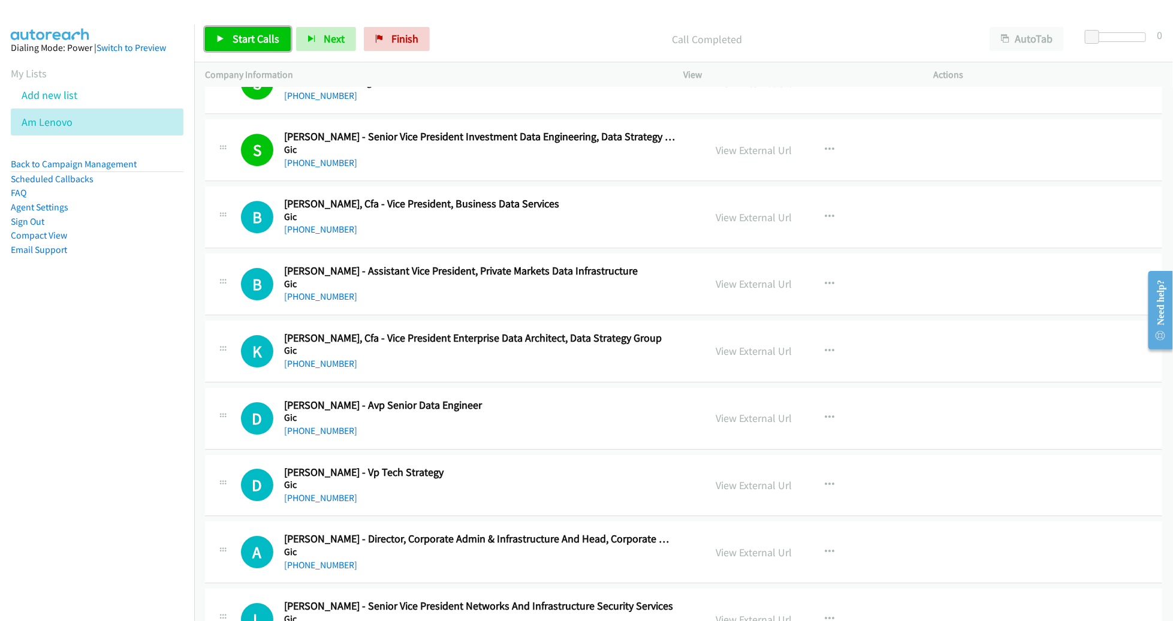
click at [257, 46] on link "Start Calls" at bounding box center [248, 39] width 86 height 24
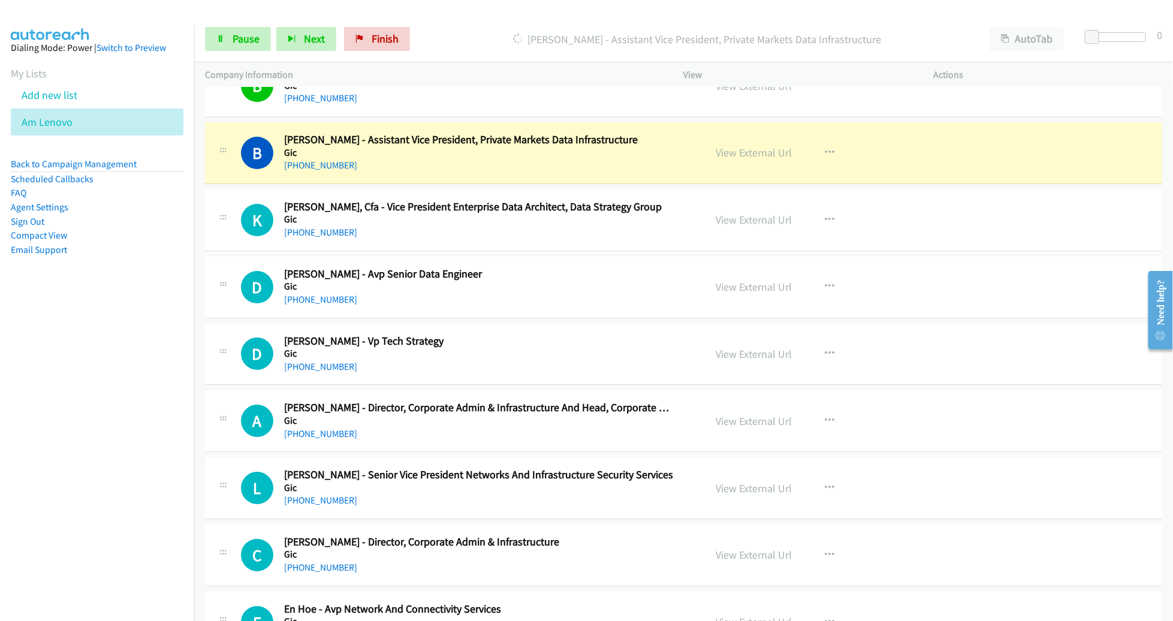
scroll to position [9059, 0]
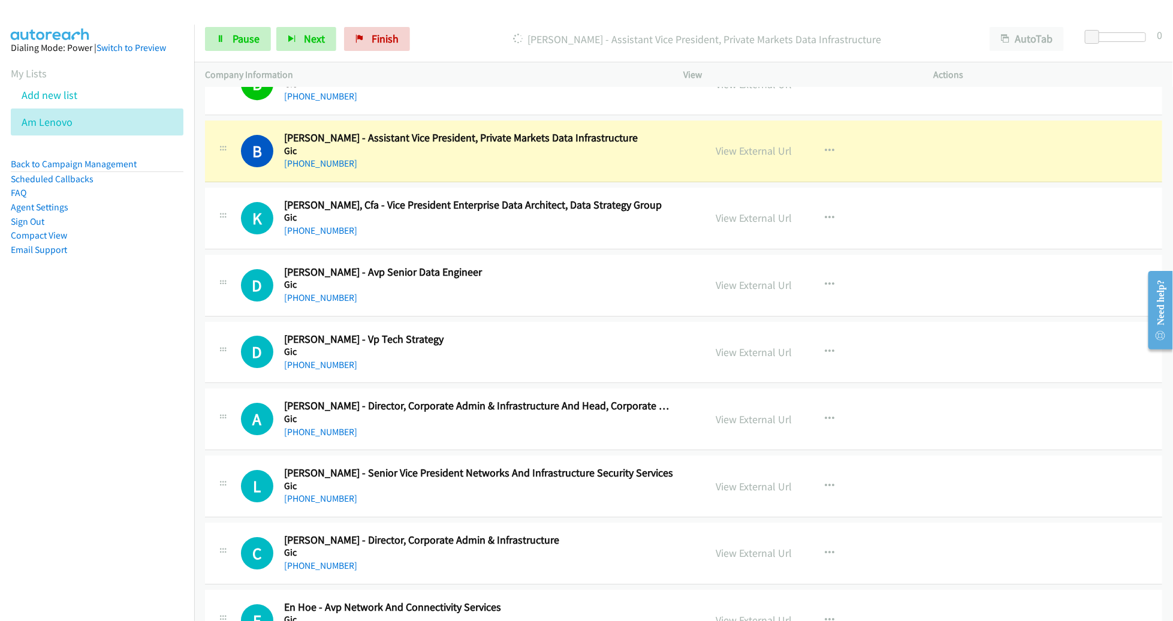
drag, startPoint x: 763, startPoint y: 134, endPoint x: 808, endPoint y: 115, distance: 48.3
click at [752, 144] on link "View External Url" at bounding box center [755, 151] width 76 height 14
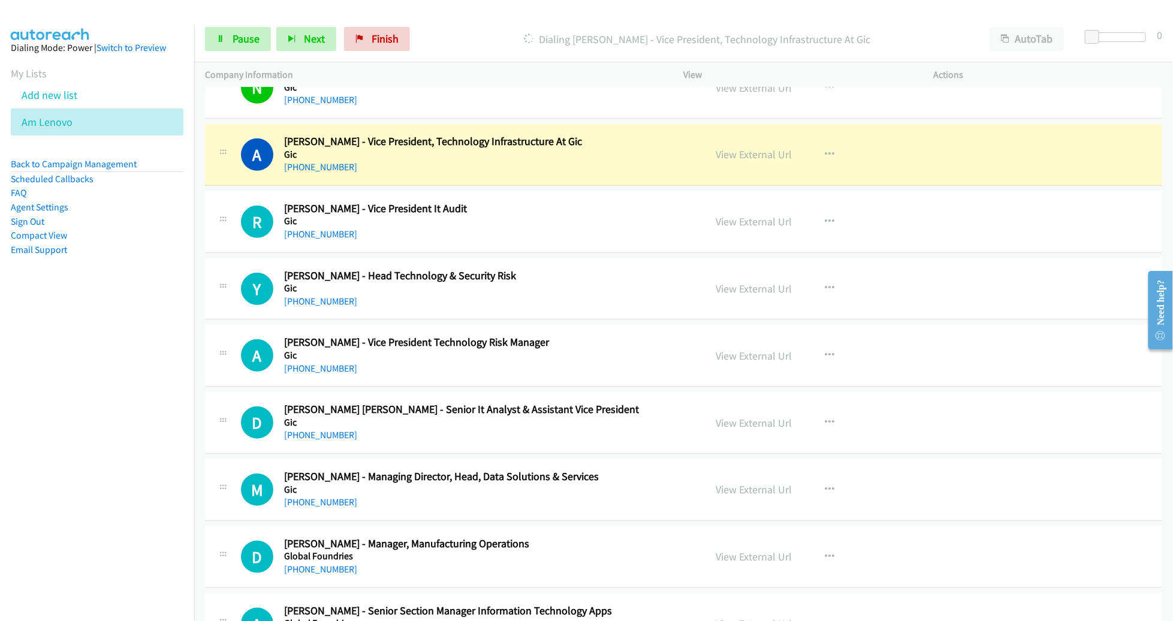
scroll to position [9797, 0]
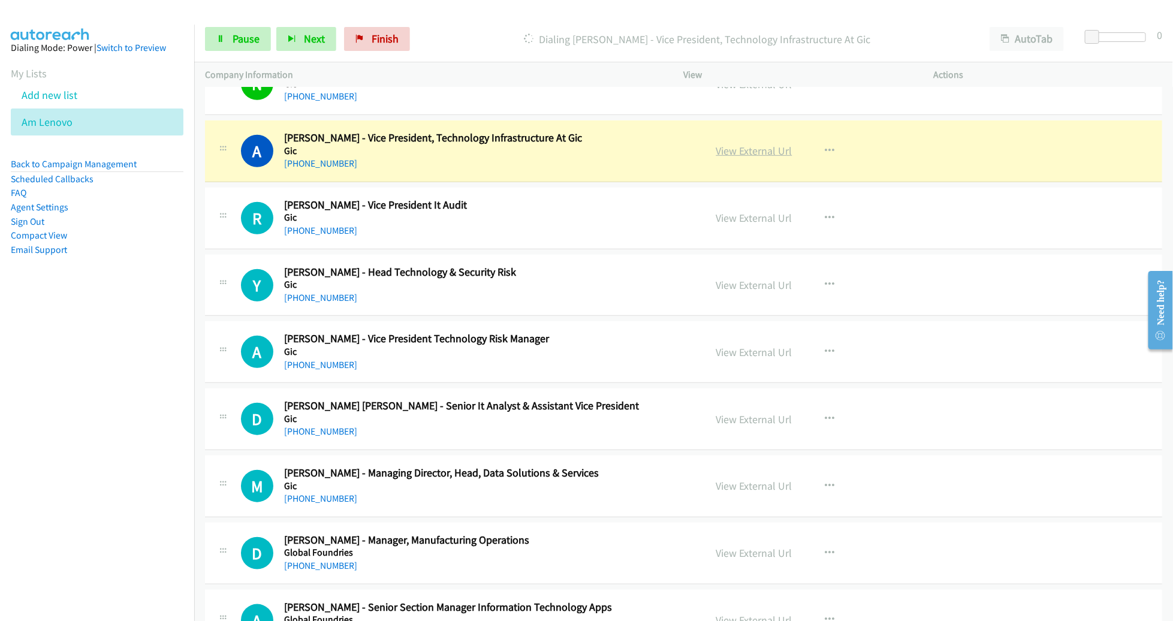
click at [740, 144] on link "View External Url" at bounding box center [755, 151] width 76 height 14
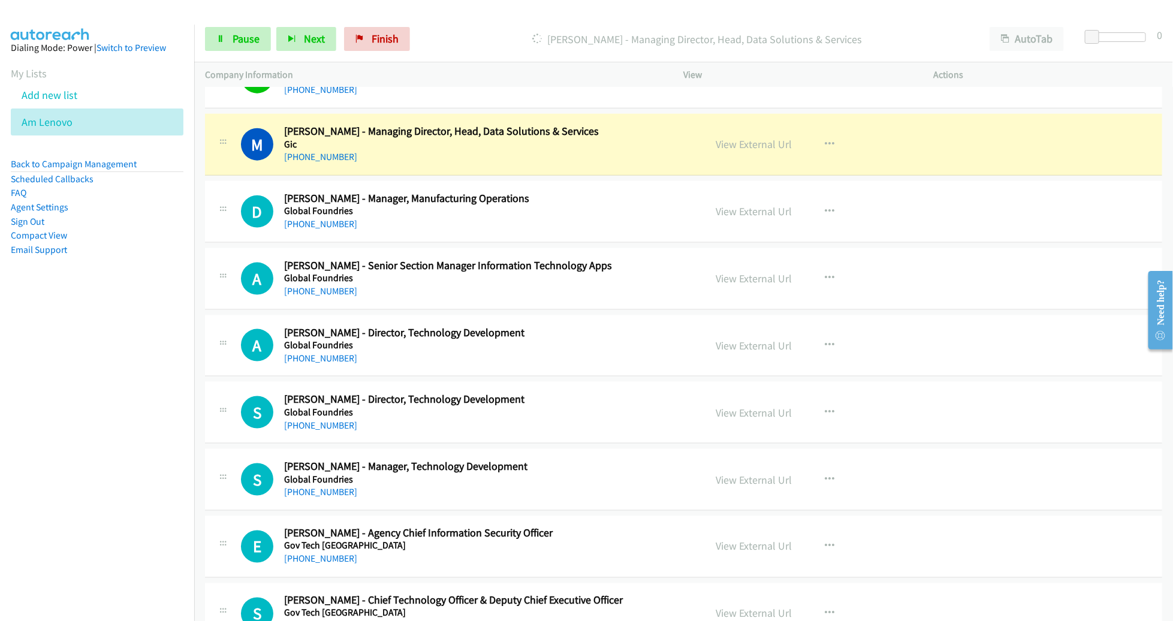
scroll to position [10138, 0]
click at [760, 137] on link "View External Url" at bounding box center [755, 144] width 76 height 14
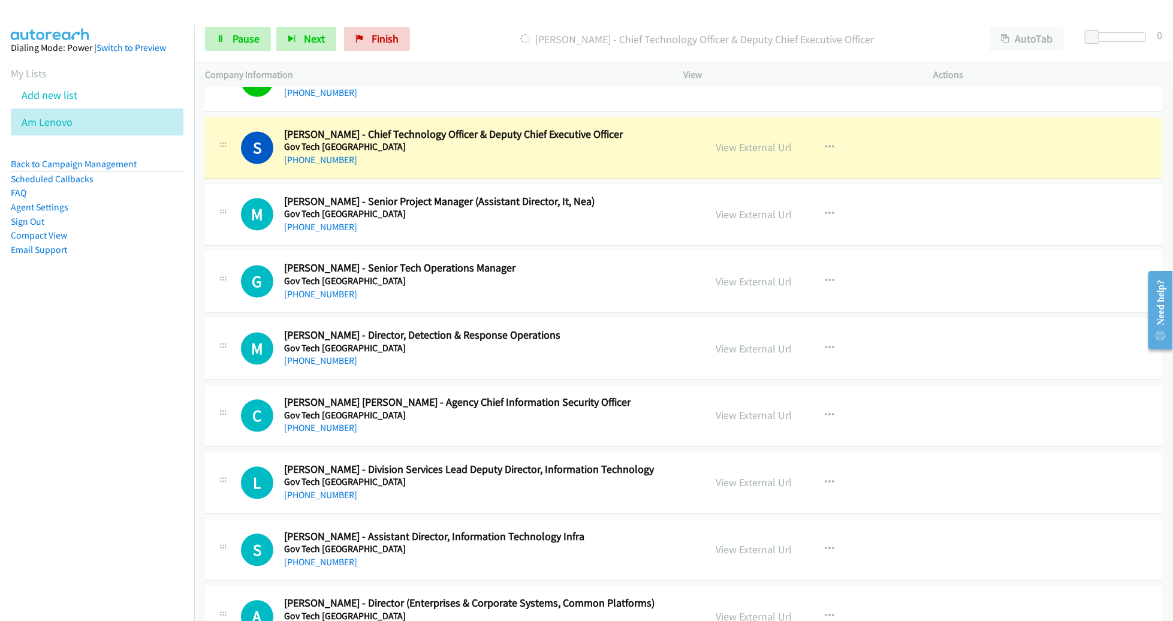
scroll to position [10604, 0]
click at [735, 142] on link "View External Url" at bounding box center [755, 149] width 76 height 14
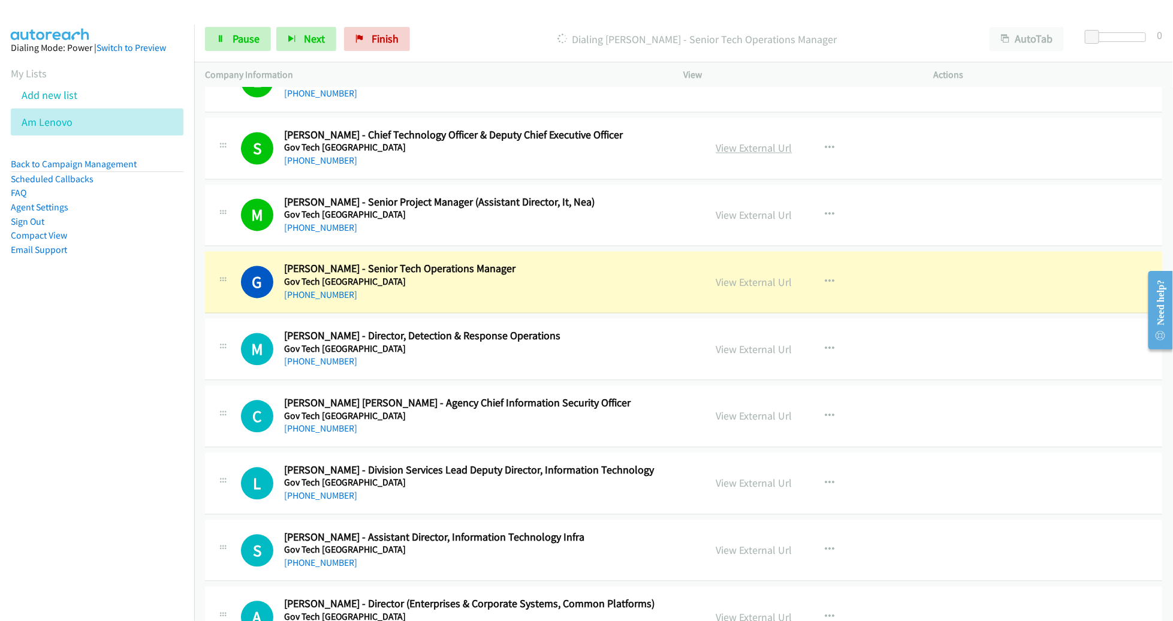
click at [757, 142] on link "View External Url" at bounding box center [755, 149] width 76 height 14
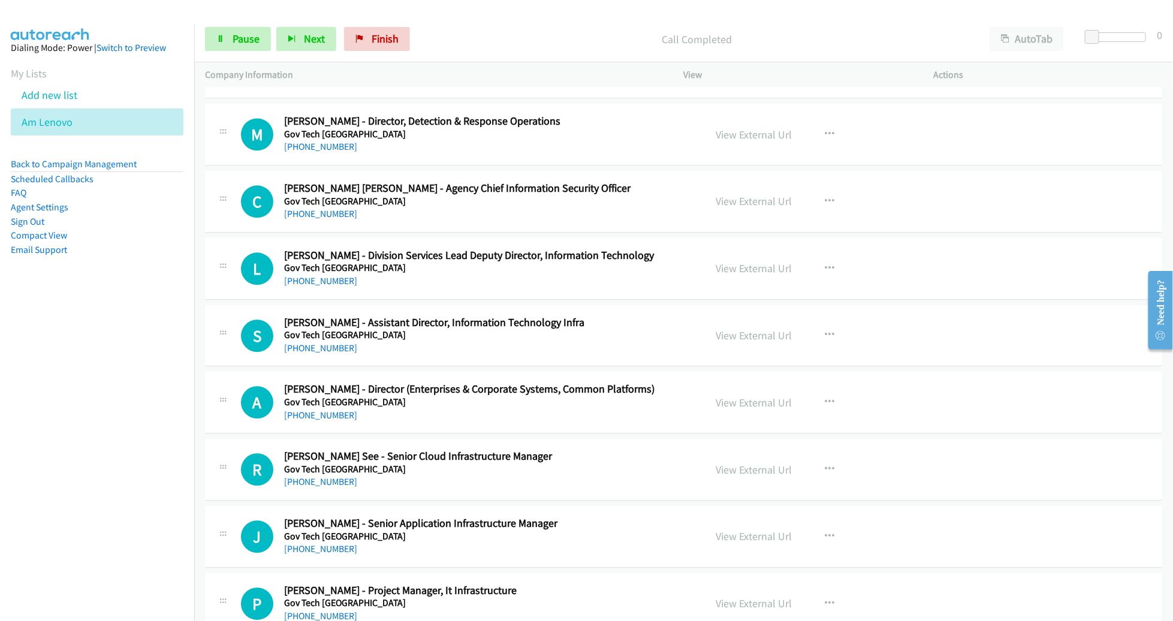
scroll to position [10815, 0]
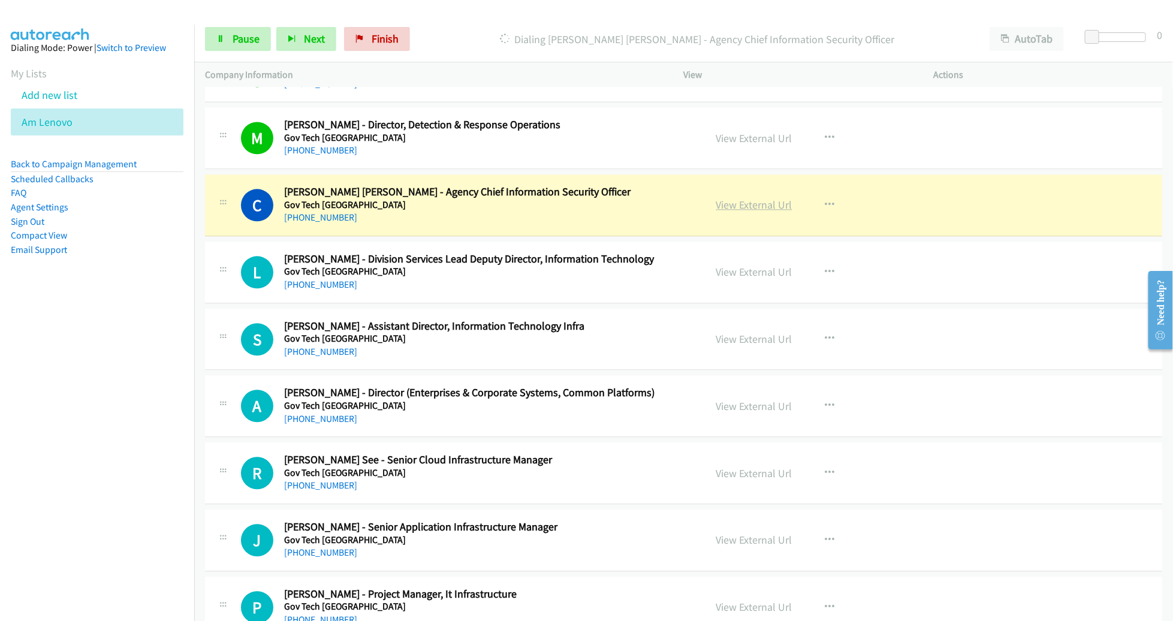
click at [749, 198] on link "View External Url" at bounding box center [755, 205] width 76 height 14
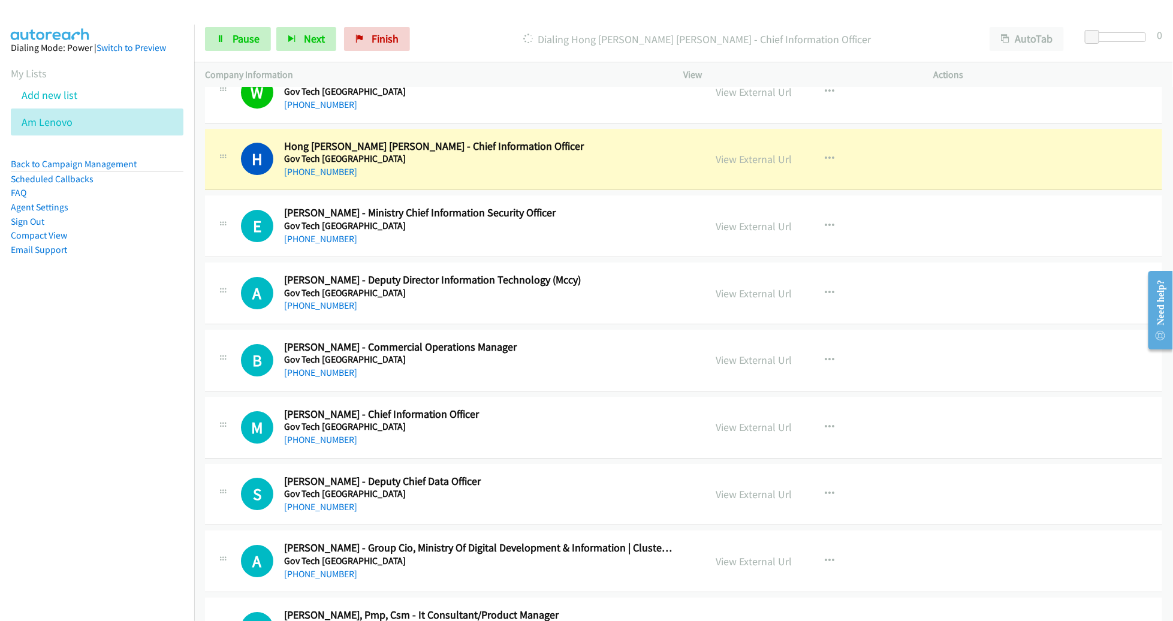
scroll to position [11412, 0]
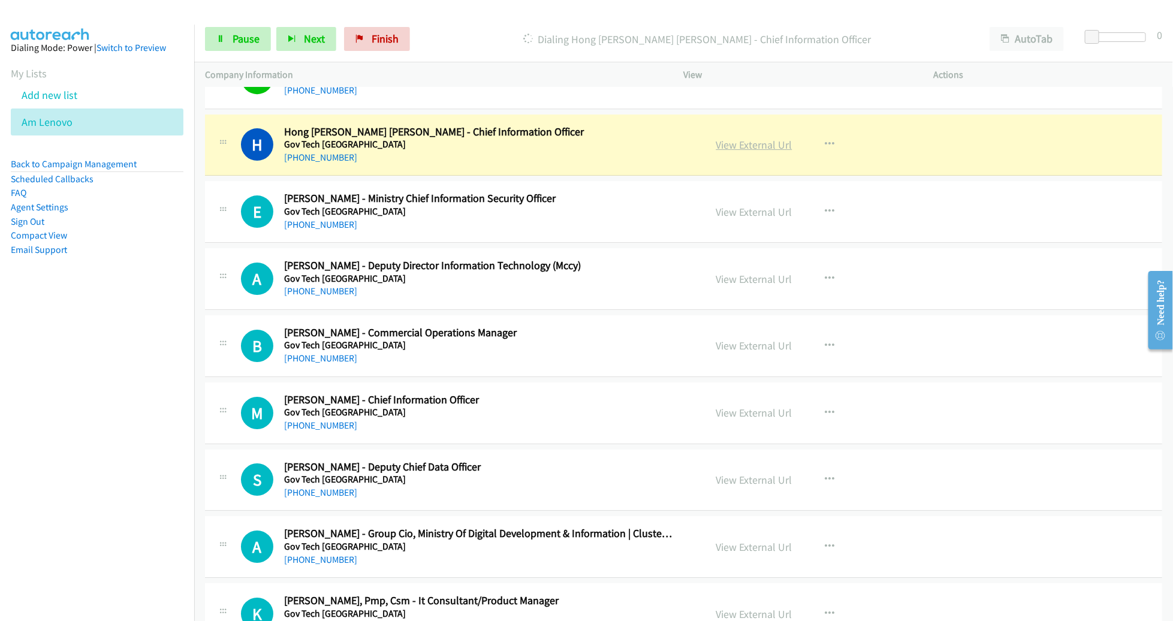
click at [726, 138] on link "View External Url" at bounding box center [755, 145] width 76 height 14
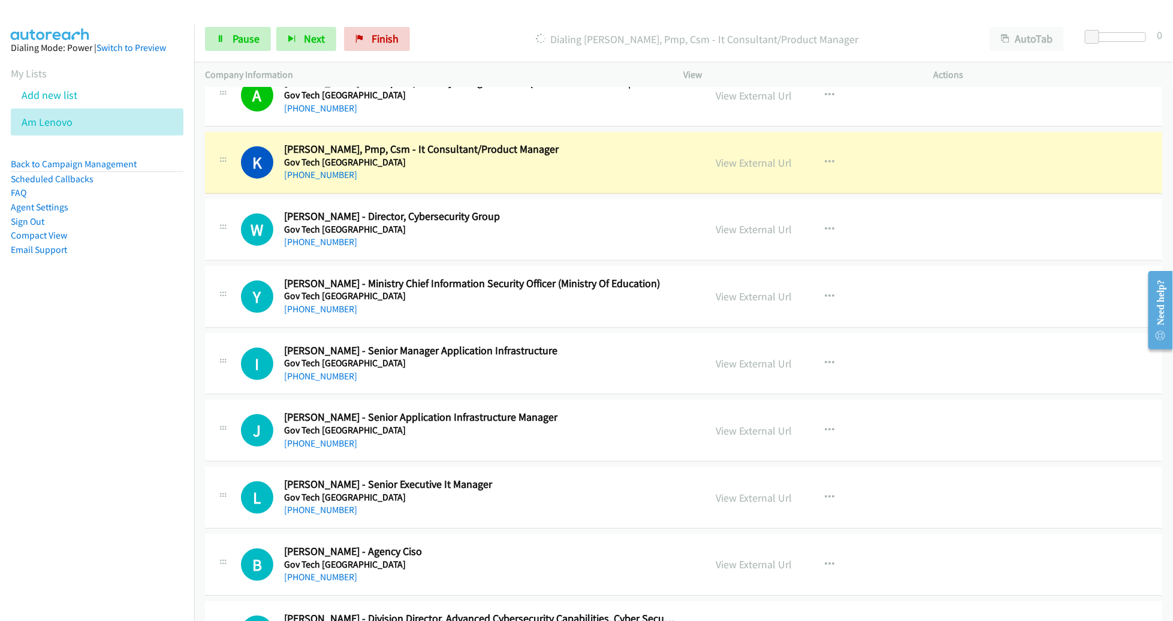
scroll to position [11867, 0]
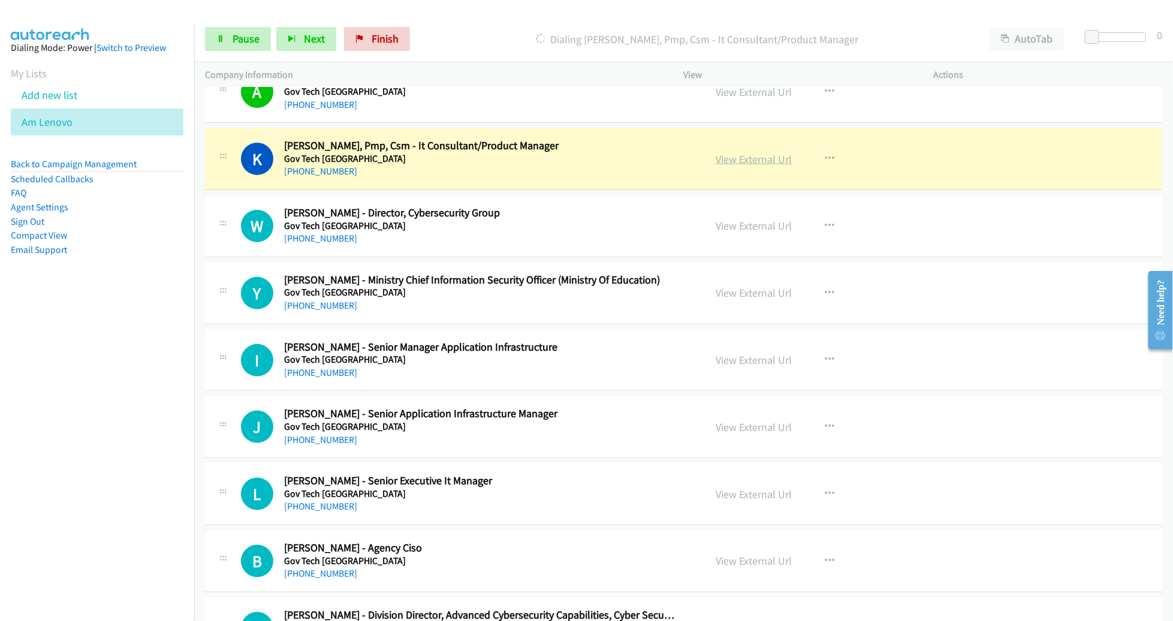
click at [733, 152] on link "View External Url" at bounding box center [755, 159] width 76 height 14
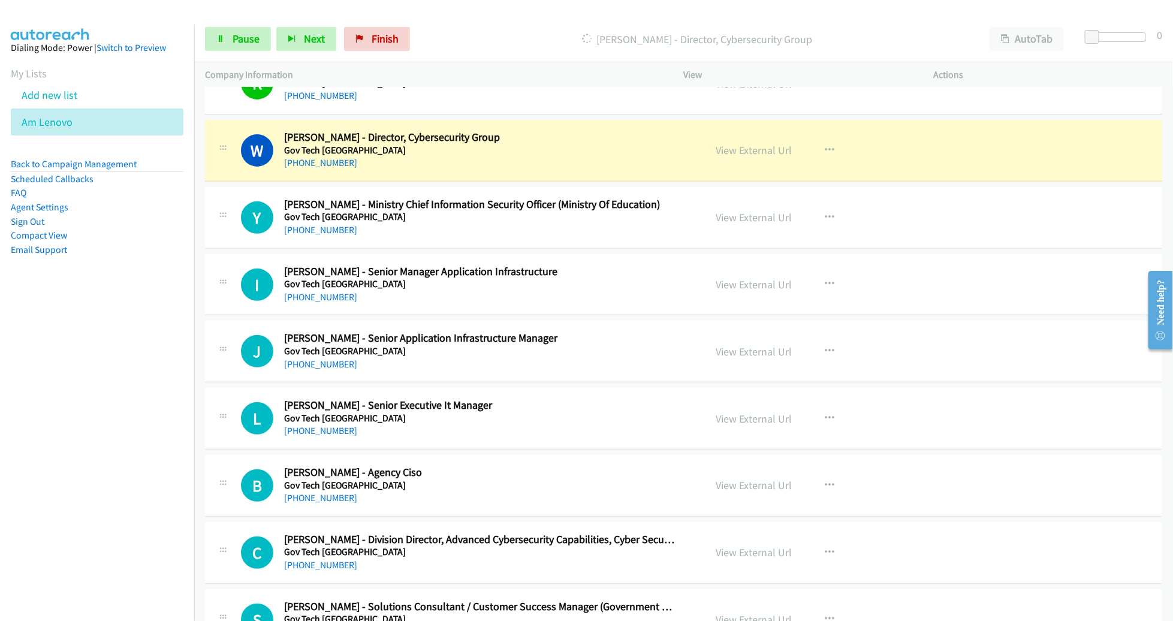
scroll to position [11943, 0]
click at [756, 143] on link "View External Url" at bounding box center [755, 150] width 76 height 14
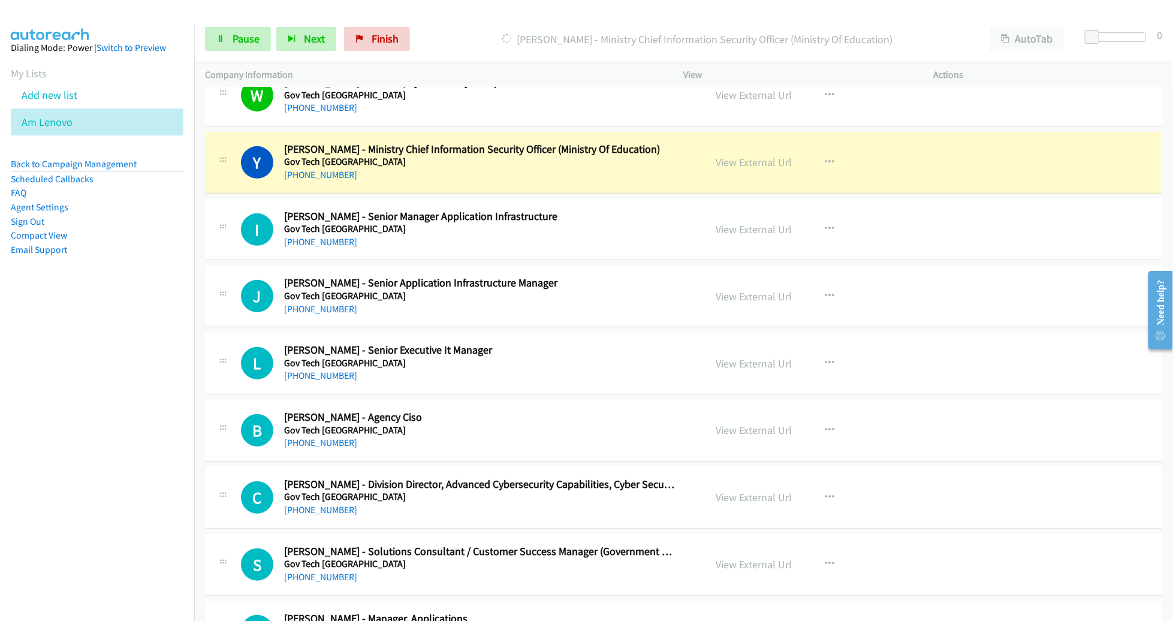
scroll to position [12001, 0]
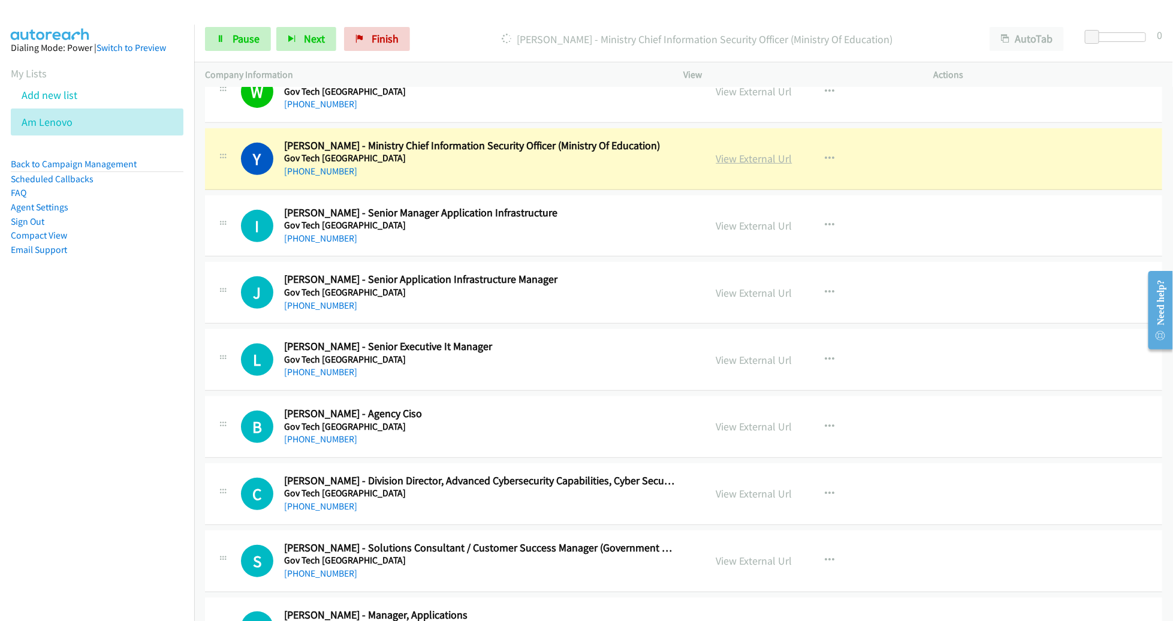
click at [748, 152] on link "View External Url" at bounding box center [755, 159] width 76 height 14
click at [248, 39] on span "Pause" at bounding box center [246, 39] width 27 height 14
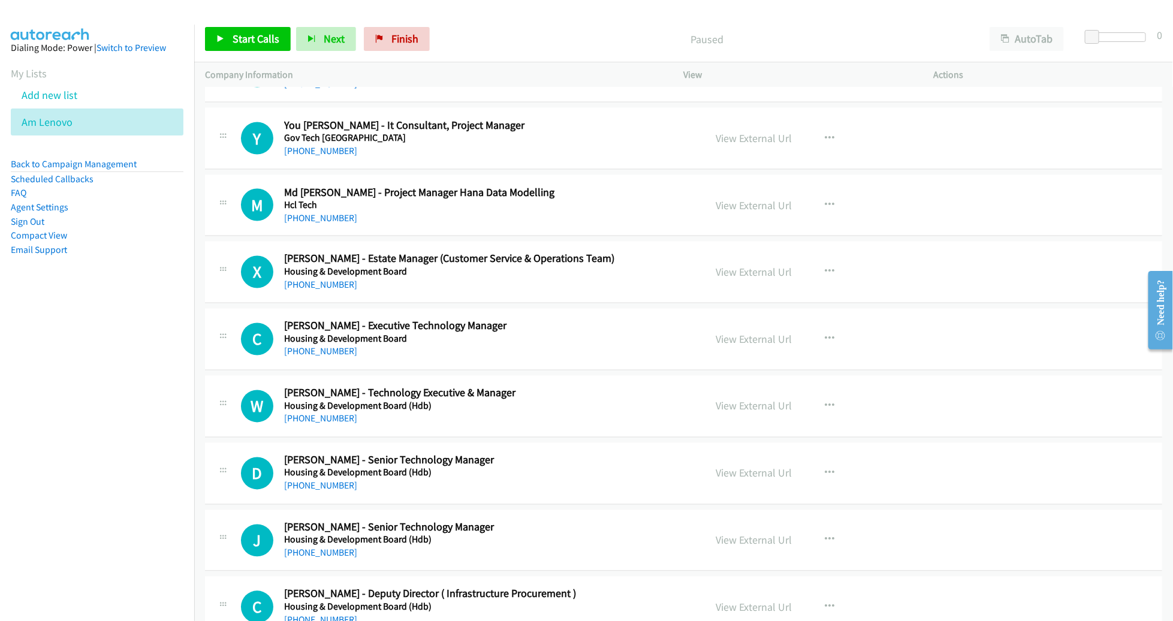
scroll to position [12760, 0]
click at [826, 327] on button "button" at bounding box center [830, 339] width 32 height 24
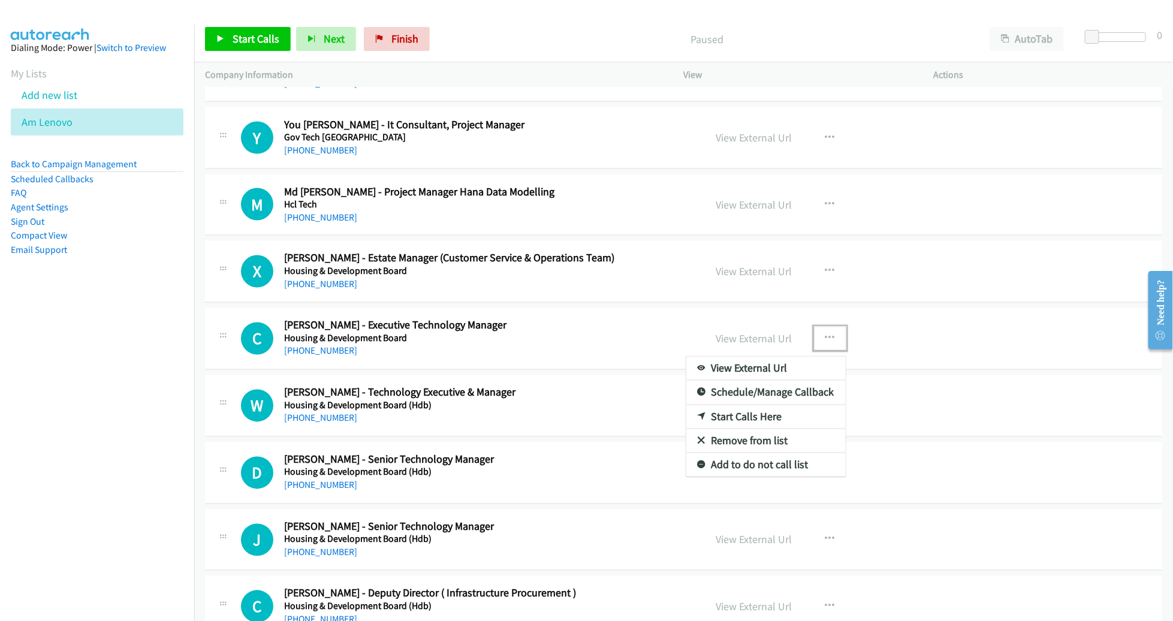
click at [786, 405] on link "Start Calls Here" at bounding box center [766, 417] width 159 height 24
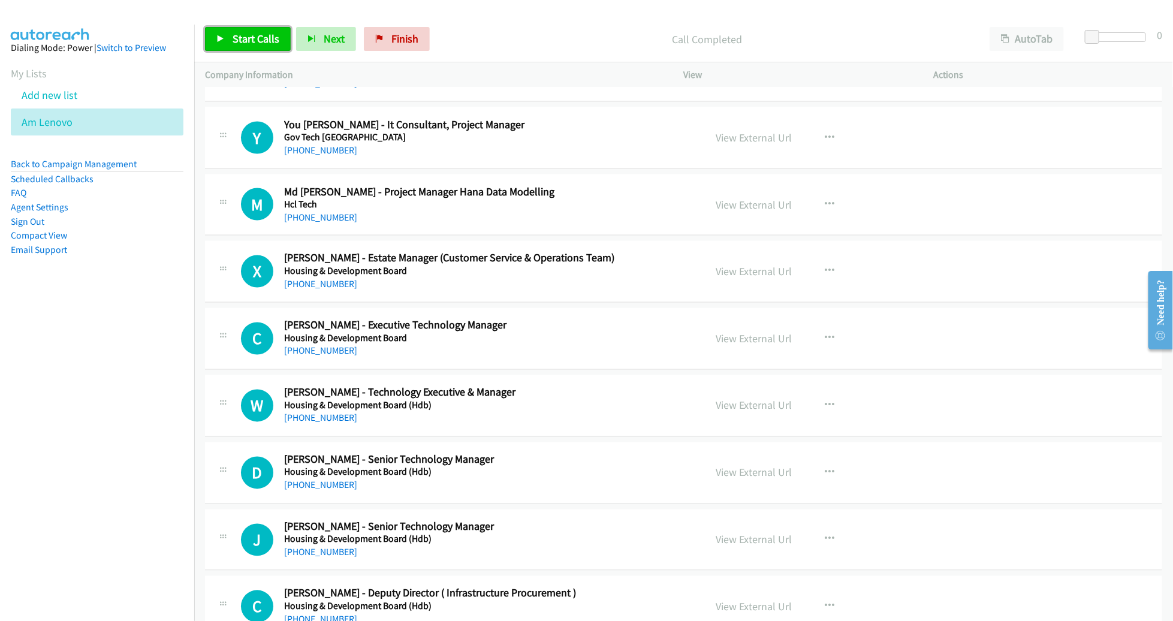
click at [264, 49] on link "Start Calls" at bounding box center [248, 39] width 86 height 24
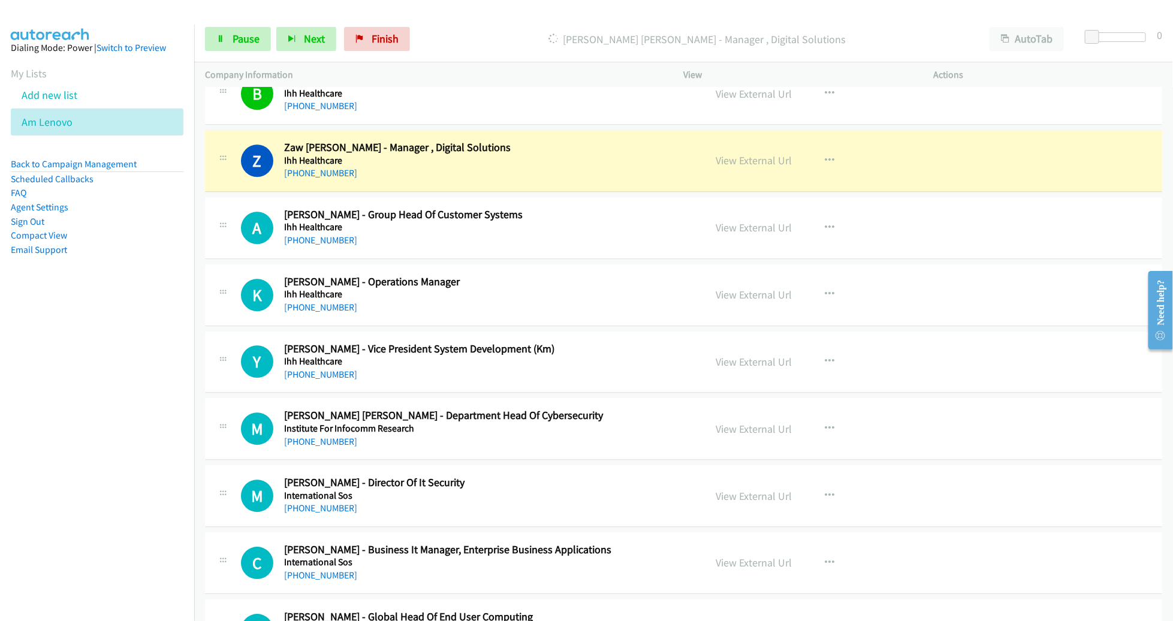
scroll to position [13348, 0]
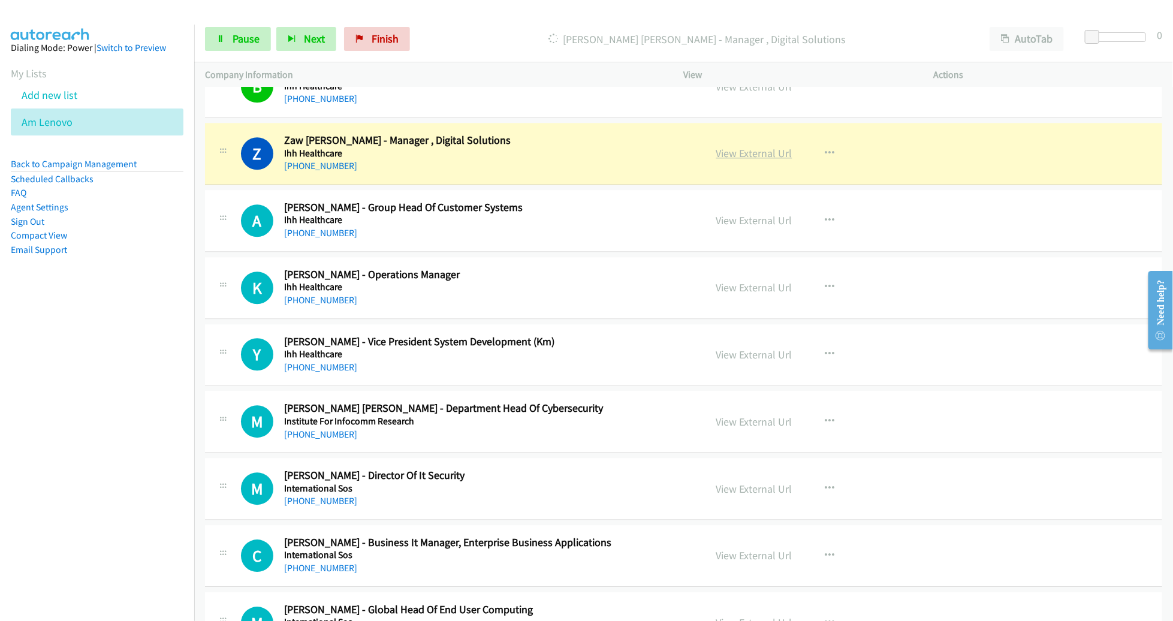
click at [738, 146] on link "View External Url" at bounding box center [755, 153] width 76 height 14
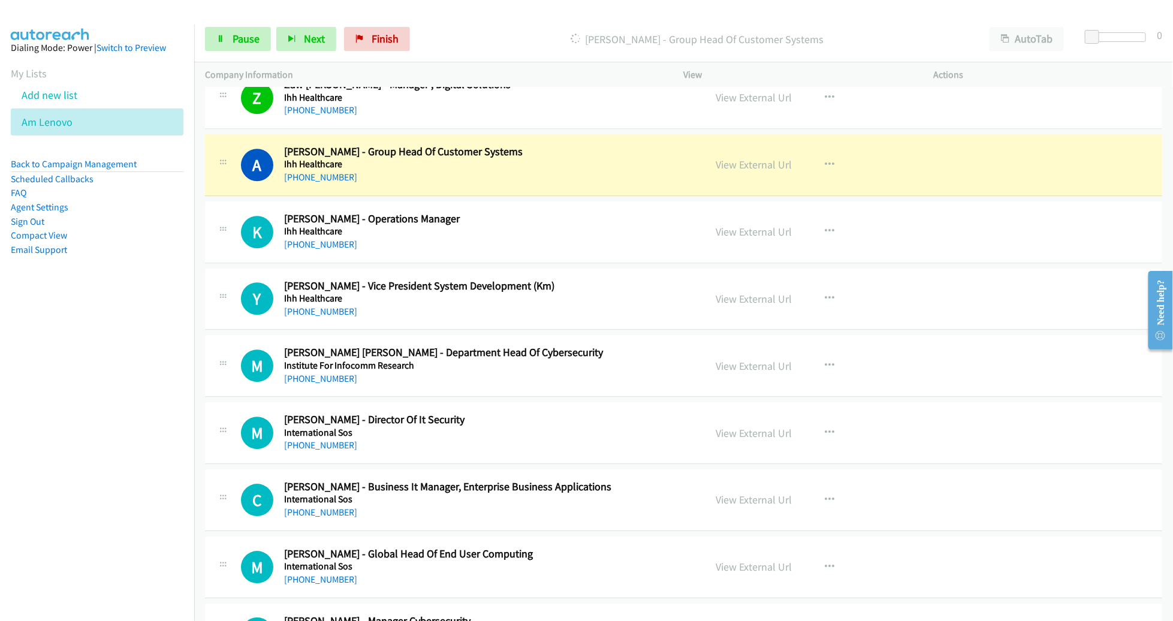
scroll to position [13405, 0]
click at [726, 157] on link "View External Url" at bounding box center [755, 164] width 76 height 14
click at [254, 46] on span "Pause" at bounding box center [246, 39] width 27 height 14
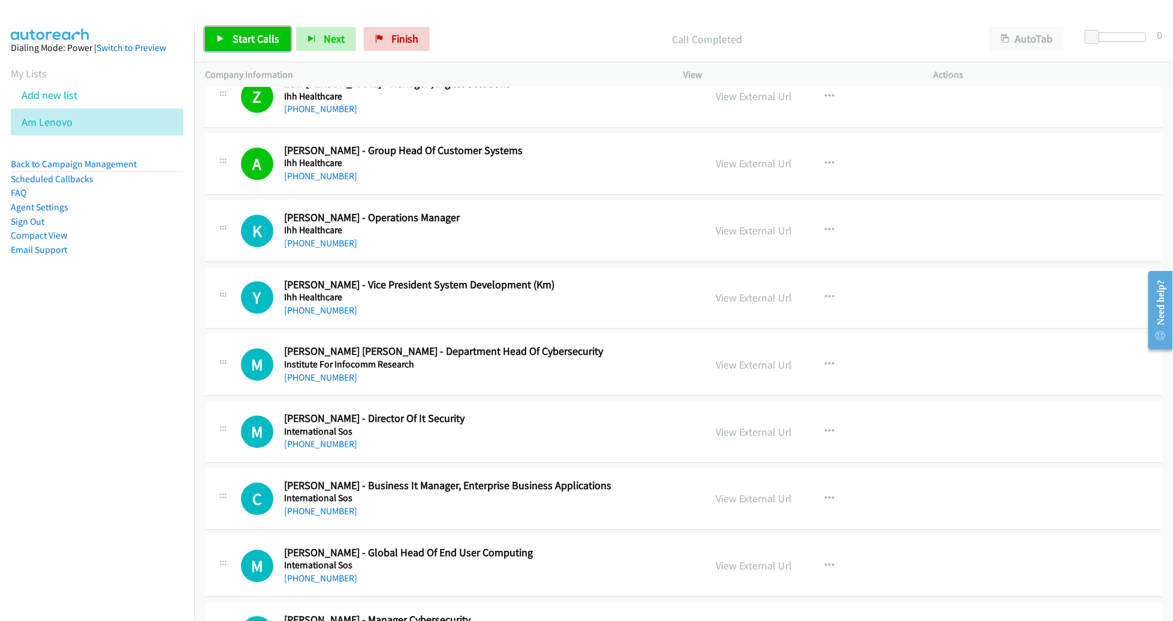
click at [248, 43] on span "Start Calls" at bounding box center [256, 39] width 47 height 14
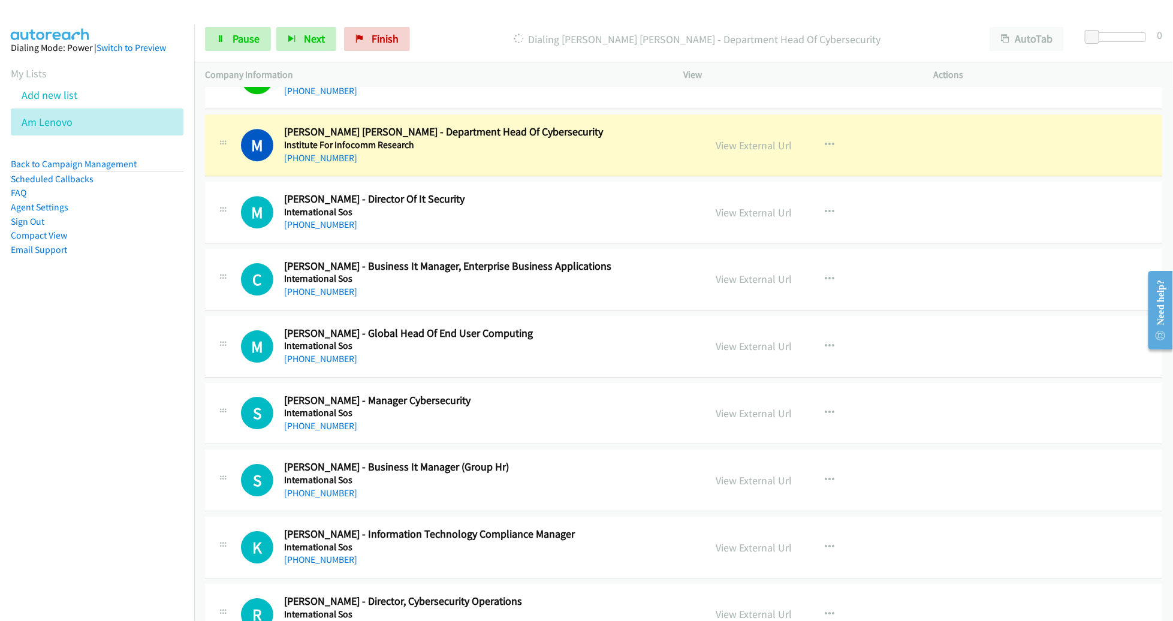
scroll to position [13620, 0]
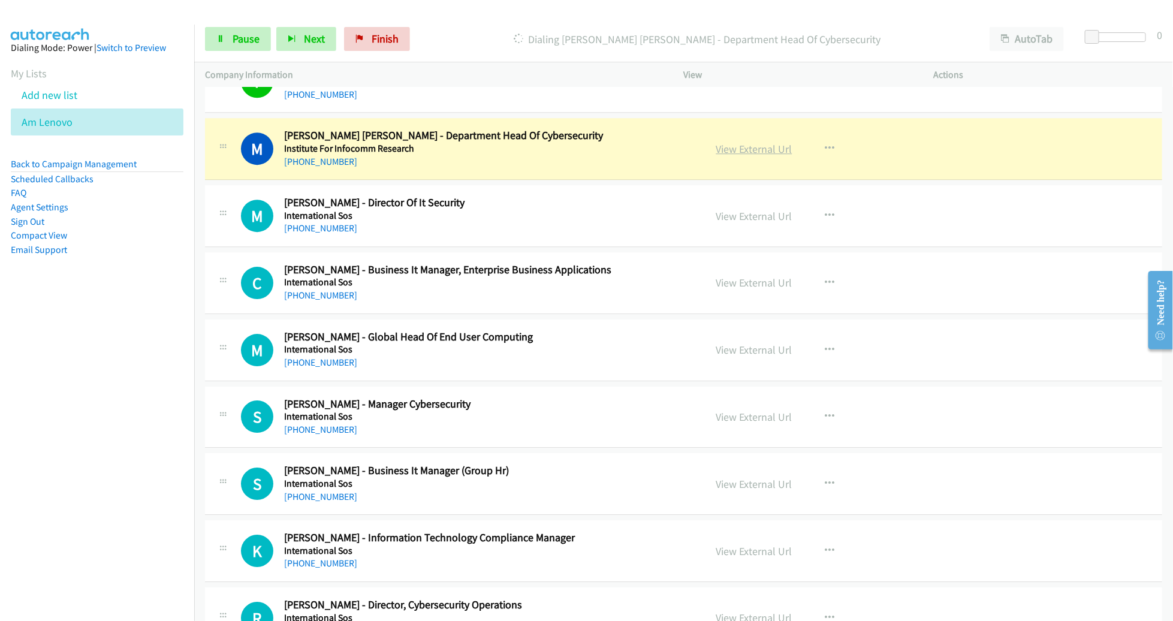
click at [730, 142] on link "View External Url" at bounding box center [755, 149] width 76 height 14
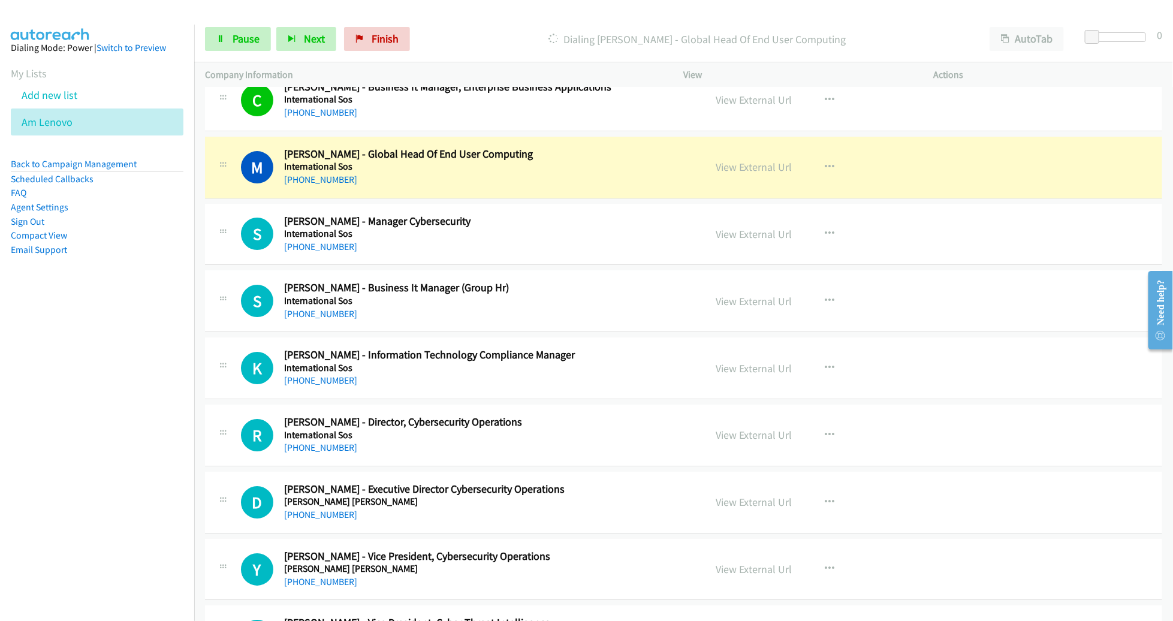
scroll to position [13807, 0]
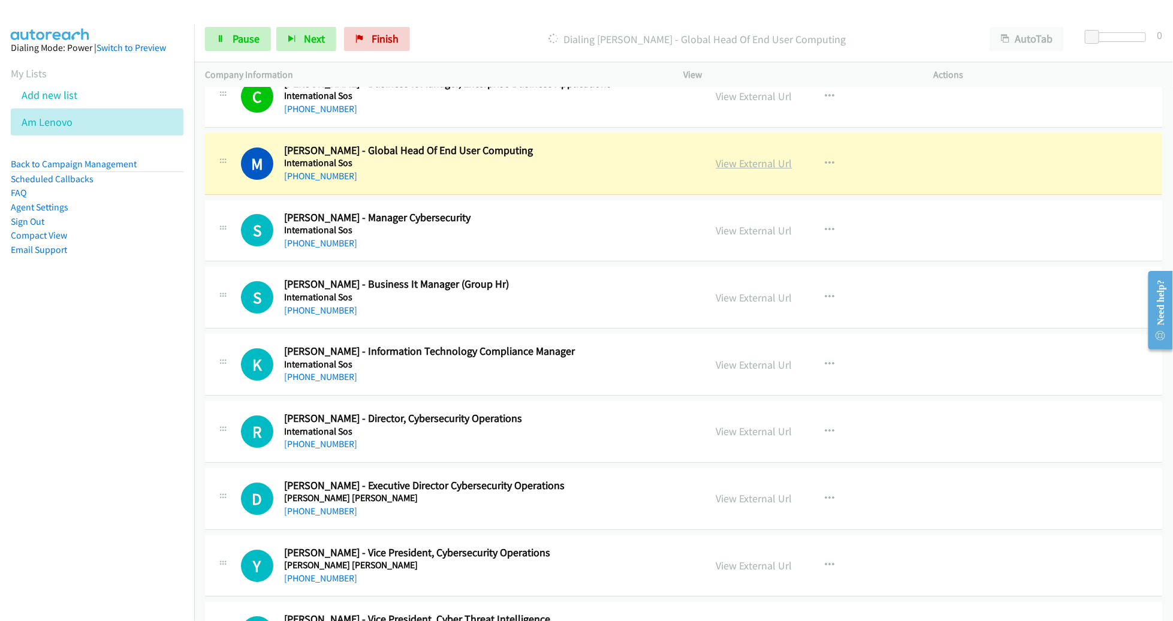
click at [739, 157] on link "View External Url" at bounding box center [755, 164] width 76 height 14
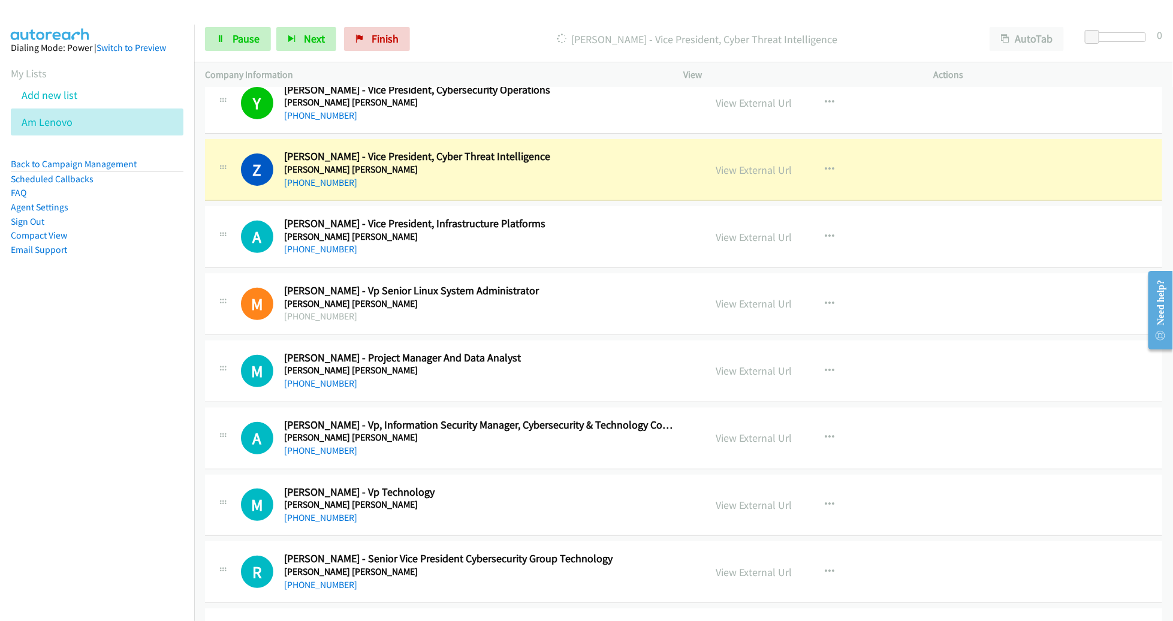
scroll to position [14273, 0]
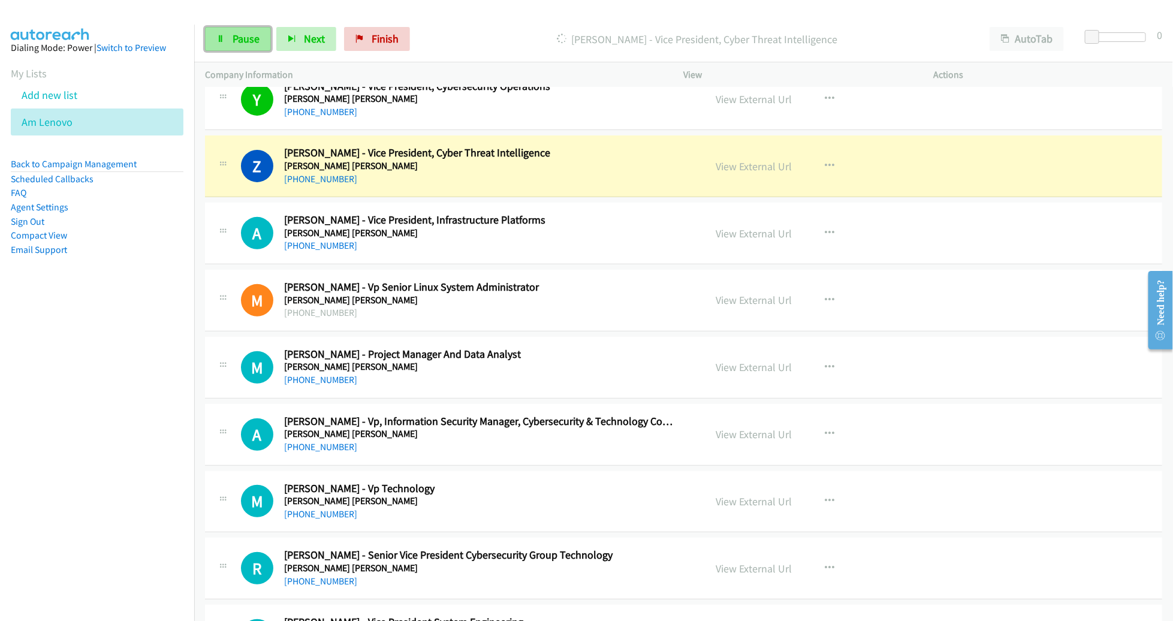
click at [256, 47] on link "Pause" at bounding box center [238, 39] width 66 height 24
click at [729, 159] on link "View External Url" at bounding box center [755, 166] width 76 height 14
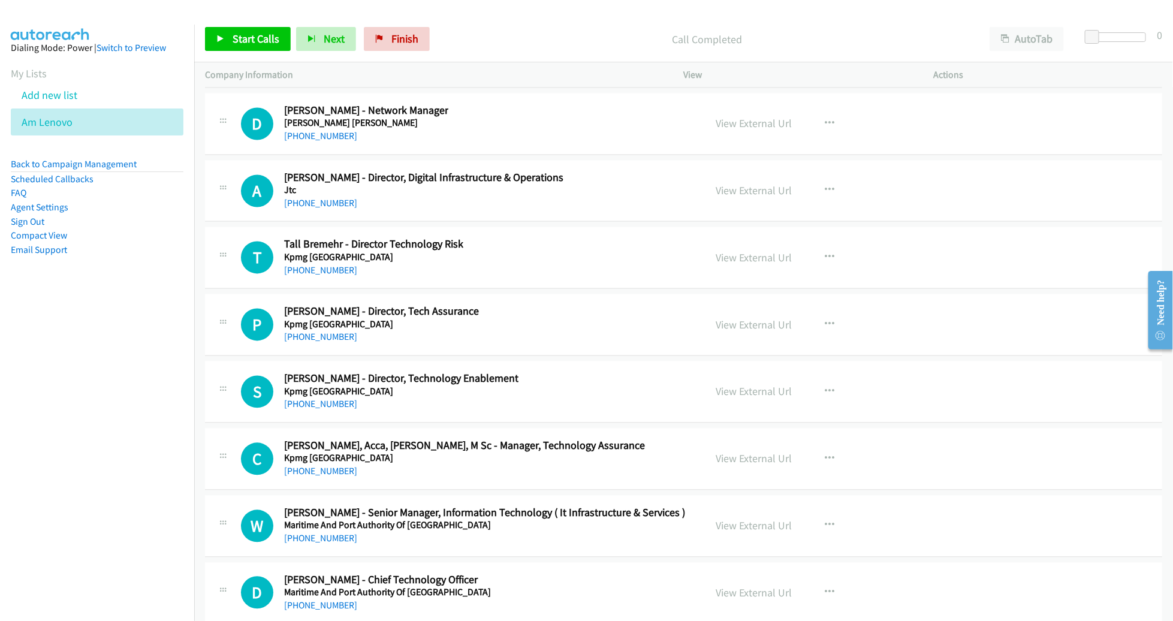
scroll to position [15221, 0]
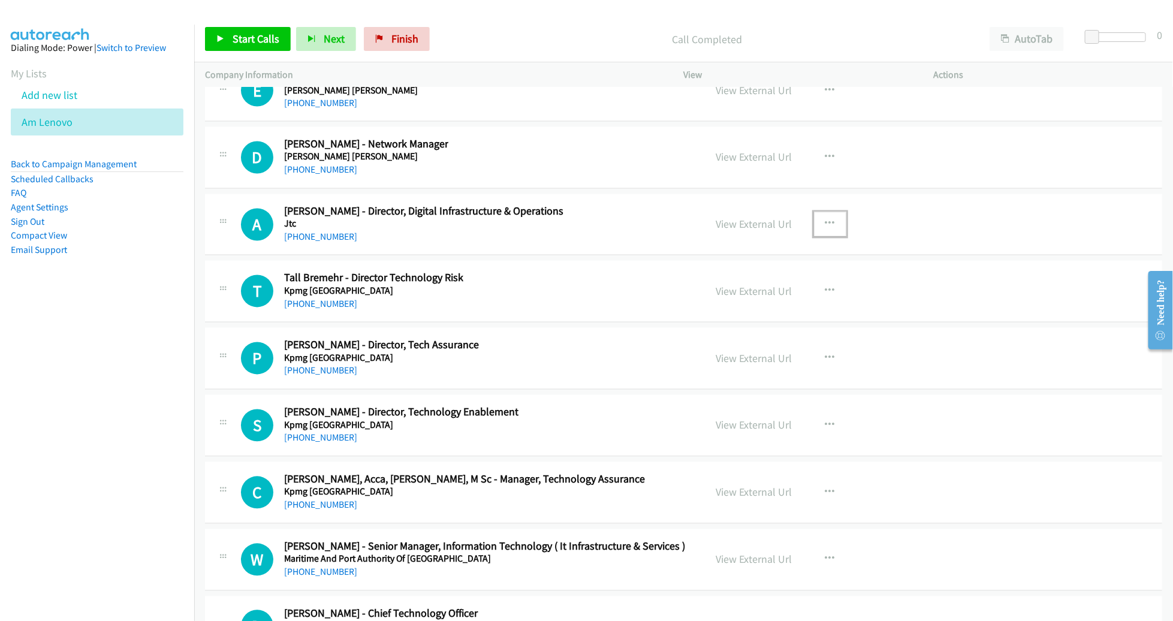
click at [823, 212] on button "button" at bounding box center [830, 224] width 32 height 24
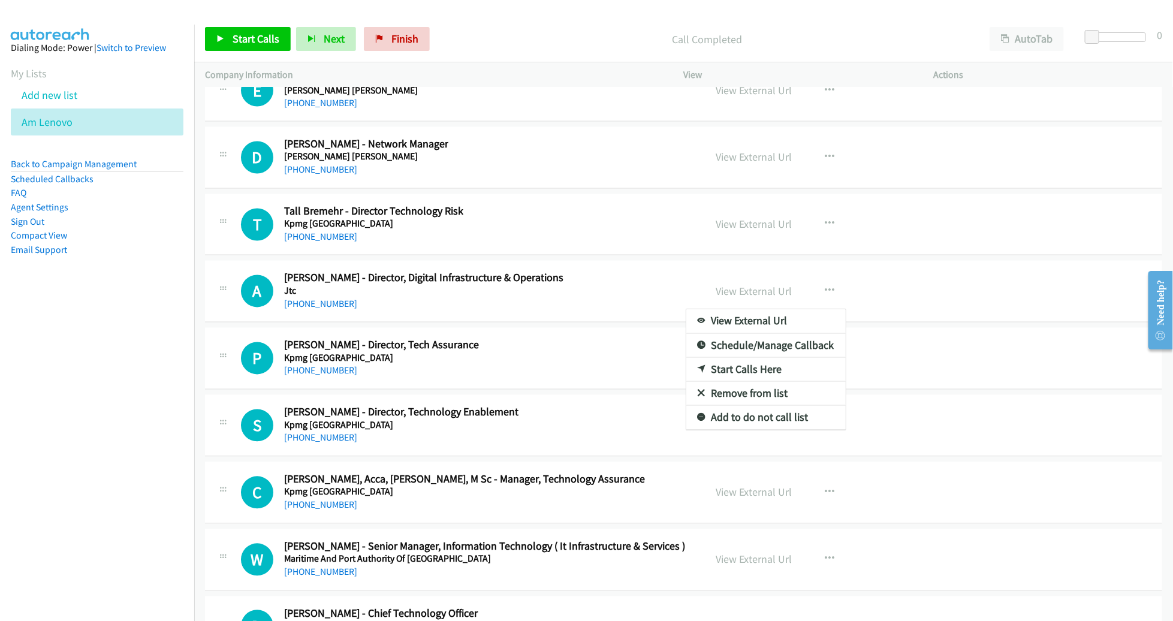
click at [762, 358] on link "Start Calls Here" at bounding box center [766, 370] width 159 height 24
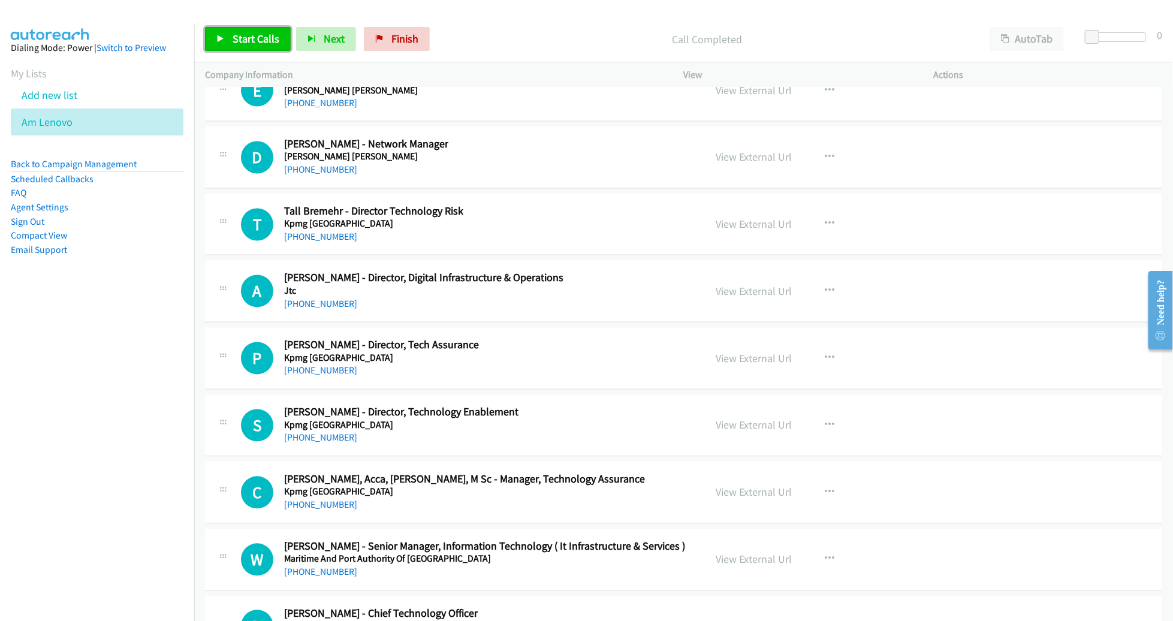
click at [237, 37] on span "Start Calls" at bounding box center [256, 39] width 47 height 14
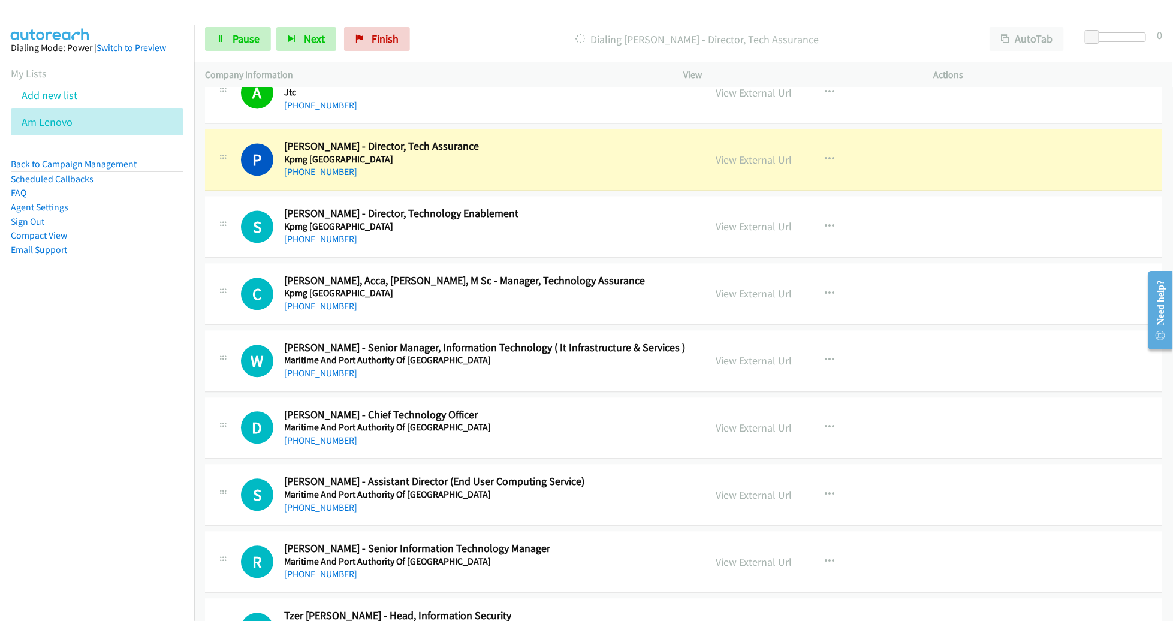
scroll to position [15419, 0]
click at [735, 154] on link "View External Url" at bounding box center [755, 161] width 76 height 14
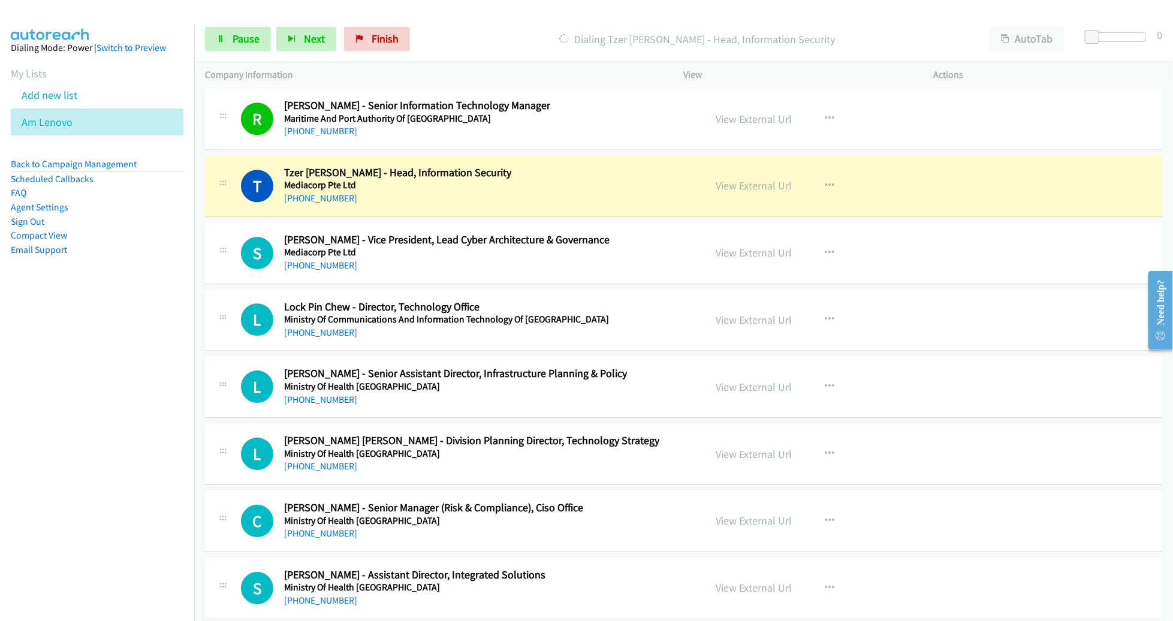
scroll to position [15889, 0]
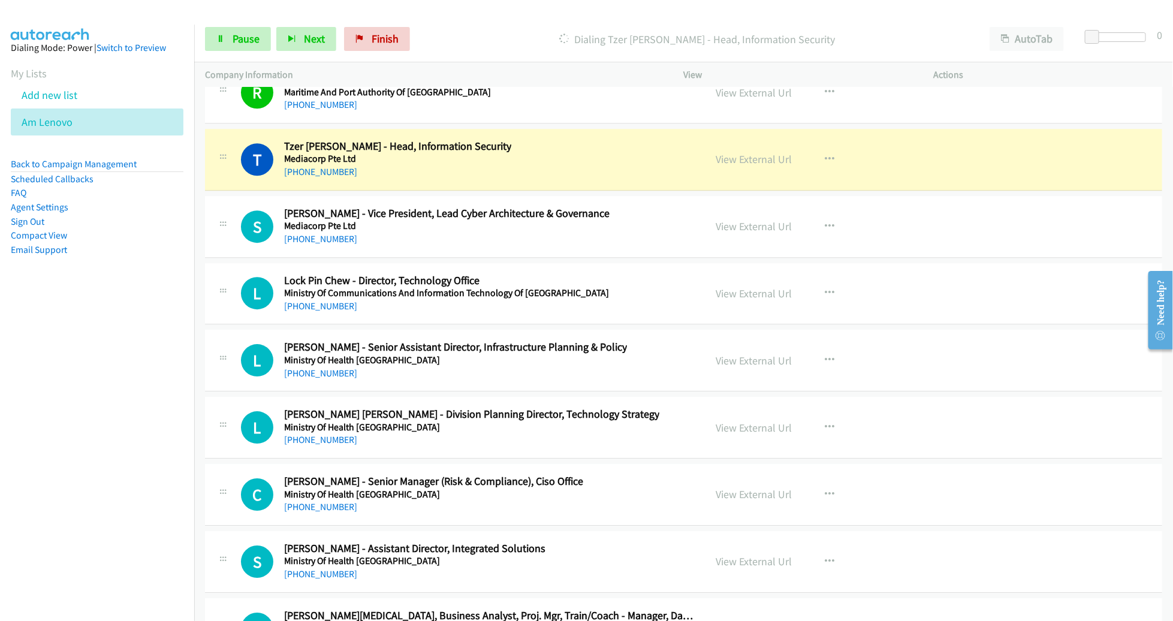
click at [645, 207] on div "S Callback Scheduled Shabin Raju - Vice President, Lead Cyber Architecture & Go…" at bounding box center [468, 227] width 454 height 40
click at [746, 152] on link "View External Url" at bounding box center [755, 159] width 76 height 14
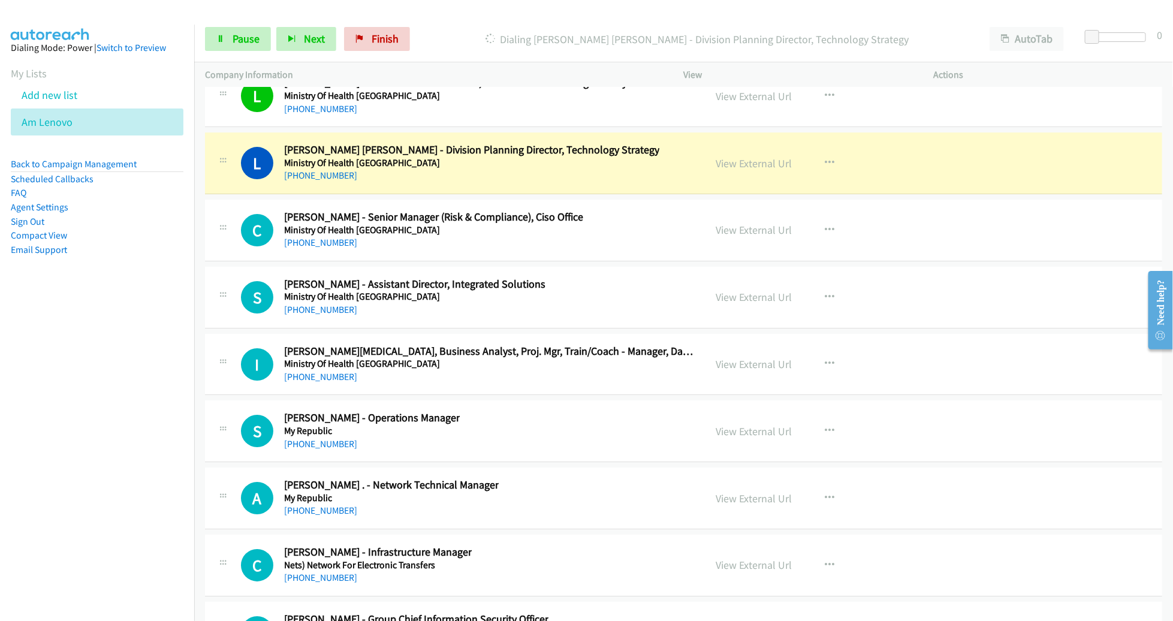
scroll to position [16154, 0]
click at [748, 156] on link "View External Url" at bounding box center [755, 163] width 76 height 14
click at [242, 40] on span "Pause" at bounding box center [246, 39] width 27 height 14
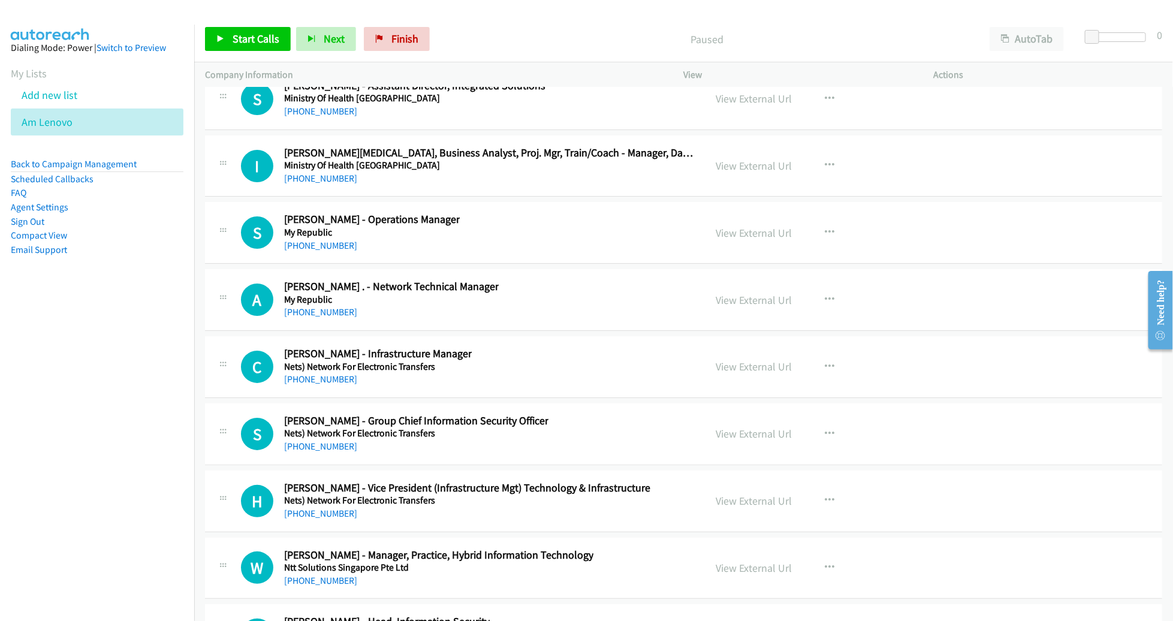
scroll to position [16355, 0]
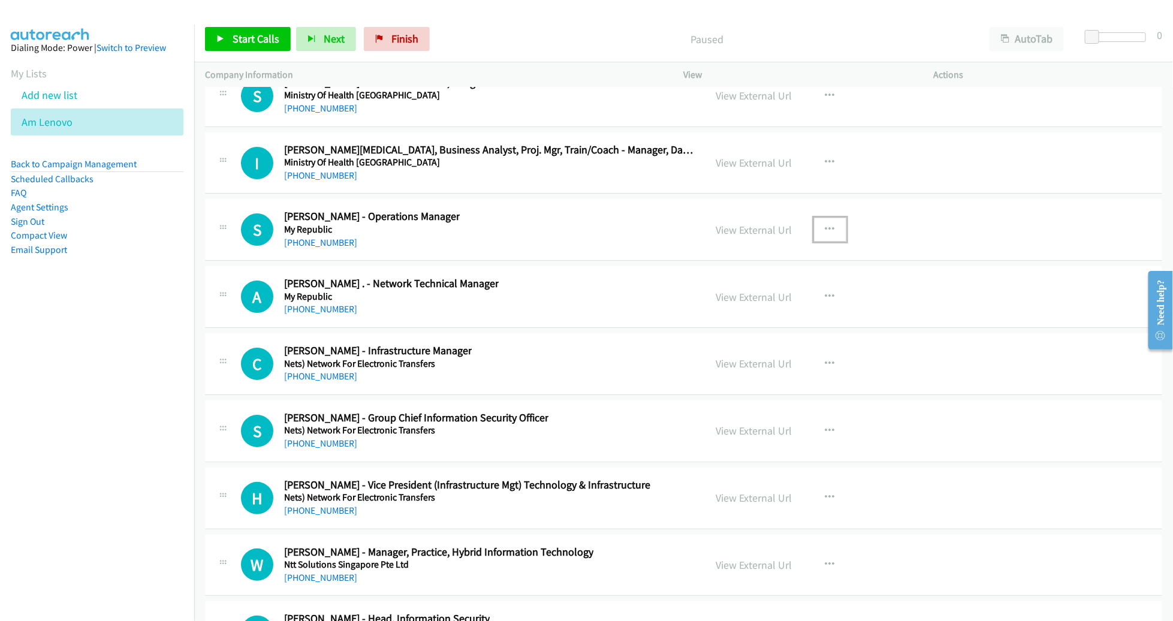
click at [830, 218] on button "button" at bounding box center [830, 230] width 32 height 24
click at [765, 296] on link "Start Calls Here" at bounding box center [766, 308] width 159 height 24
click at [826, 225] on icon "button" at bounding box center [831, 230] width 10 height 10
click at [771, 296] on link "Start Calls Here" at bounding box center [766, 308] width 159 height 24
click at [238, 37] on span "Start Calls" at bounding box center [256, 39] width 47 height 14
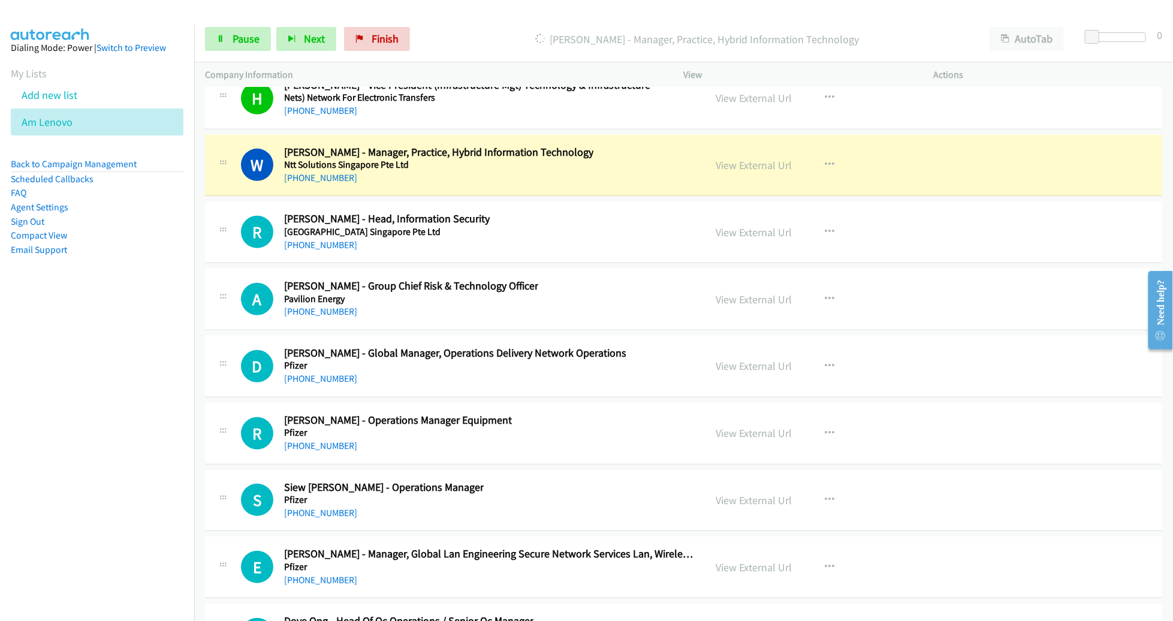
scroll to position [16756, 0]
click at [749, 157] on link "View External Url" at bounding box center [755, 164] width 76 height 14
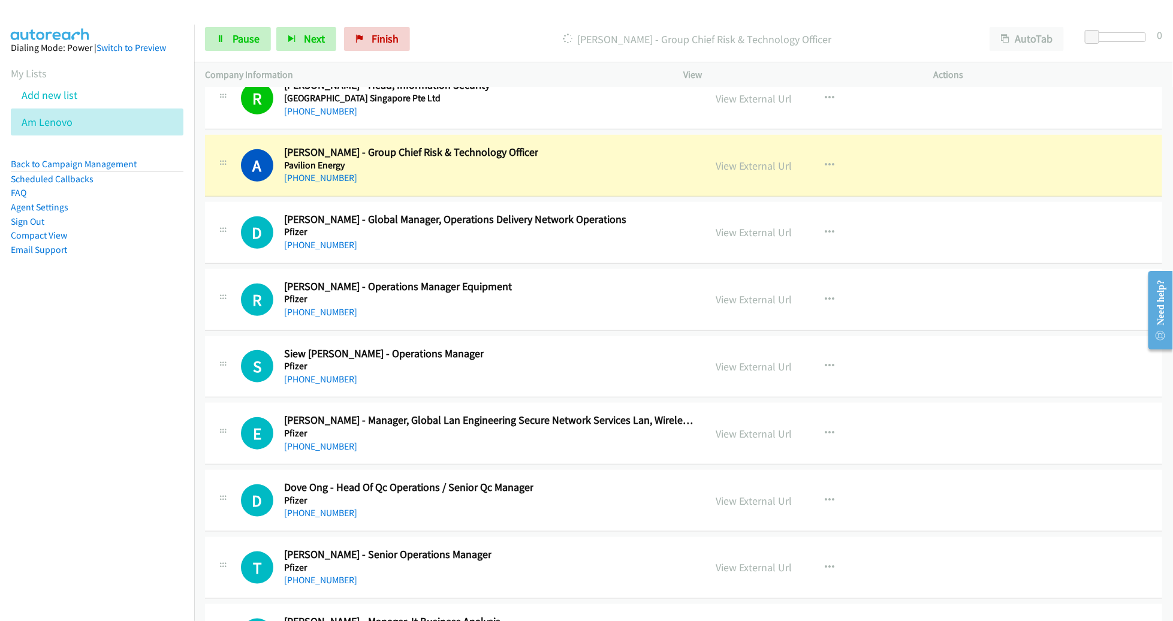
scroll to position [16892, 0]
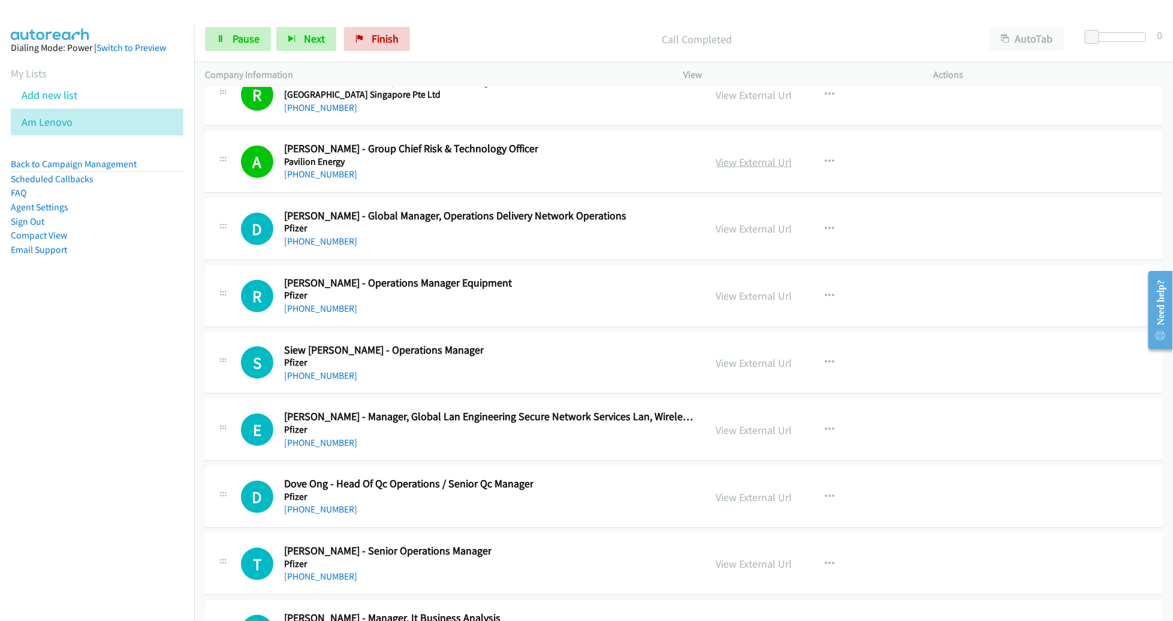
click at [764, 155] on link "View External Url" at bounding box center [755, 162] width 76 height 14
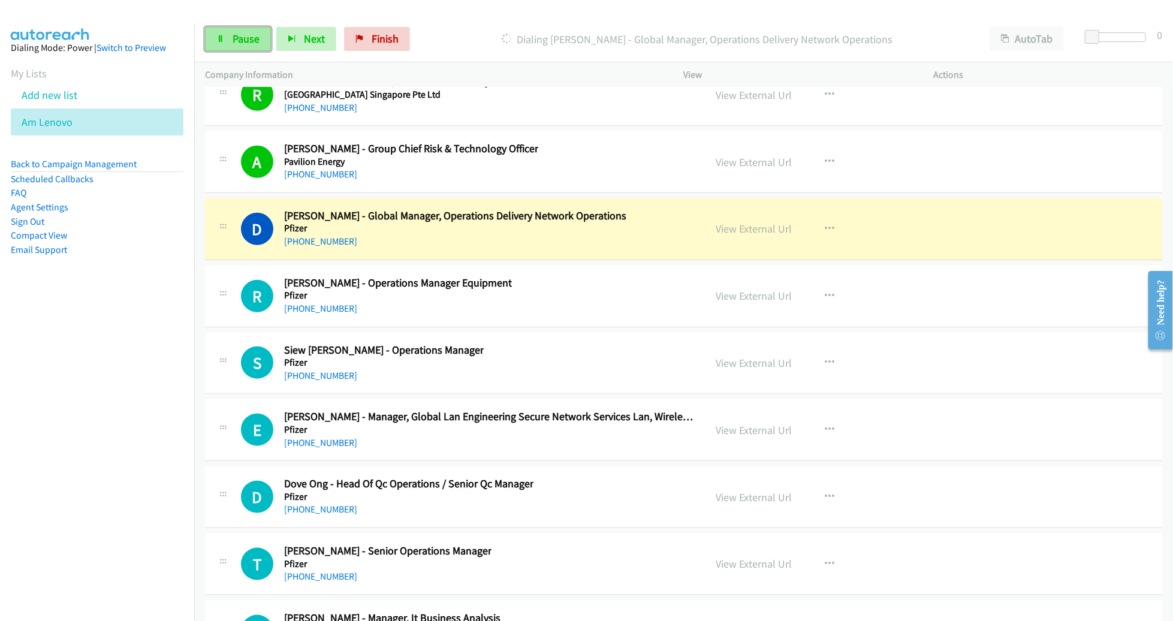
click at [238, 48] on link "Pause" at bounding box center [238, 39] width 66 height 24
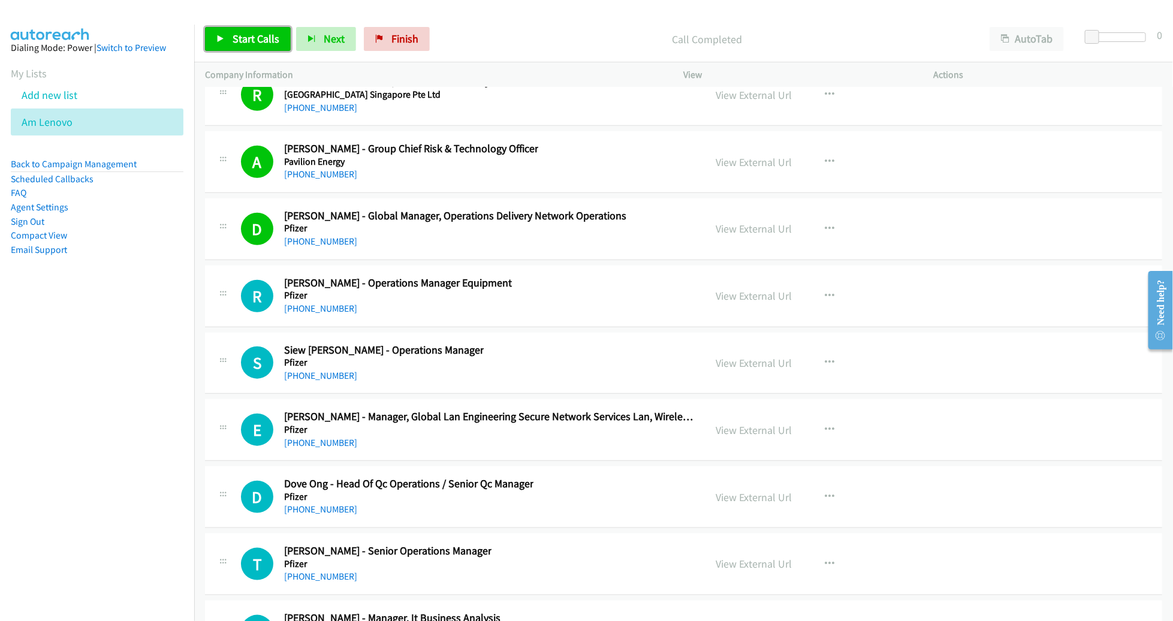
click at [254, 37] on span "Start Calls" at bounding box center [256, 39] width 47 height 14
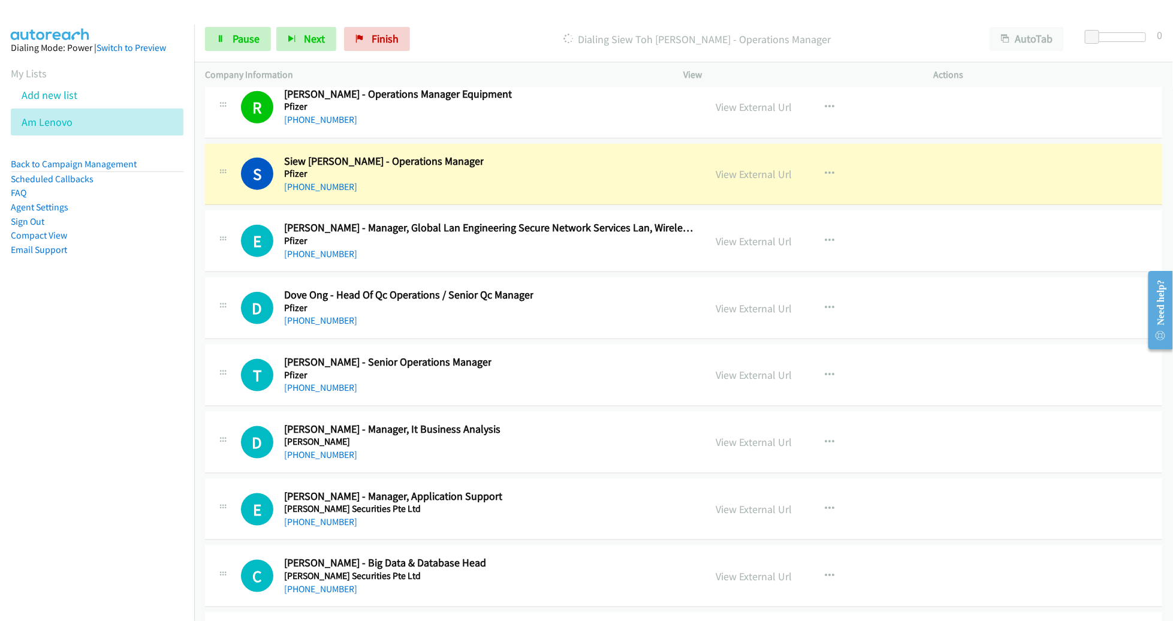
scroll to position [17085, 0]
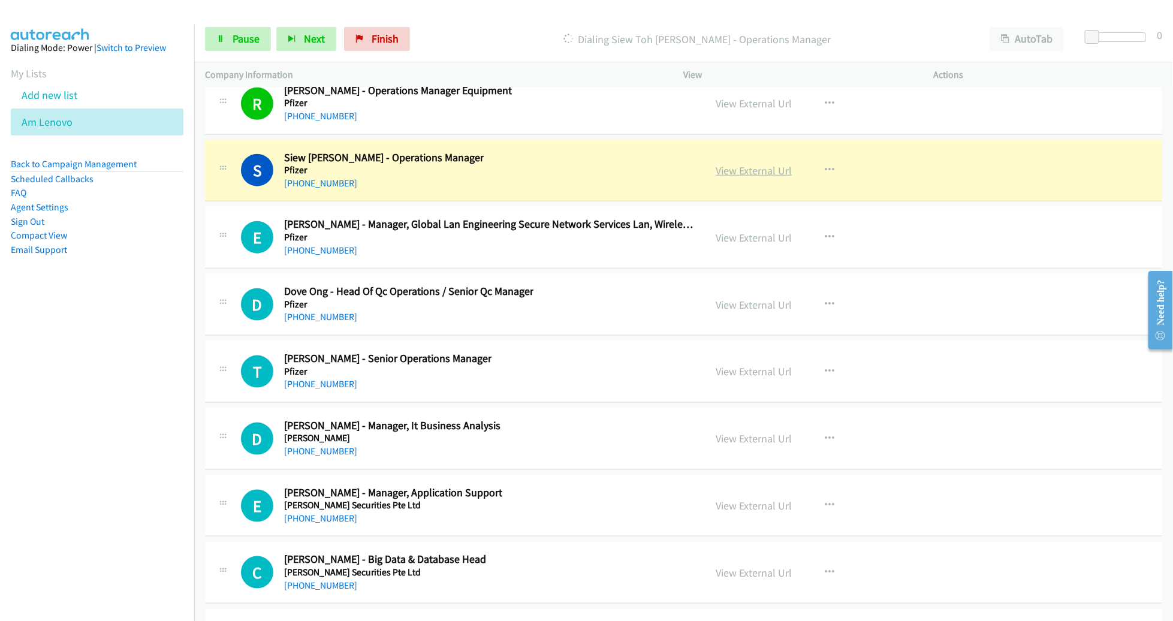
click at [737, 164] on link "View External Url" at bounding box center [755, 171] width 76 height 14
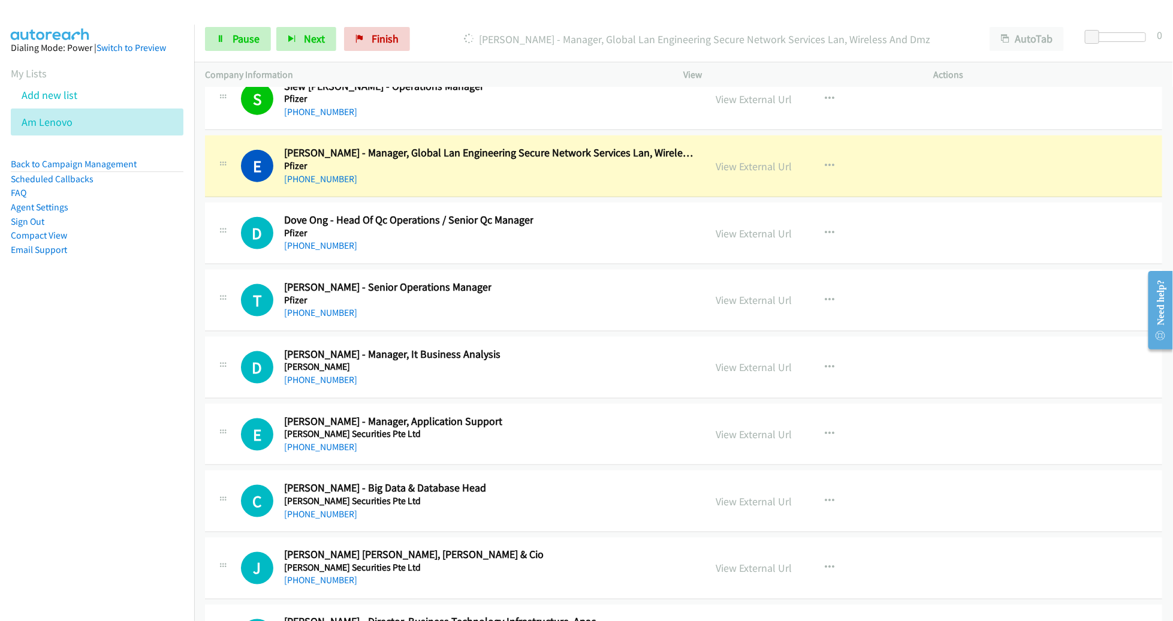
scroll to position [17157, 0]
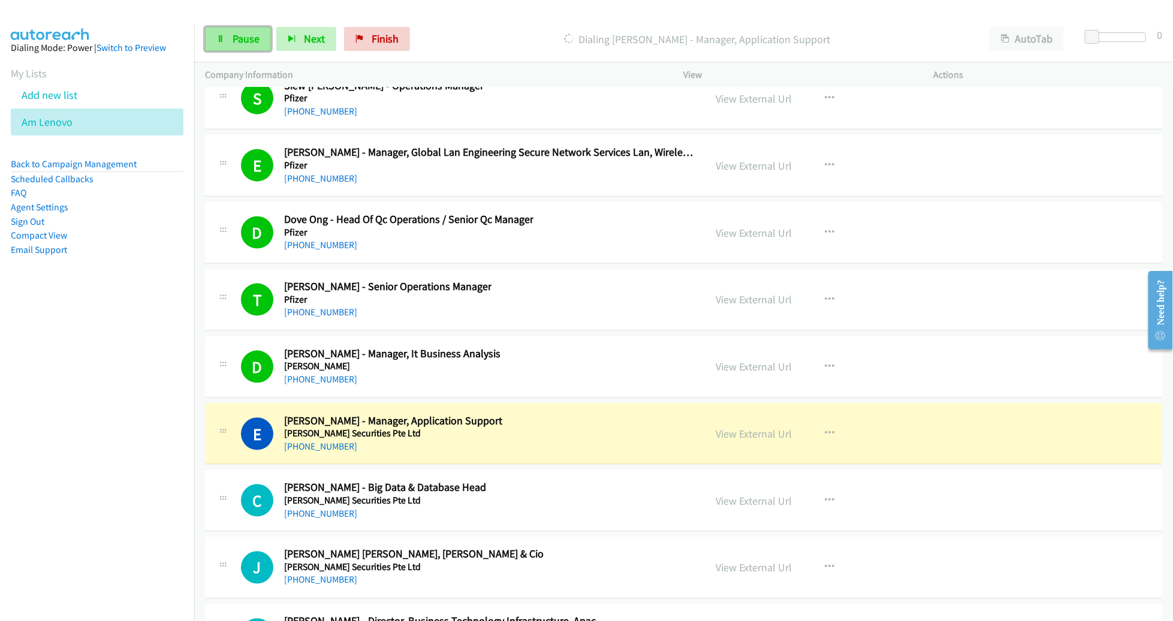
click at [245, 37] on span "Pause" at bounding box center [246, 39] width 27 height 14
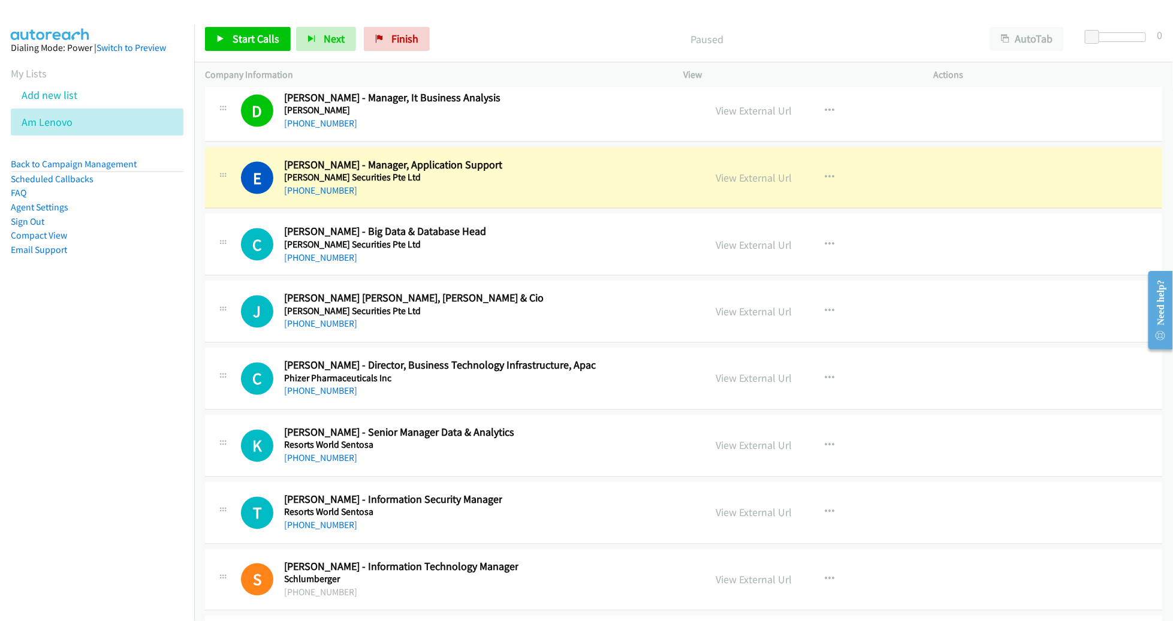
scroll to position [17416, 0]
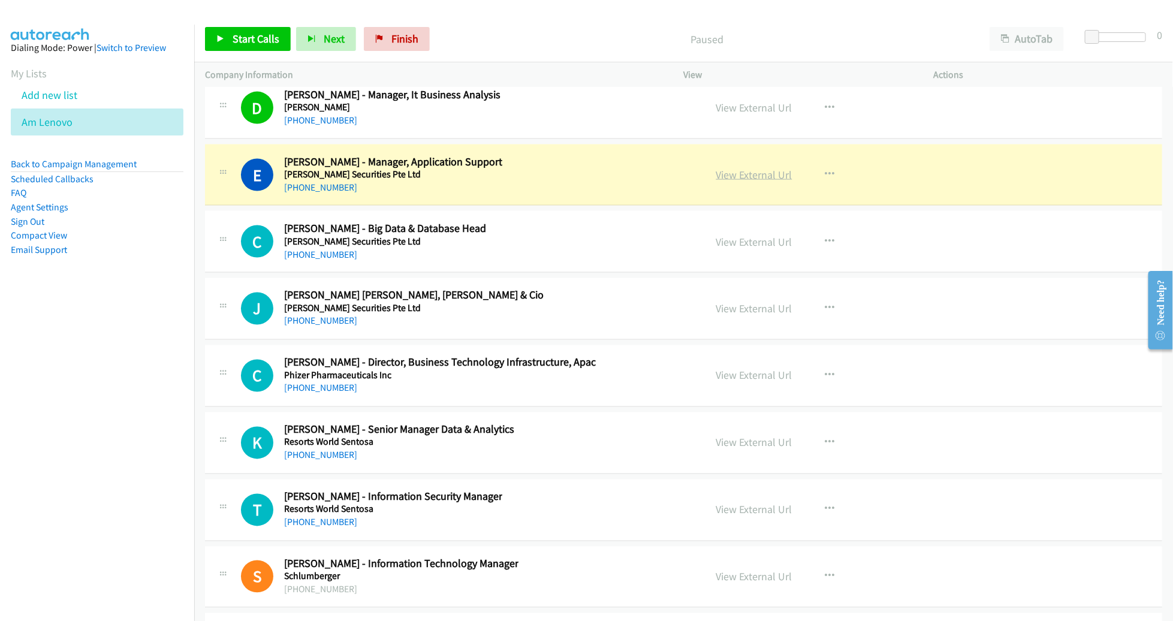
click at [757, 168] on link "View External Url" at bounding box center [755, 175] width 76 height 14
